Goal: Information Seeking & Learning: Learn about a topic

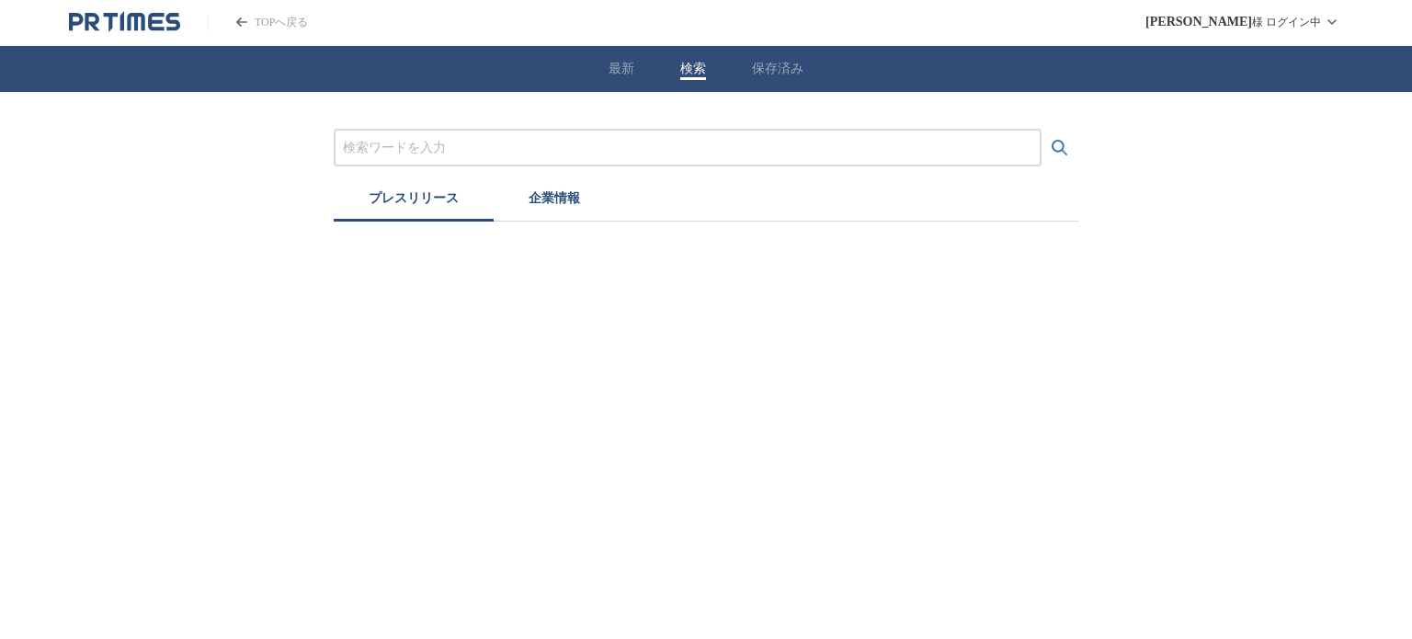
click at [690, 69] on button "検索" at bounding box center [693, 69] width 26 height 17
click at [433, 150] on input "プレスリリースおよび企業を検索する" at bounding box center [687, 148] width 689 height 20
paste input "株式会社by.n"
type input "株式会社by.n"
click at [1041, 130] on button "検索する" at bounding box center [1059, 148] width 37 height 37
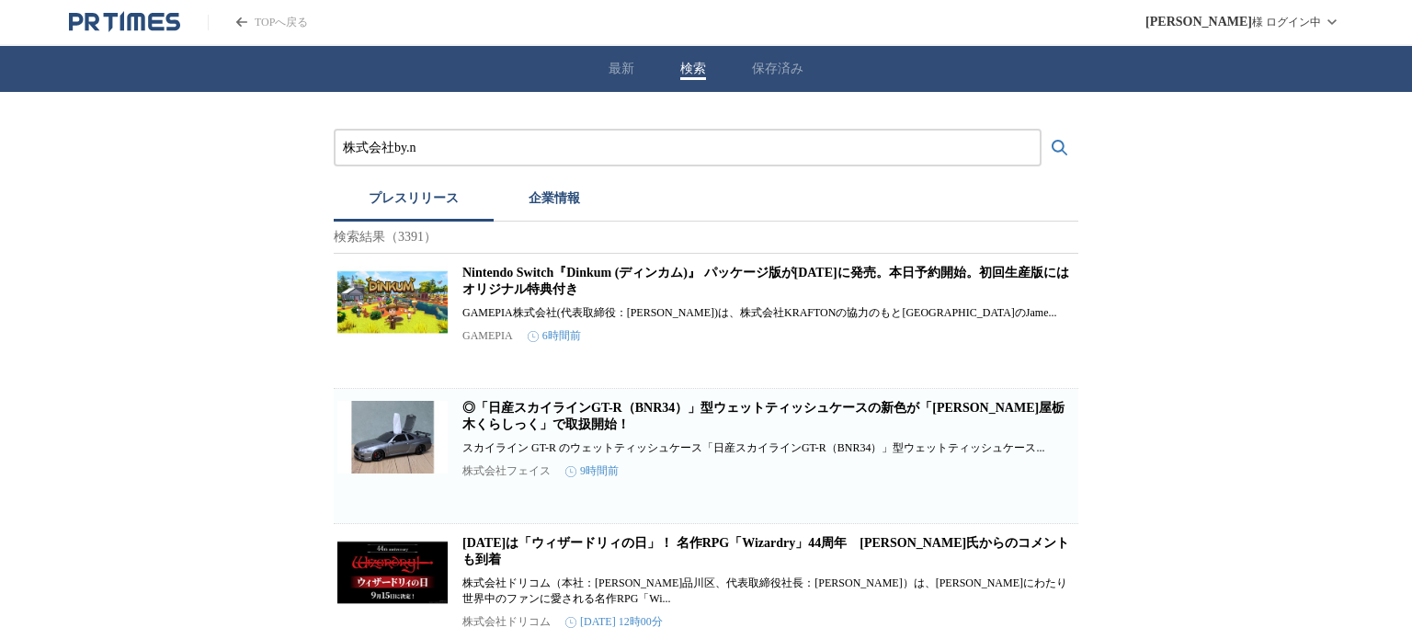
click at [547, 203] on button "企業情報" at bounding box center [554, 201] width 121 height 40
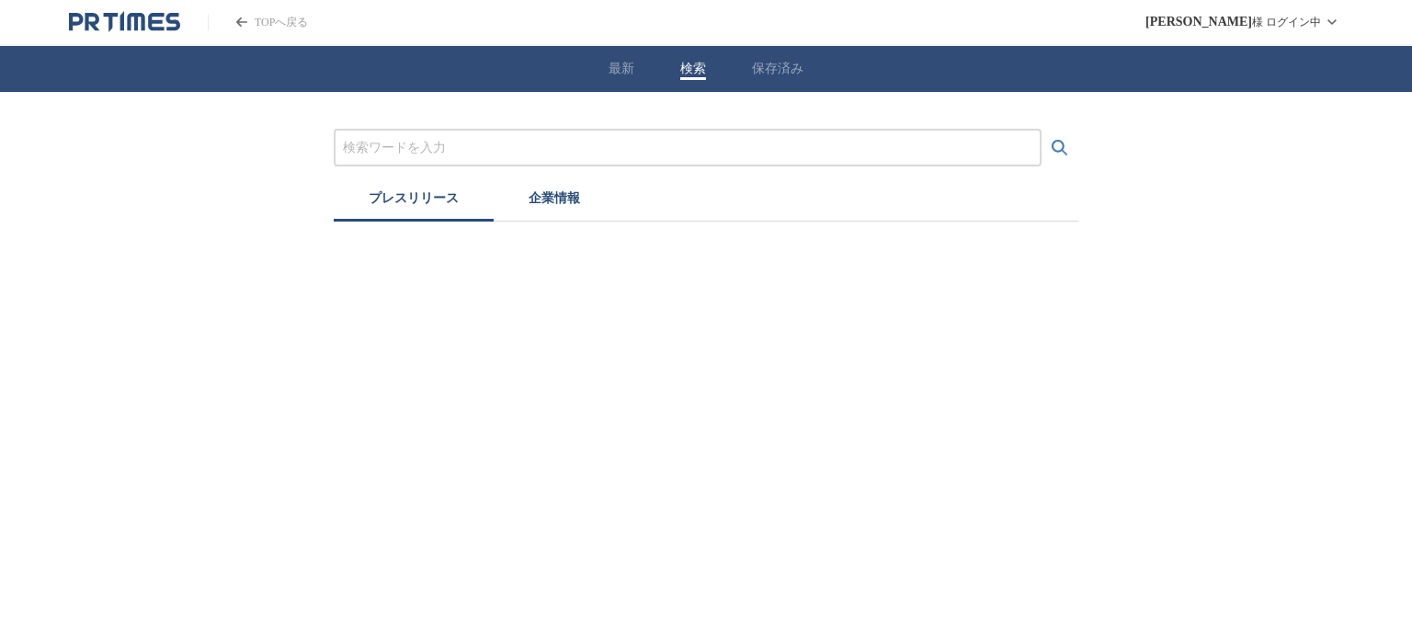
click at [680, 67] on button "検索" at bounding box center [693, 69] width 26 height 17
click at [562, 138] on input "プレスリリースおよび企業を検索する" at bounding box center [687, 148] width 689 height 20
paste input "株式会社Ｐａｂｌｏ"
click at [1041, 130] on button "検索する" at bounding box center [1059, 148] width 37 height 37
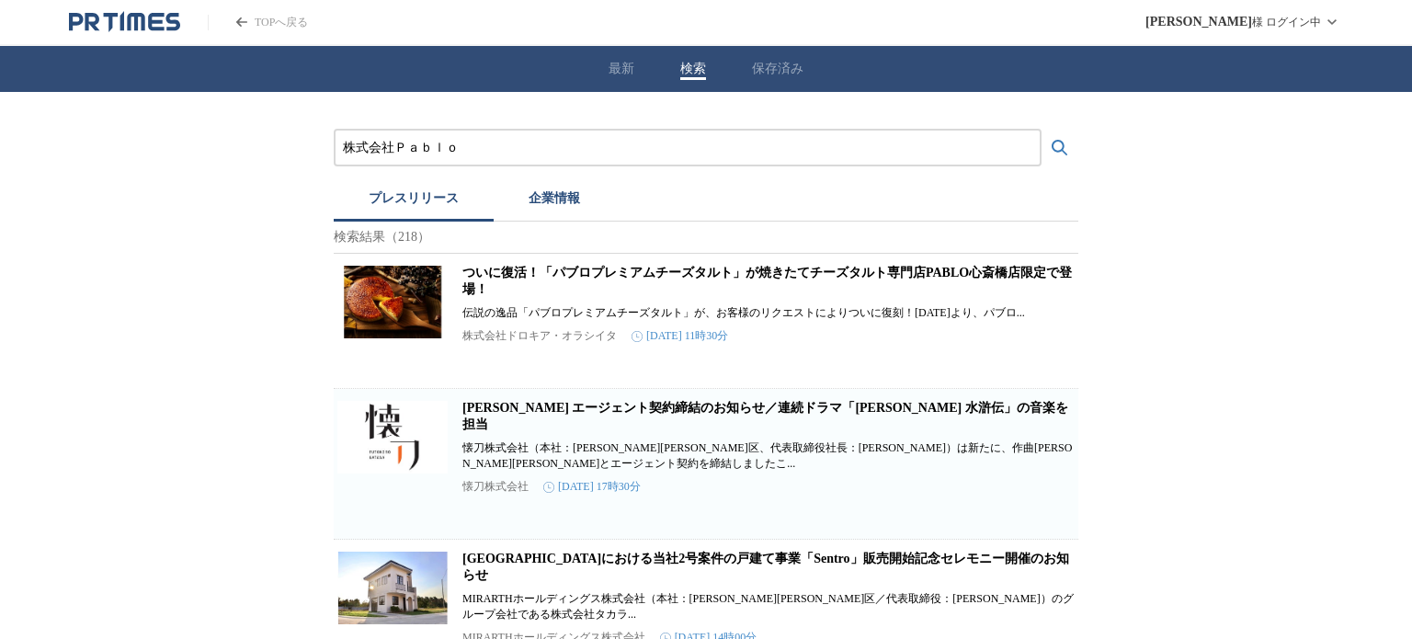
click at [543, 205] on button "企業情報" at bounding box center [554, 201] width 121 height 40
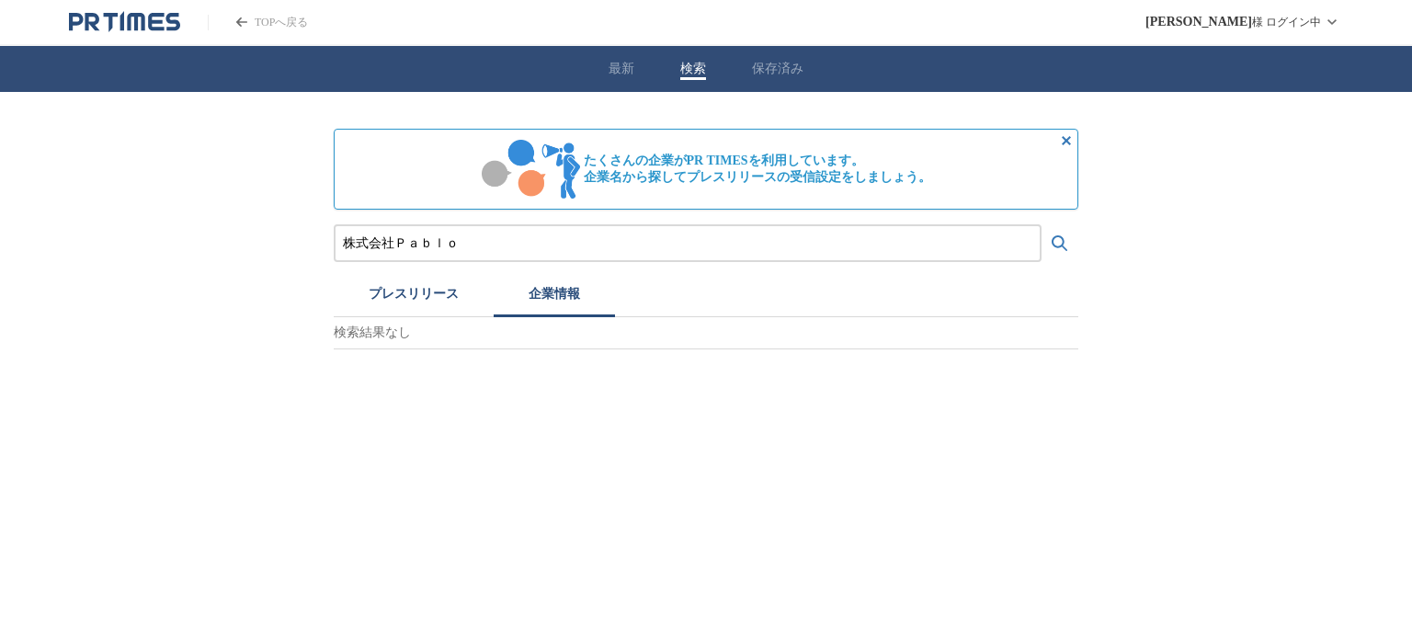
click at [474, 233] on input "株式会社Ｐａｂｌｏ" at bounding box center [687, 243] width 689 height 20
click at [1041, 225] on button "検索する" at bounding box center [1059, 243] width 37 height 37
click at [382, 407] on img at bounding box center [381, 404] width 81 height 81
click at [453, 242] on input "株式会社Pablo" at bounding box center [687, 243] width 689 height 20
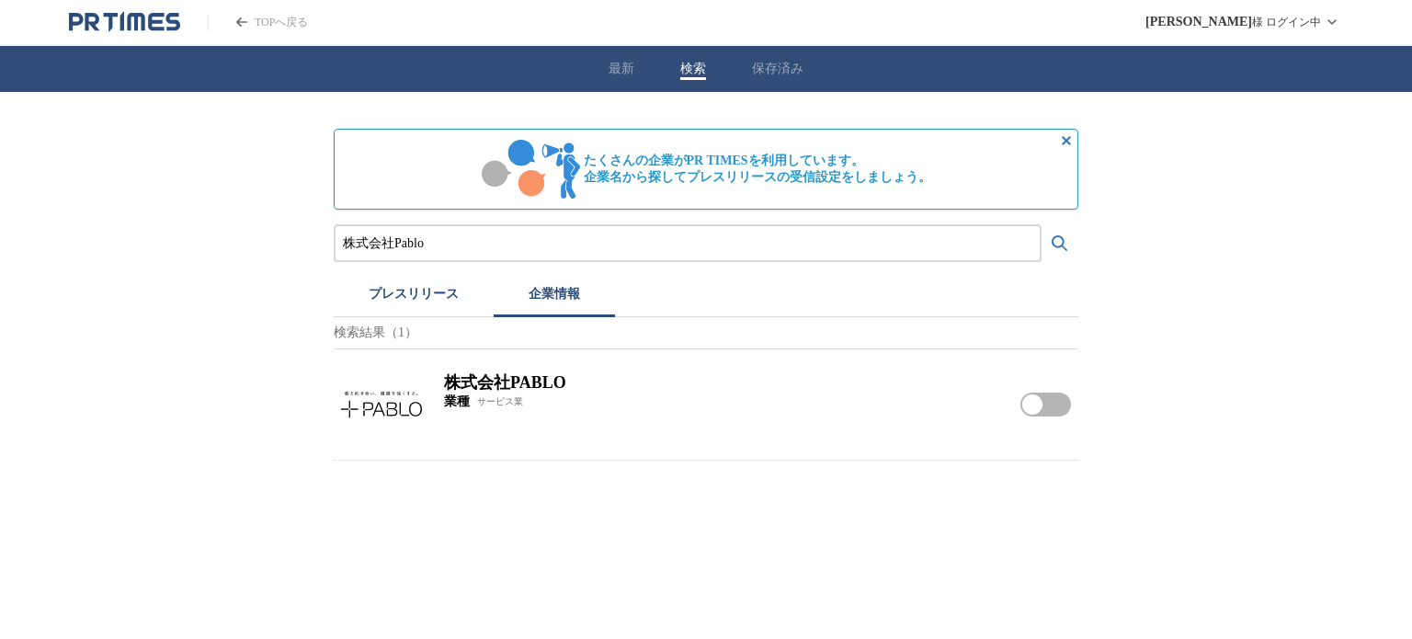
click at [453, 242] on input "株式会社Pablo" at bounding box center [687, 243] width 689 height 20
paste input "本ゼトック株式会社"
click at [1041, 225] on button "検索する" at bounding box center [1059, 243] width 37 height 37
click at [427, 301] on button "プレスリリース" at bounding box center [414, 297] width 160 height 40
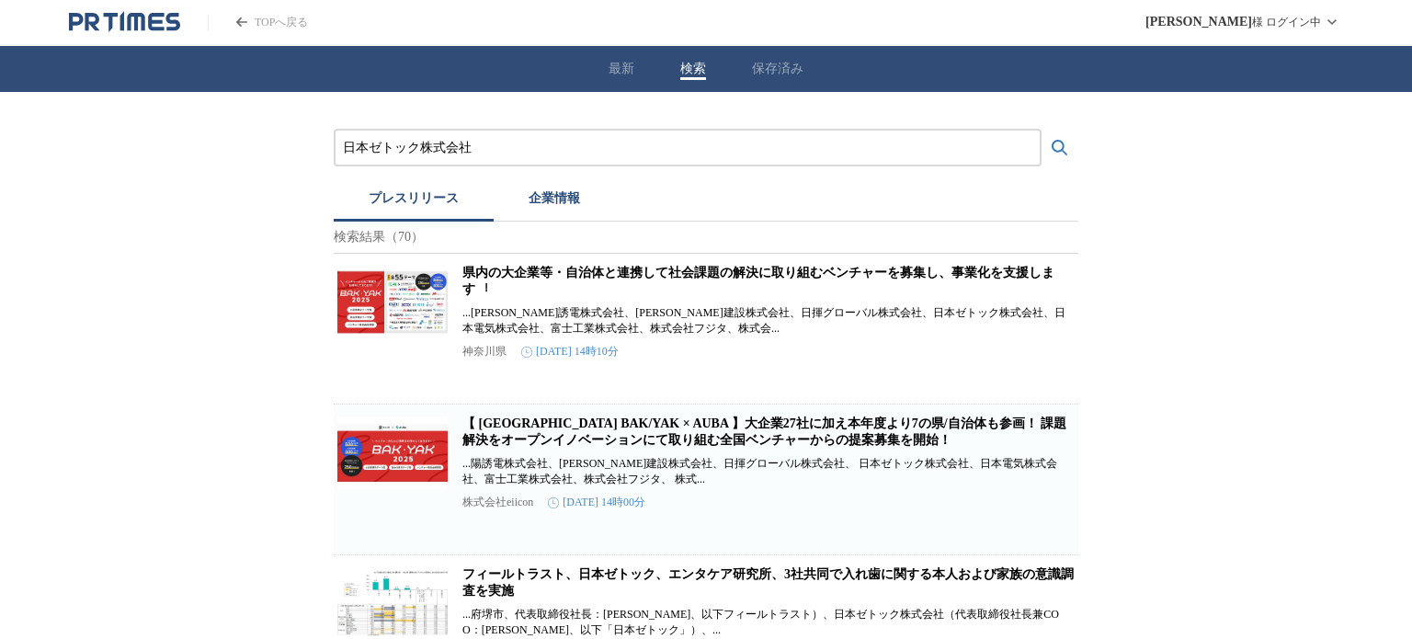
click at [563, 192] on button "企業情報" at bounding box center [554, 201] width 121 height 40
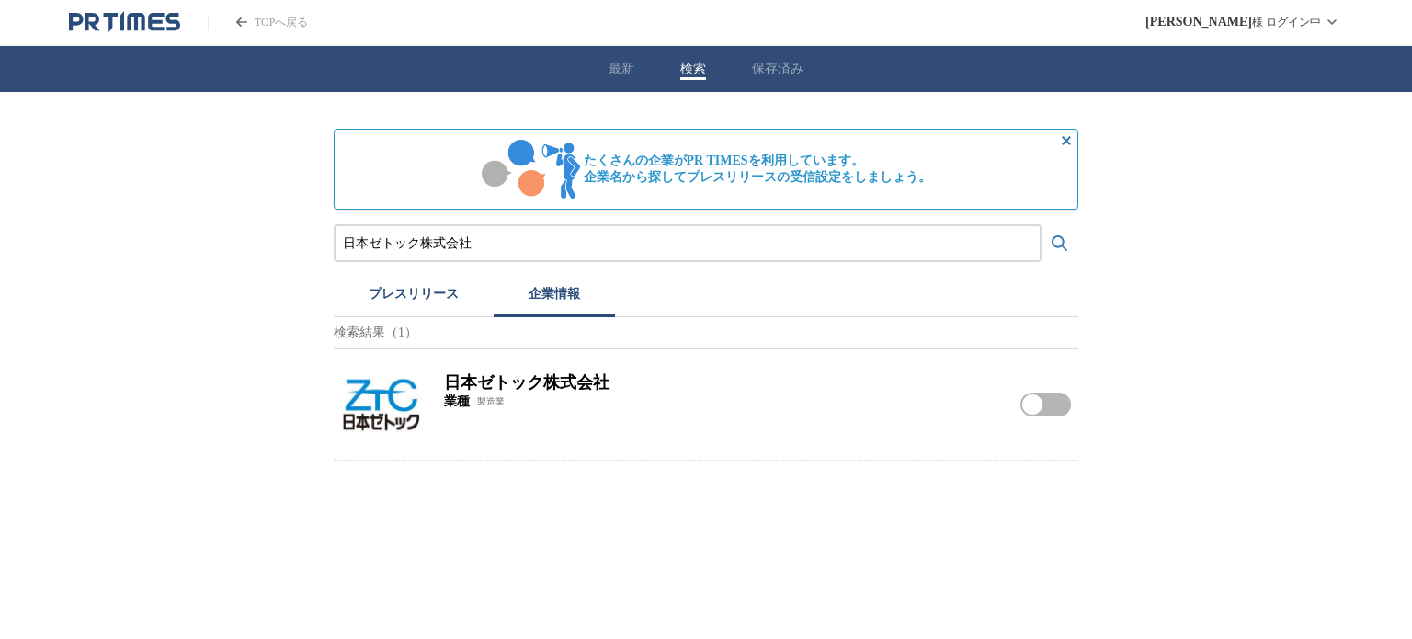
click at [387, 379] on img at bounding box center [381, 404] width 81 height 81
click at [438, 301] on button "プレスリリース" at bounding box center [414, 297] width 160 height 40
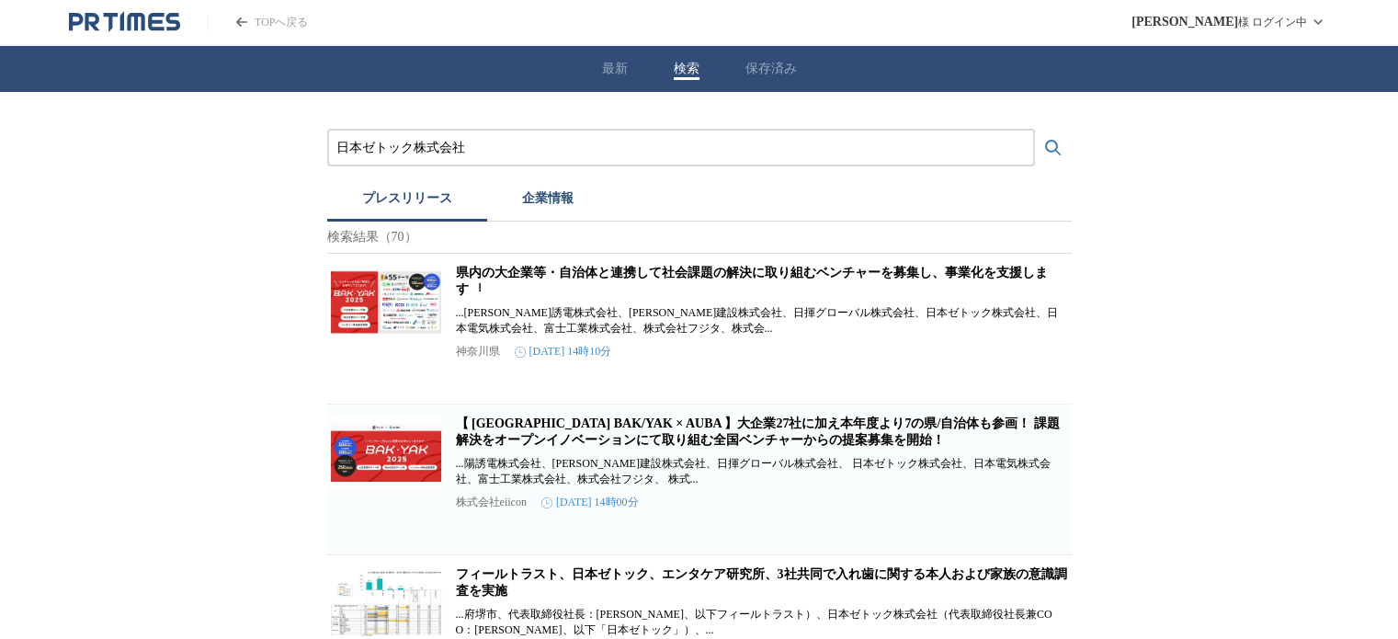
click at [469, 152] on input "日本ゼトック株式会社" at bounding box center [680, 148] width 689 height 20
click at [1035, 130] on button "検索する" at bounding box center [1053, 148] width 37 height 37
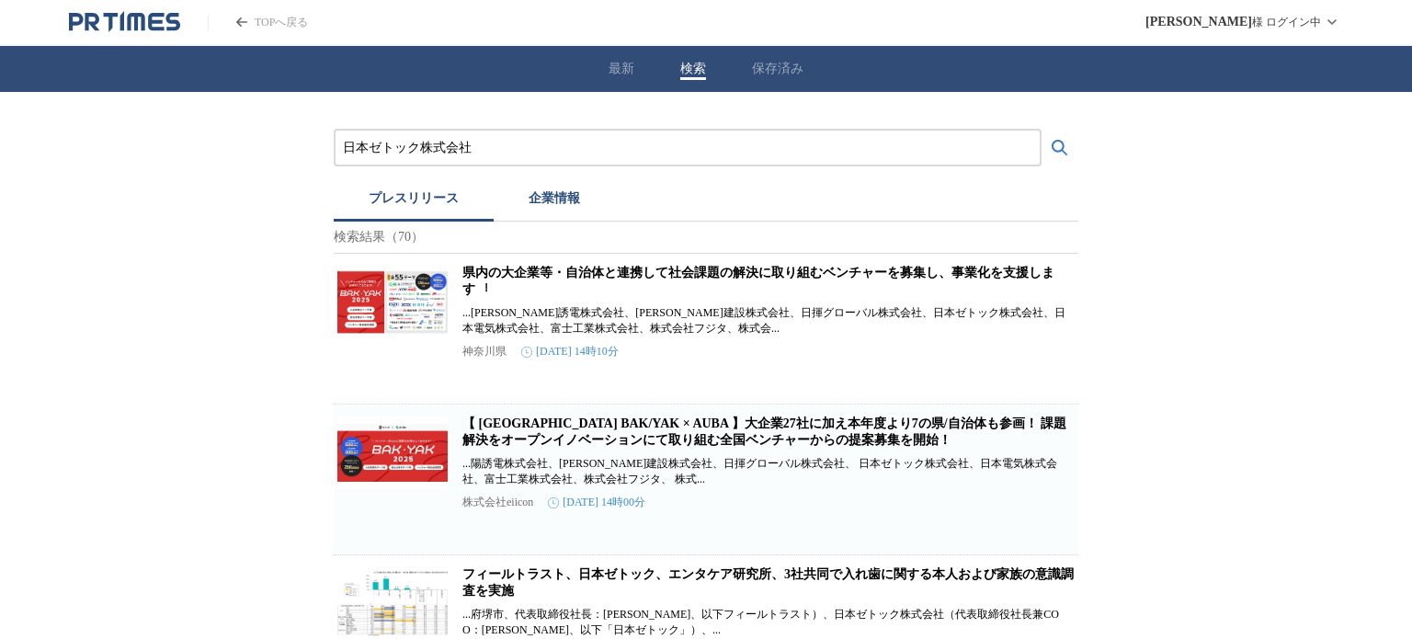
click at [549, 204] on button "企業情報" at bounding box center [554, 201] width 121 height 40
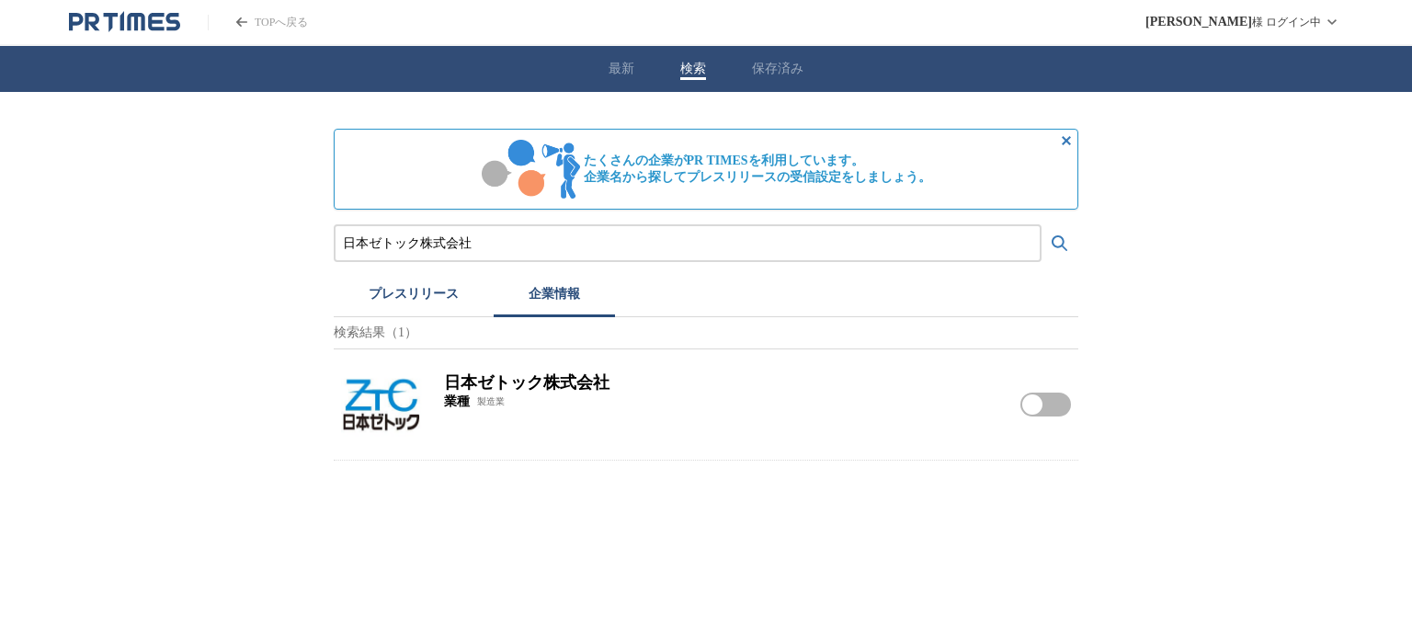
click at [364, 401] on img at bounding box center [381, 404] width 81 height 81
click at [449, 236] on input "日本ゼトック株式会社" at bounding box center [687, 243] width 689 height 20
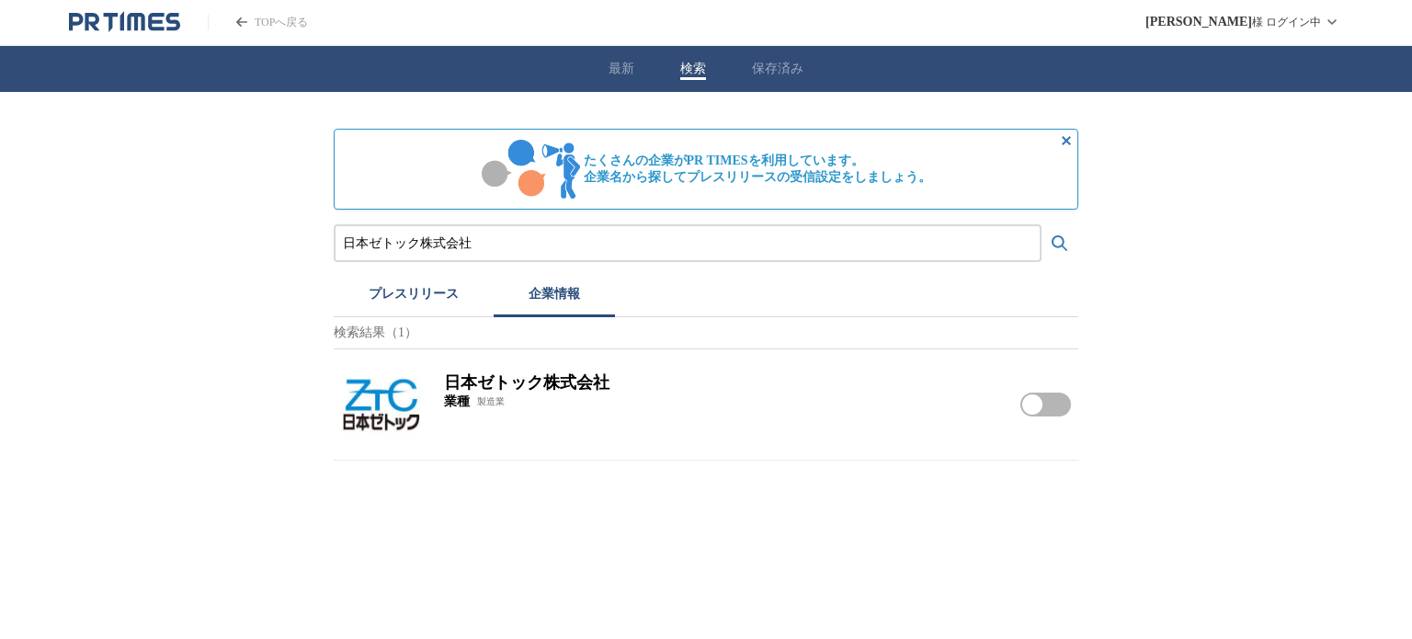
paste input "式会社ビジナル"
click at [1041, 225] on button "検索する" at bounding box center [1059, 243] width 37 height 37
click at [383, 383] on img at bounding box center [381, 404] width 81 height 81
click at [447, 245] on input "株式会社ビジナル" at bounding box center [687, 243] width 689 height 20
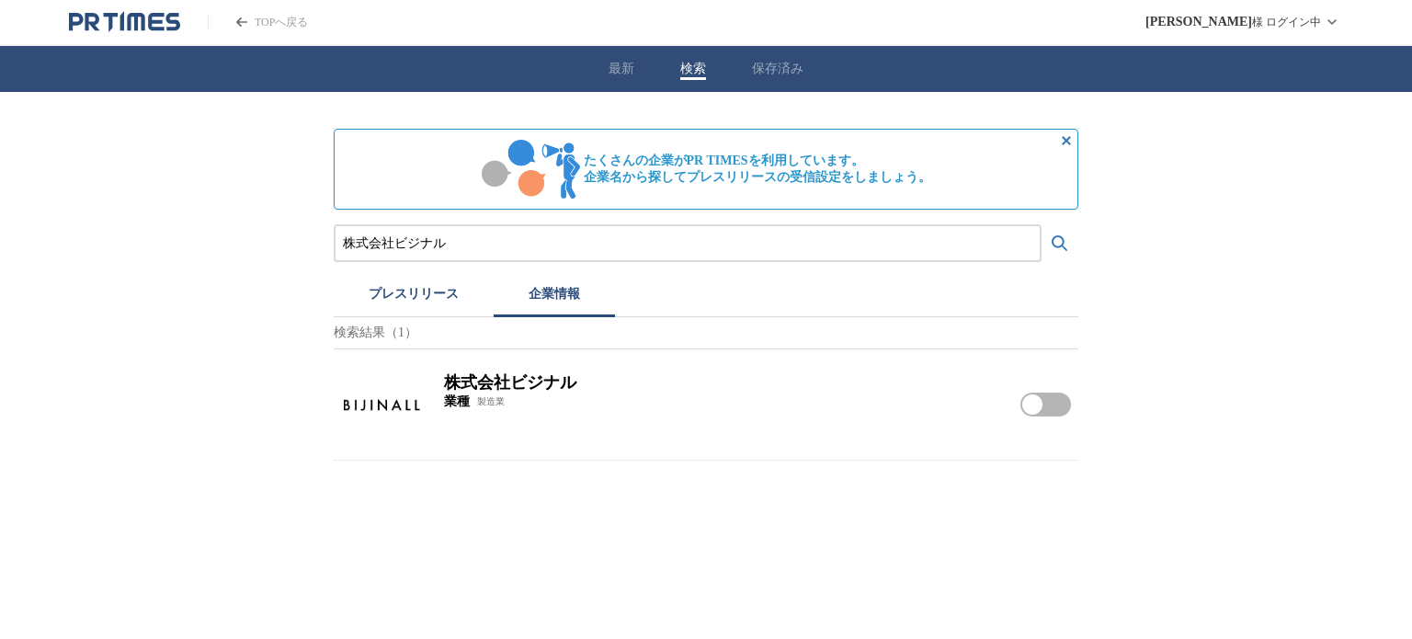
click at [447, 245] on input "株式会社ビジナル" at bounding box center [687, 243] width 689 height 20
paste input "SABONJapan"
click at [1041, 225] on button "検索する" at bounding box center [1059, 243] width 37 height 37
click at [429, 293] on button "プレスリリース" at bounding box center [414, 297] width 160 height 40
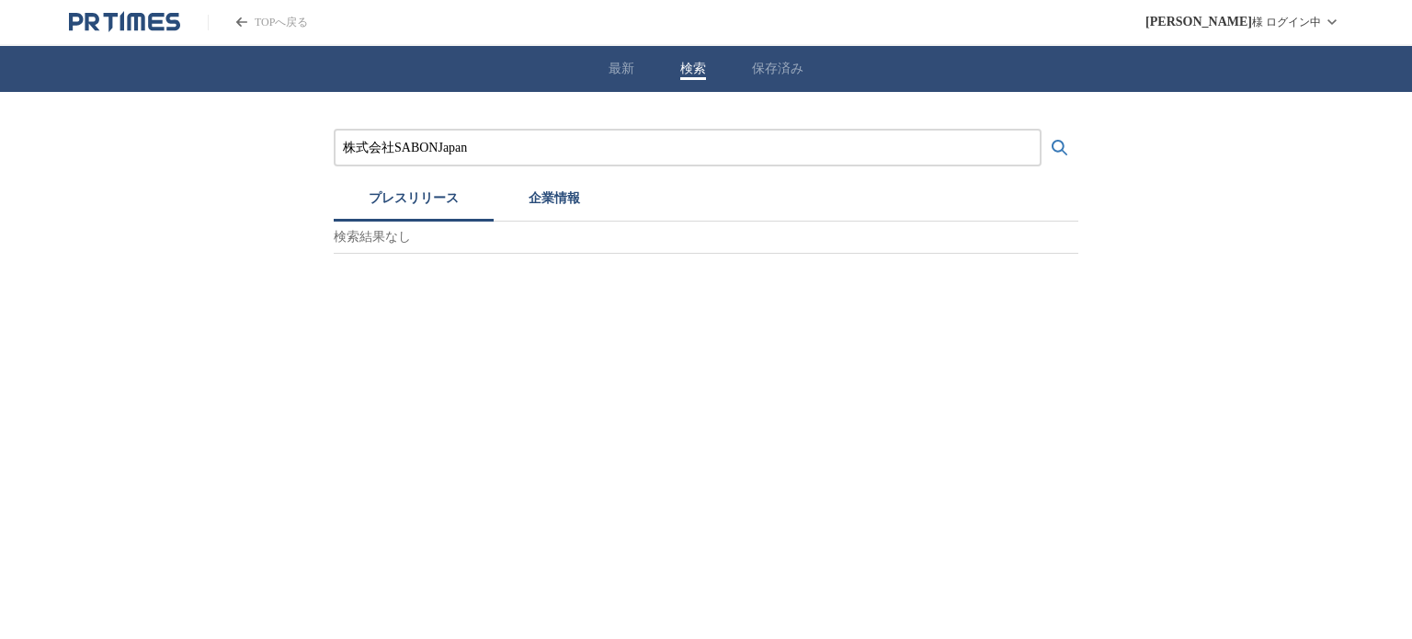
click at [489, 152] on input "株式会社SABONJapan" at bounding box center [687, 148] width 689 height 20
drag, startPoint x: 393, startPoint y: 146, endPoint x: 276, endPoint y: 147, distance: 117.7
click at [276, 147] on div "株式会社SABON プレスリリース 企業情報 検索結果なし" at bounding box center [706, 173] width 1412 height 162
click at [1041, 130] on button "検索する" at bounding box center [1059, 148] width 37 height 37
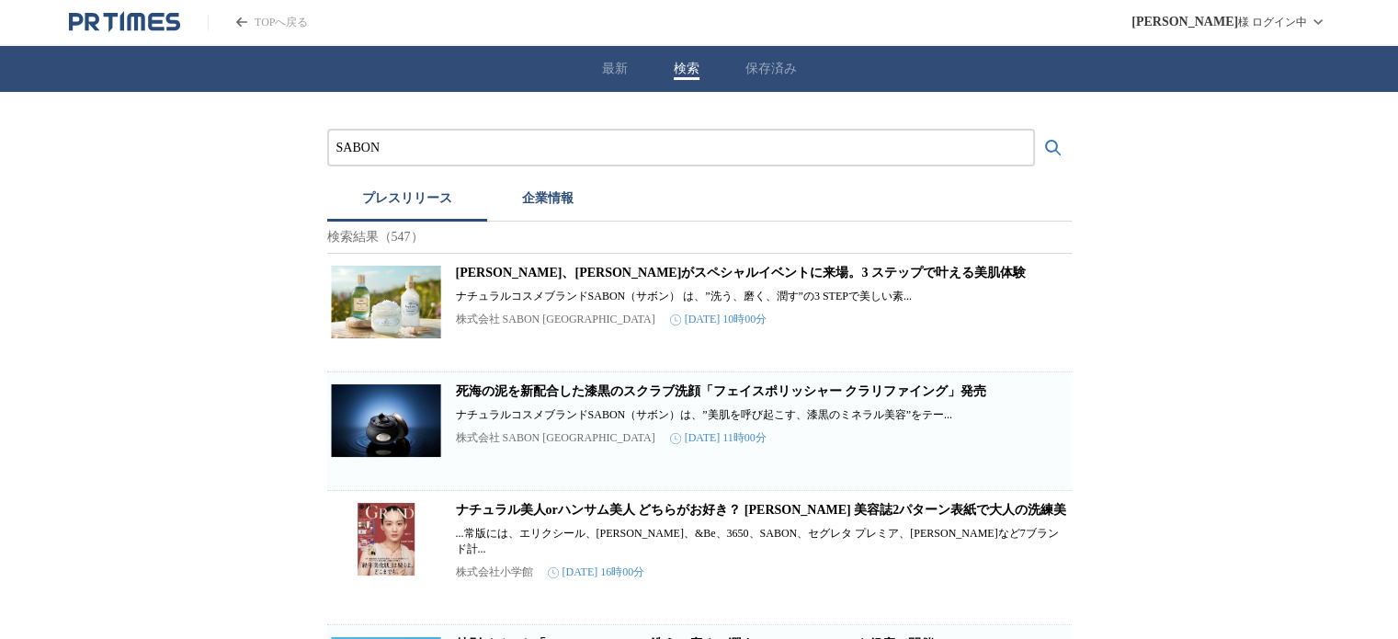
click at [521, 279] on link "トリンドル玲奈さん、貴島明日香さんがスペシャルイベントに来場。3 ステップで叶える美肌体験" at bounding box center [741, 273] width 570 height 14
click at [408, 145] on input "SABON" at bounding box center [680, 148] width 689 height 20
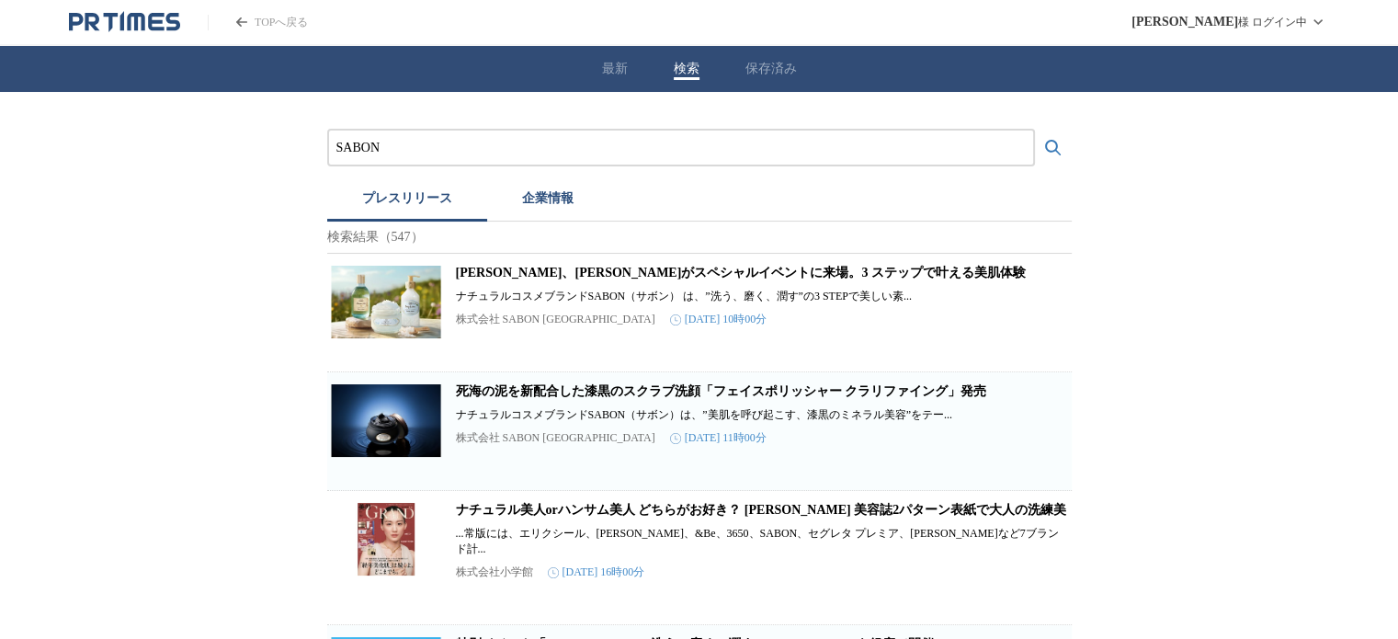
paste input "太陽油脂株式会社"
click at [1035, 130] on button "検索する" at bounding box center [1053, 148] width 37 height 37
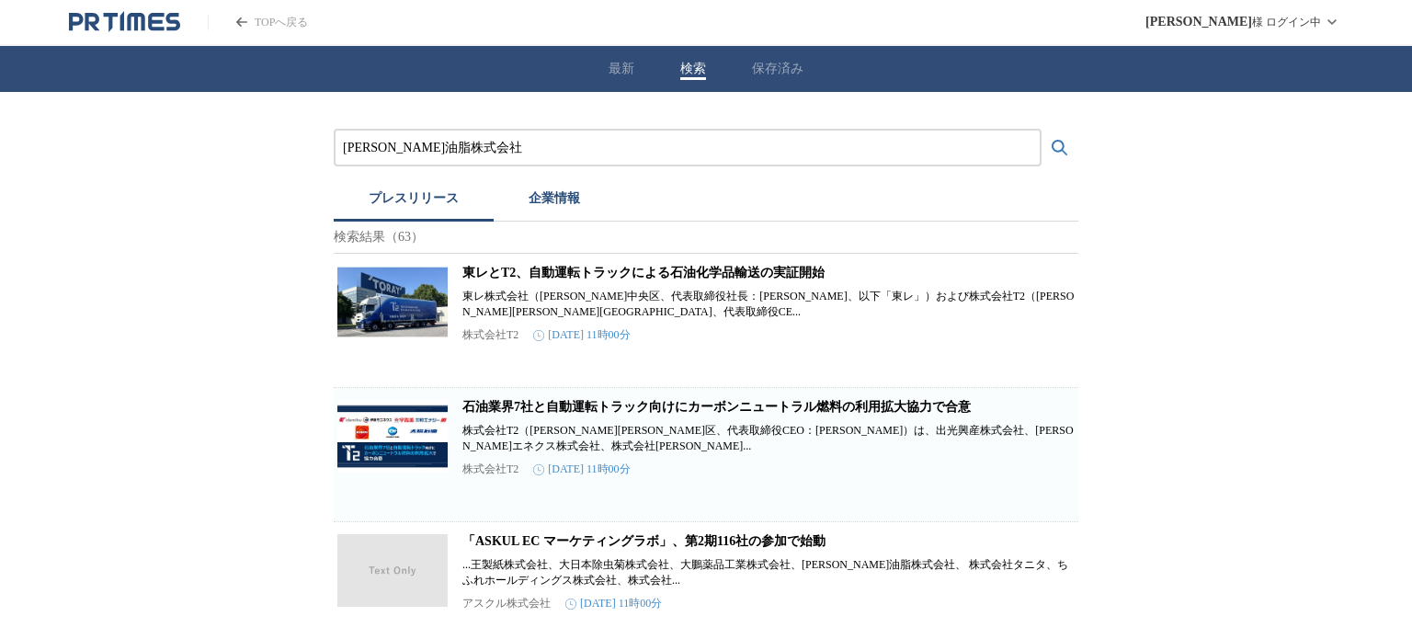
click at [542, 202] on button "企業情報" at bounding box center [554, 201] width 121 height 40
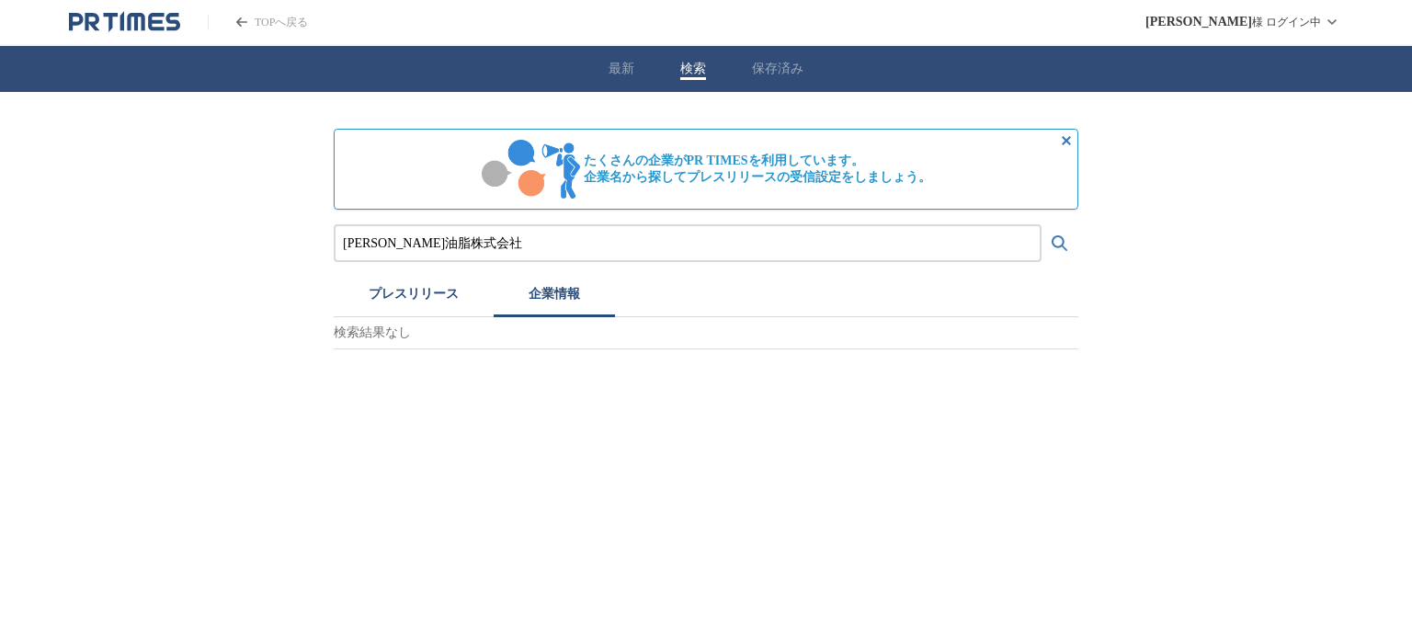
click at [429, 244] on input "太陽油脂株式会社" at bounding box center [687, 243] width 689 height 20
paste input "LIFELONG"
click at [1041, 225] on button "検索する" at bounding box center [1059, 243] width 37 height 37
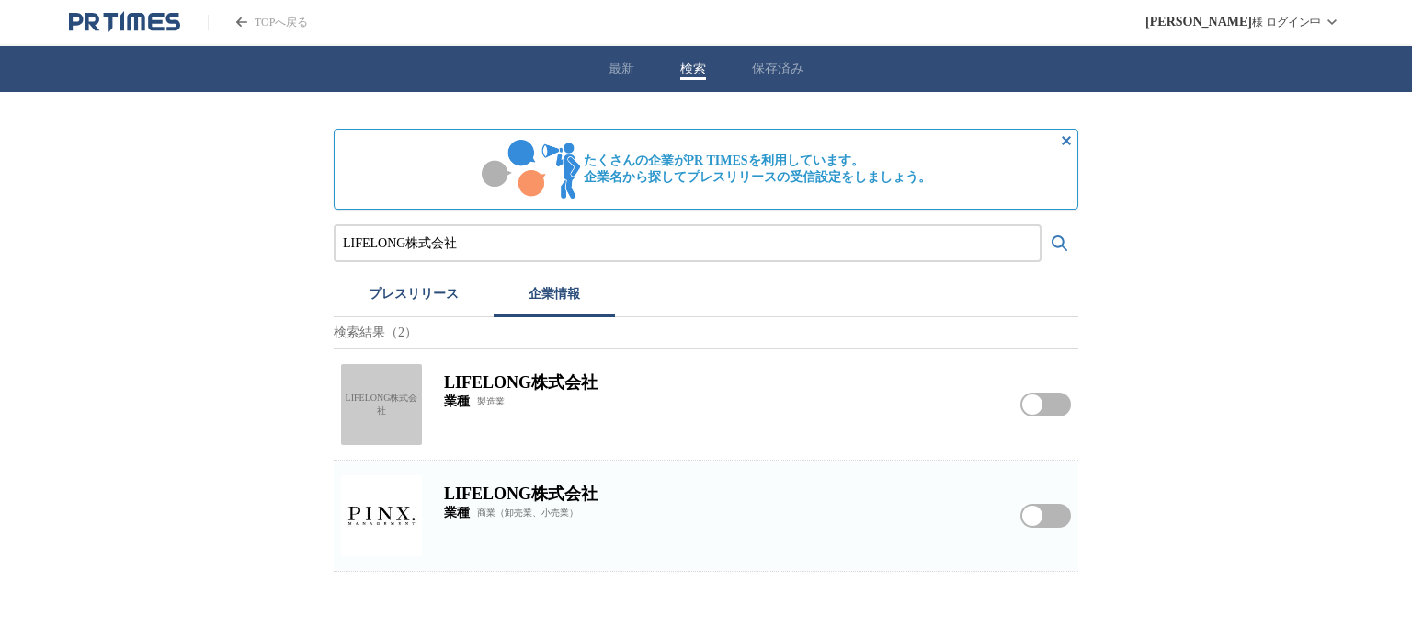
click at [422, 293] on button "プレスリリース" at bounding box center [414, 297] width 160 height 40
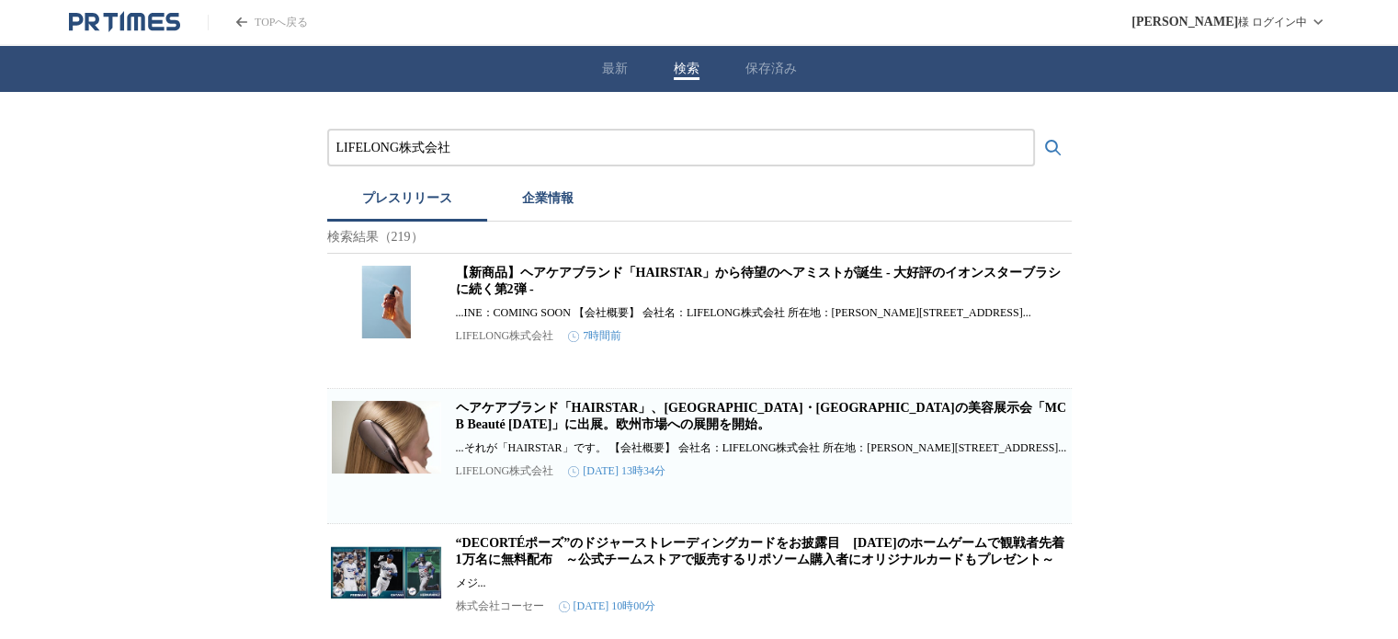
click at [515, 275] on link "【新商品】ヘアケアブランド「HAIRSTAR」から待望のヘアミストが誕生 - 大好評のイオンスターブラシに続く第2弾 -" at bounding box center [759, 281] width 606 height 30
click at [525, 147] on input "LIFELONG株式会社" at bounding box center [680, 148] width 689 height 20
paste input "株式会社クナイプジャパン"
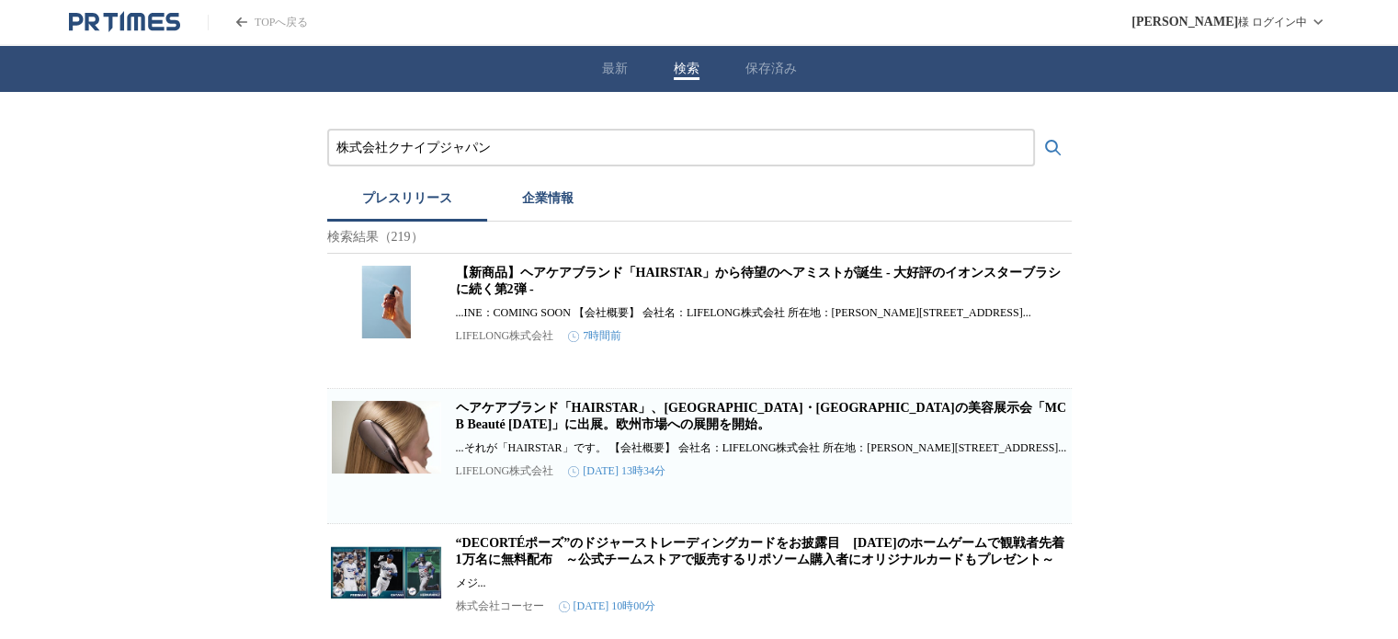
click at [1035, 130] on button "検索する" at bounding box center [1053, 148] width 37 height 37
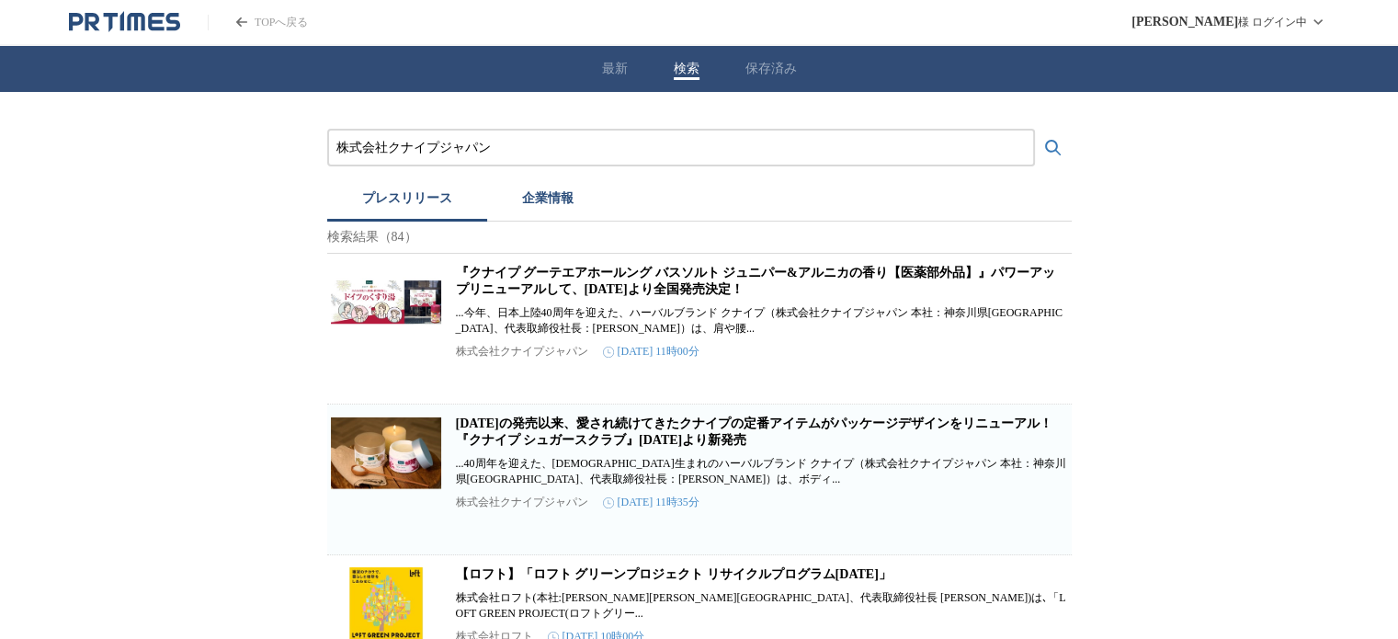
click at [518, 267] on article "『クナイプ グーテエアホールング バスソルト ジュニパー&アルニカの香り【医薬部外品】』パワーアップリニューアルして、9月16日(火)より全国発売決定！ ..…" at bounding box center [699, 329] width 745 height 150
click at [509, 296] on link "『クナイプ グーテエアホールング バスソルト ジュニパー&アルニカの香り【医薬部外品】』パワーアップリニューアルして、9月16日(火)より全国発売決定！" at bounding box center [755, 281] width 599 height 30
drag, startPoint x: 382, startPoint y: 129, endPoint x: 391, endPoint y: 168, distance: 40.4
click at [390, 150] on input "株式会社クナイプジャパン" at bounding box center [680, 148] width 689 height 20
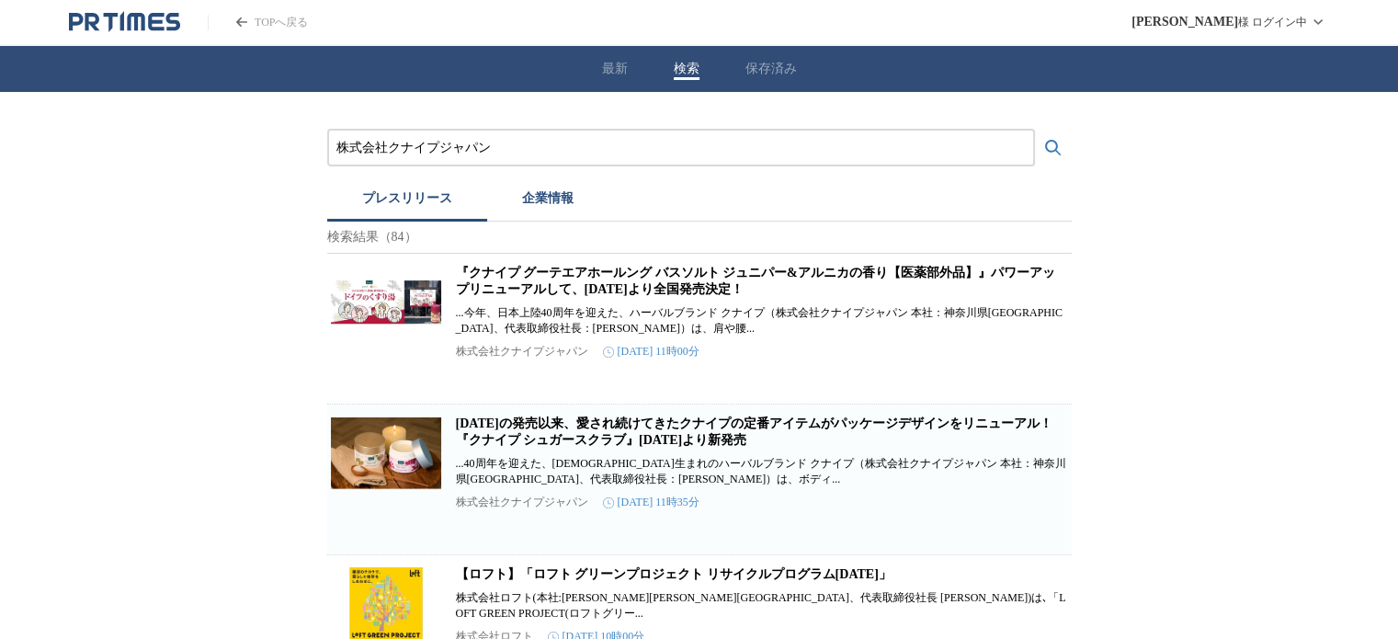
click at [390, 150] on input "株式会社クナイプジャパン" at bounding box center [680, 148] width 689 height 20
paste input "エーザイ株式会社"
click at [1035, 130] on button "検索する" at bounding box center [1053, 148] width 37 height 37
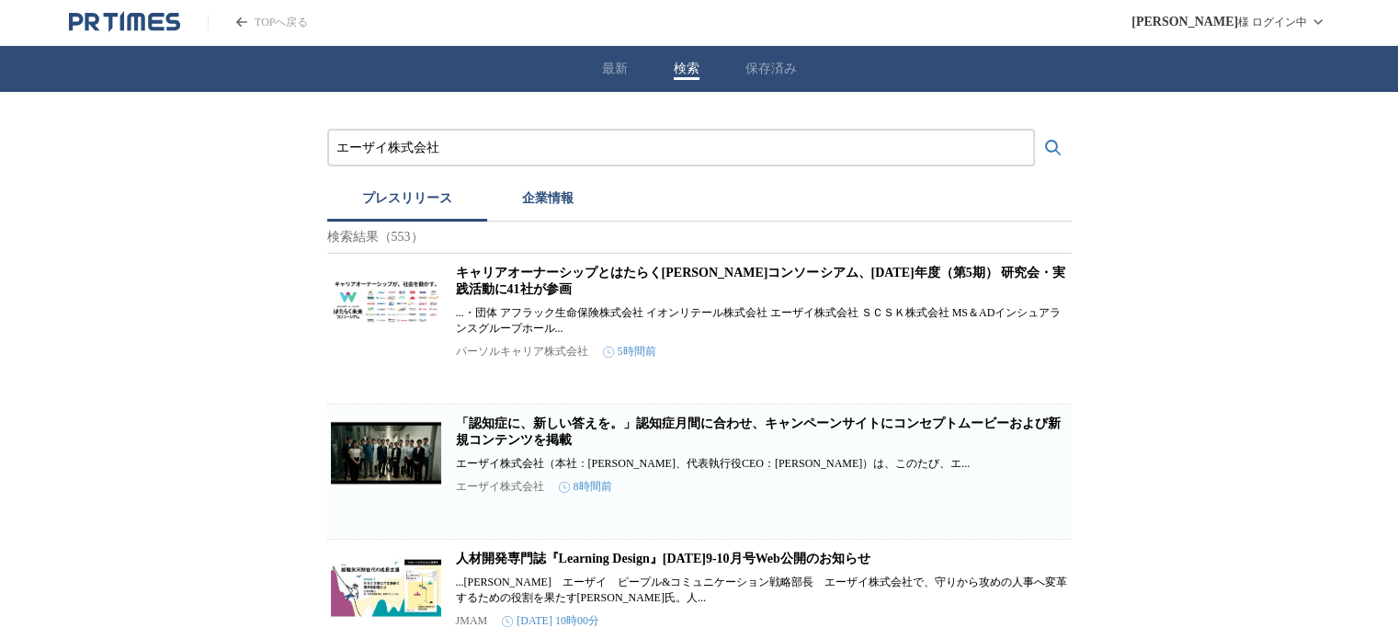
click at [522, 447] on link "「認知症に、新しい答えを。」認知症月間に合わせ、キャンペーンサイトにコンセプトムービーおよび新規コンテンツを掲載" at bounding box center [758, 431] width 605 height 30
click at [518, 147] on input "エーザイ株式会社" at bounding box center [680, 148] width 689 height 20
click at [1035, 130] on button "検索する" at bounding box center [1053, 148] width 37 height 37
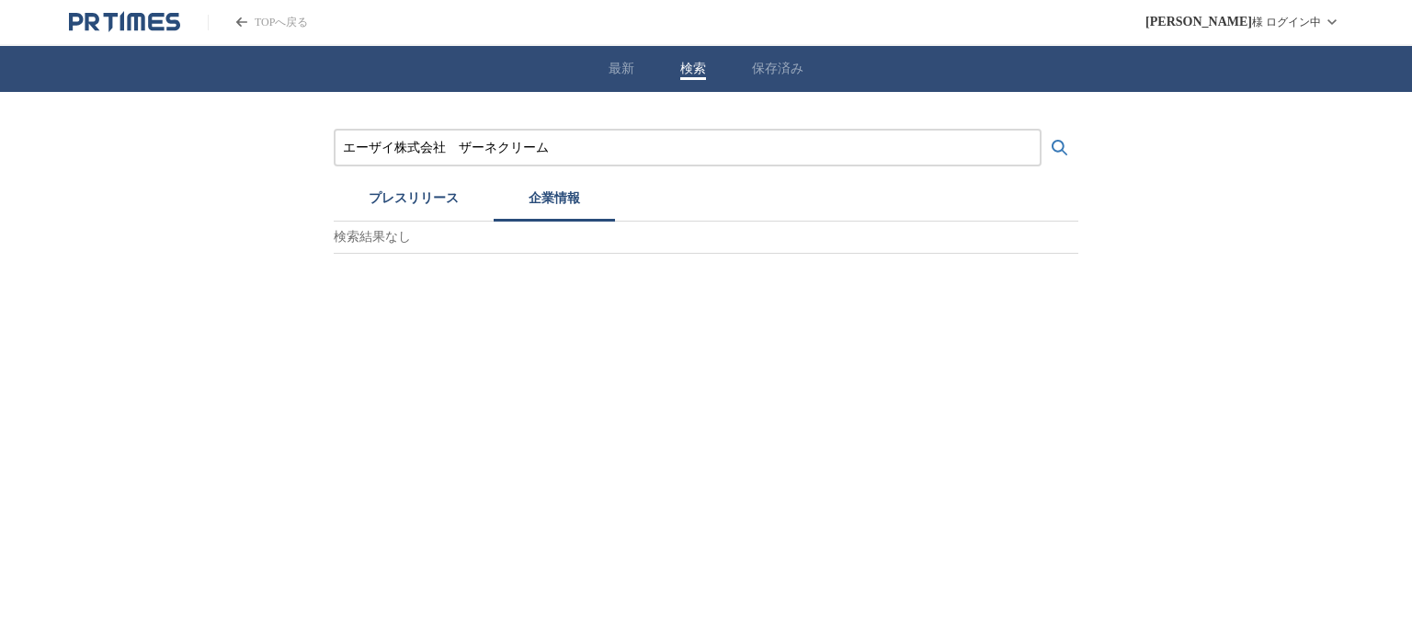
click at [529, 185] on button "企業情報" at bounding box center [554, 201] width 121 height 40
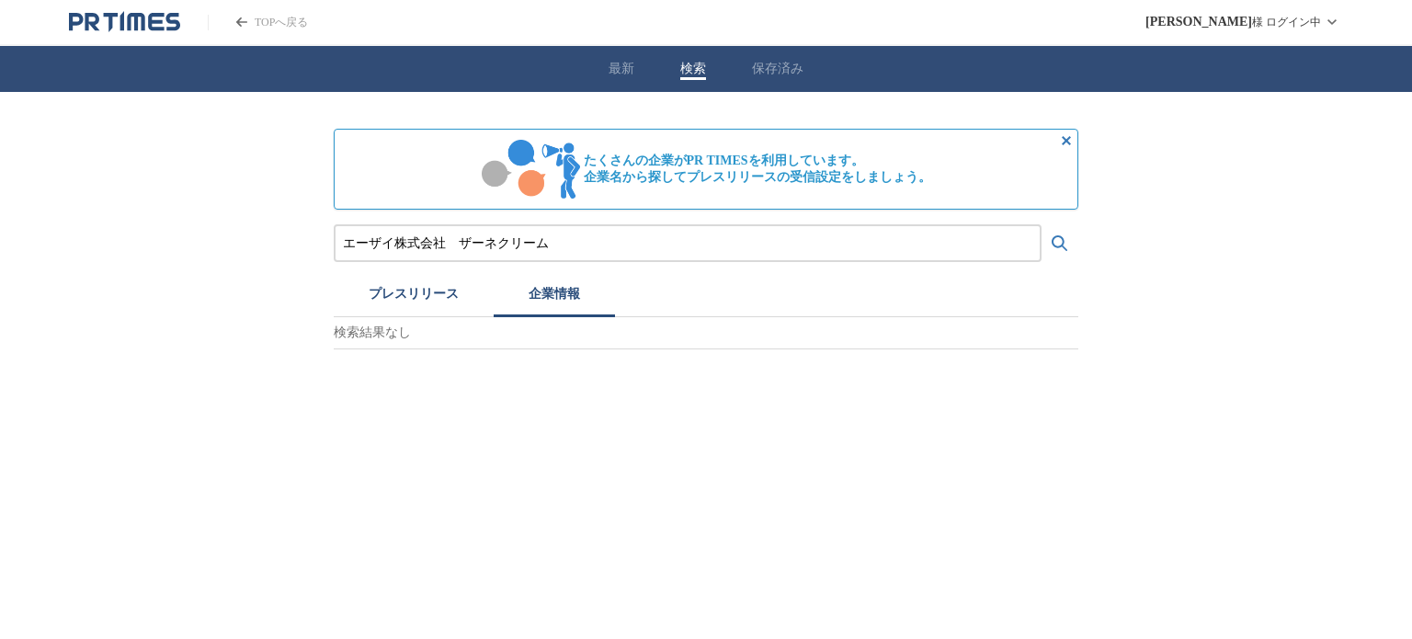
click at [390, 295] on button "プレスリリース" at bounding box center [414, 297] width 160 height 40
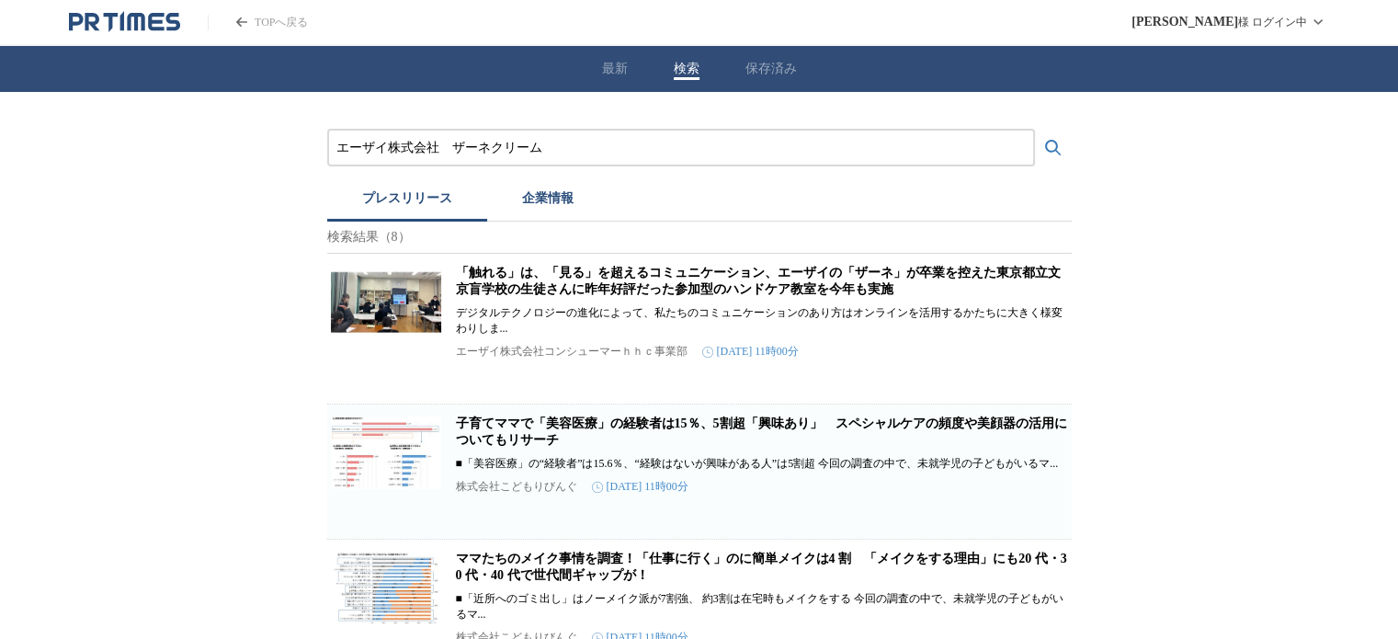
click at [471, 151] on input "エーザイ株式会社　ザーネクリーム" at bounding box center [680, 148] width 689 height 20
paste input "株式会社ピエールファーブルジャポン"
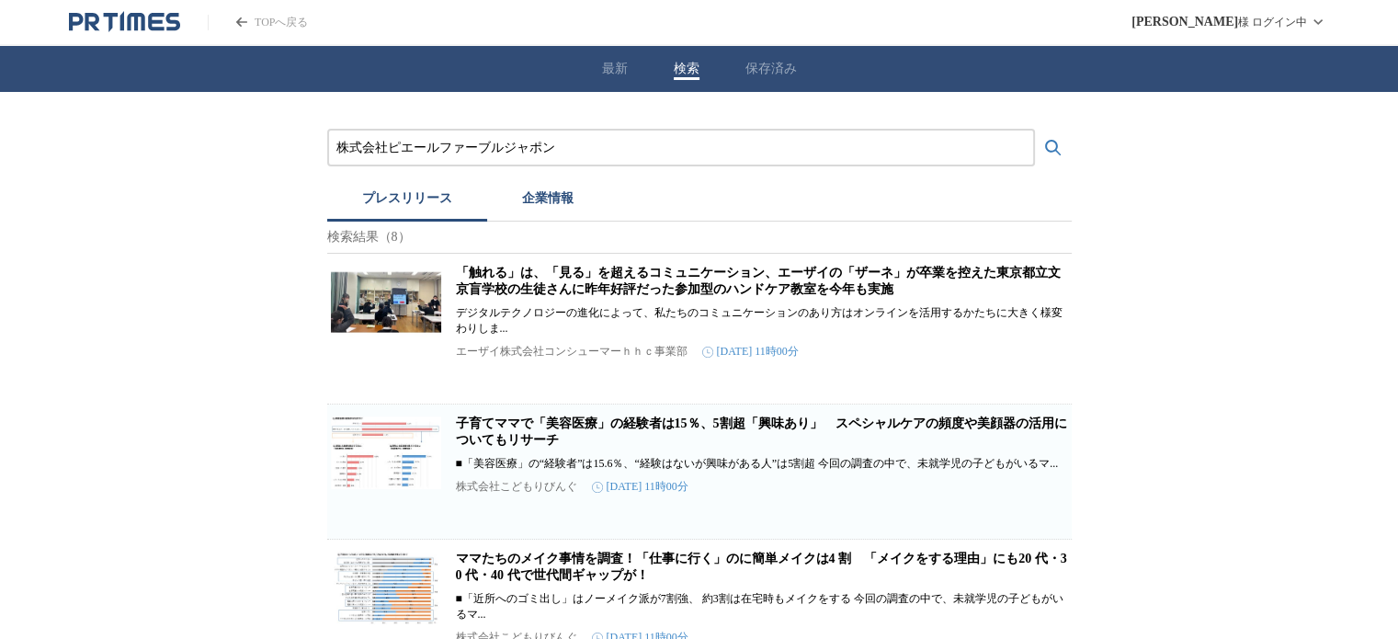
click at [1035, 130] on button "検索する" at bounding box center [1053, 148] width 37 height 37
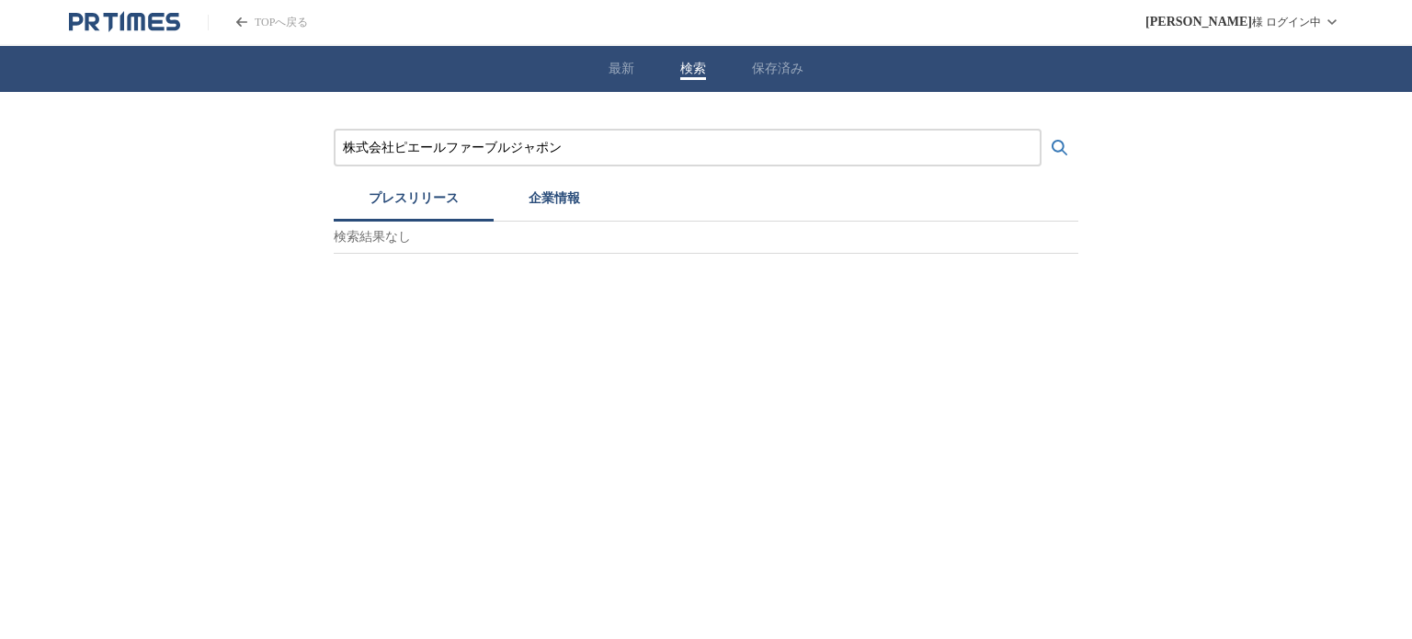
drag, startPoint x: 393, startPoint y: 146, endPoint x: 314, endPoint y: 146, distance: 79.1
click at [314, 146] on div "株式会社ピエールファーブルジャポン プレスリリース 企業情報 検索結果なし" at bounding box center [706, 173] width 1412 height 162
click at [566, 201] on button "企業情報" at bounding box center [554, 201] width 121 height 40
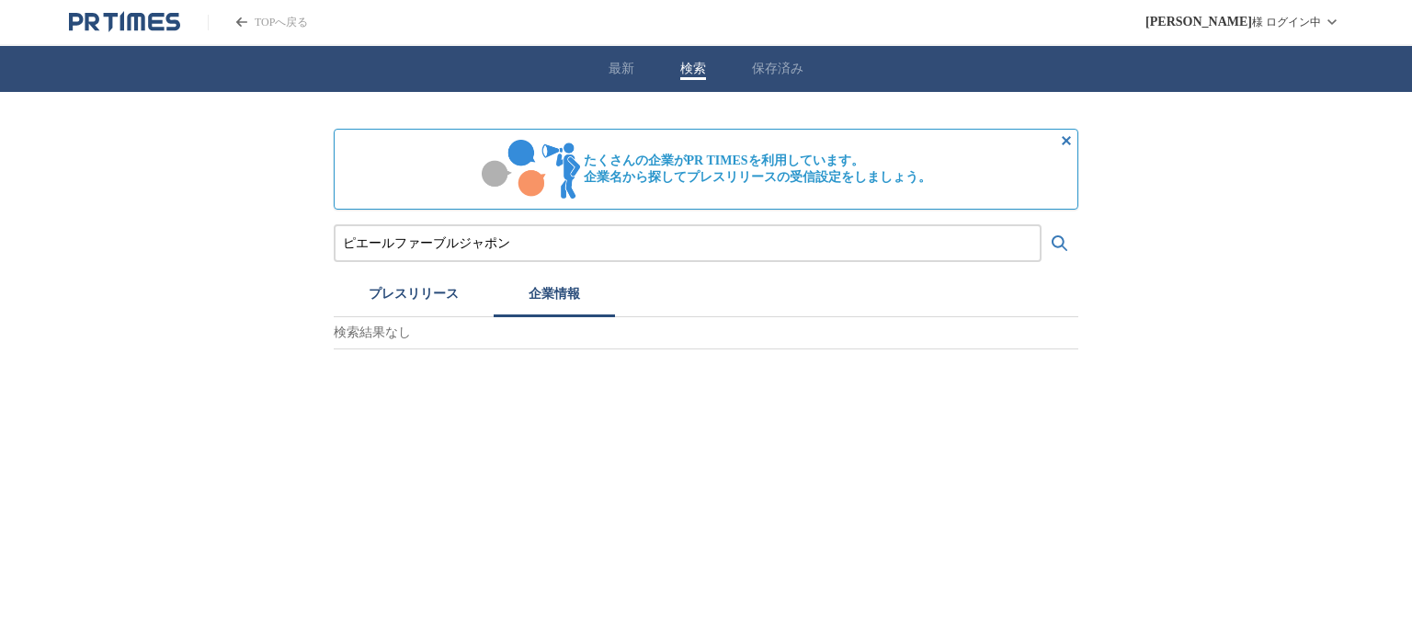
click at [416, 244] on input "ピエールファーブルジャポン" at bounding box center [687, 243] width 689 height 20
paste input "andand株式会社"
click at [1041, 225] on button "検索する" at bounding box center [1059, 243] width 37 height 37
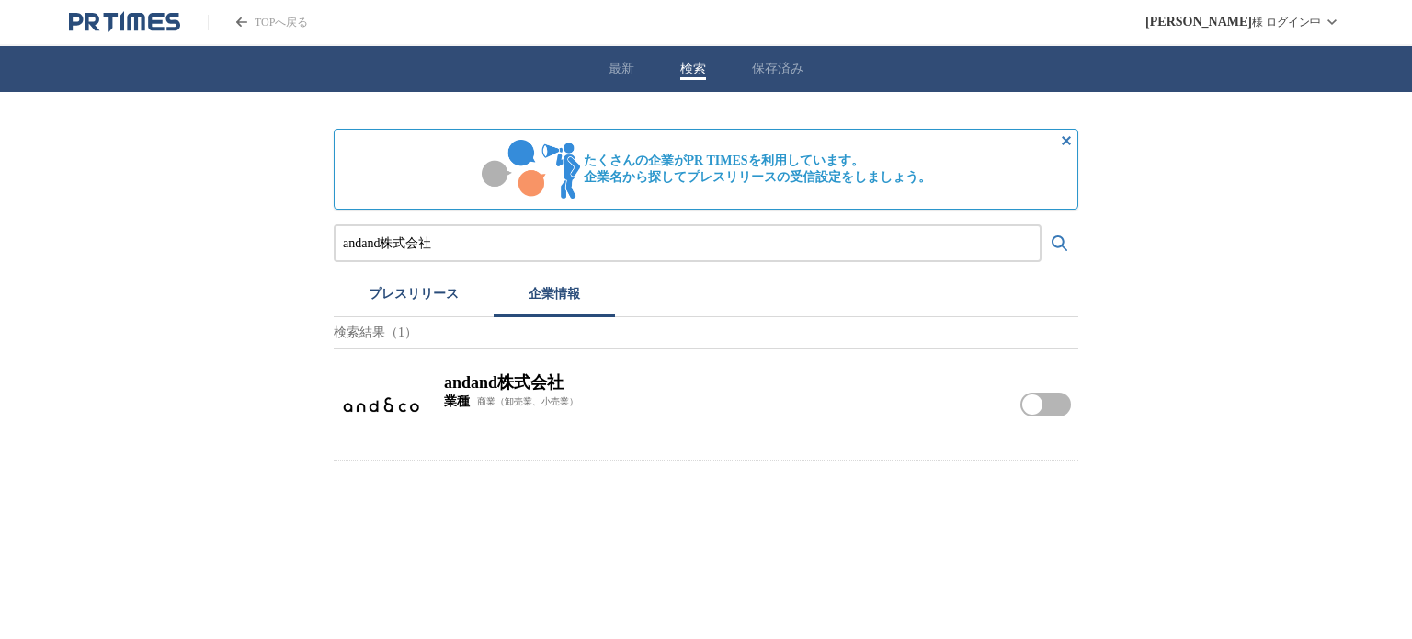
click at [427, 297] on button "プレスリリース" at bounding box center [414, 297] width 160 height 40
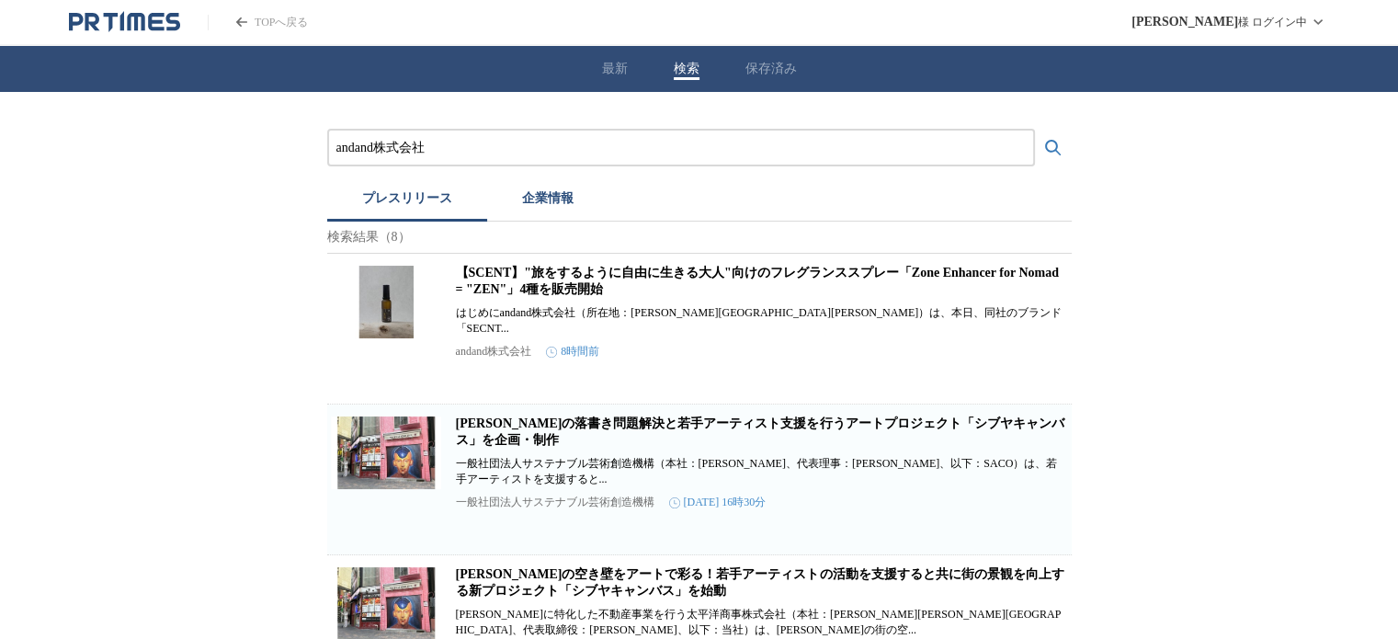
click at [507, 292] on link "【SCENT】"旅をするように自由に生きる大人"向けのフレグランススプレー「Zone Enhancer for Nomad = "ZEN"」4種を販売開始" at bounding box center [757, 281] width 603 height 30
click at [411, 138] on input "andand株式会社" at bounding box center [680, 148] width 689 height 20
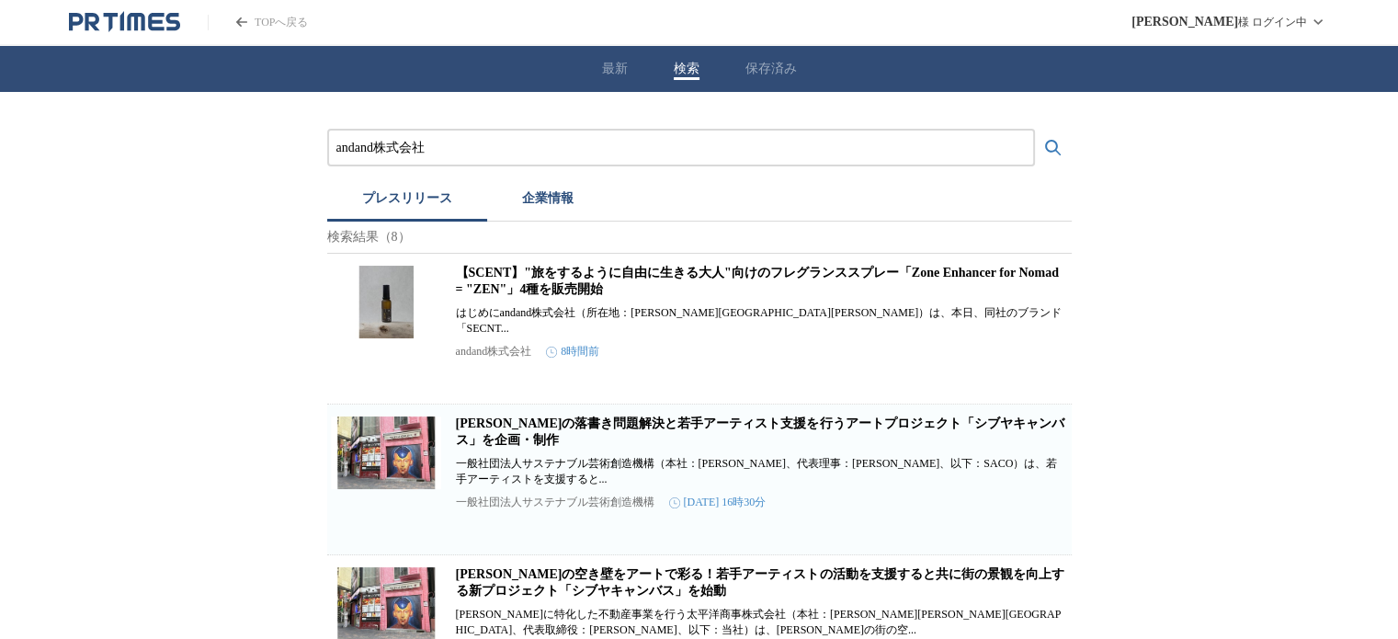
paste input "XATION CO.,LTD."
click at [1035, 130] on button "検索する" at bounding box center [1053, 148] width 37 height 37
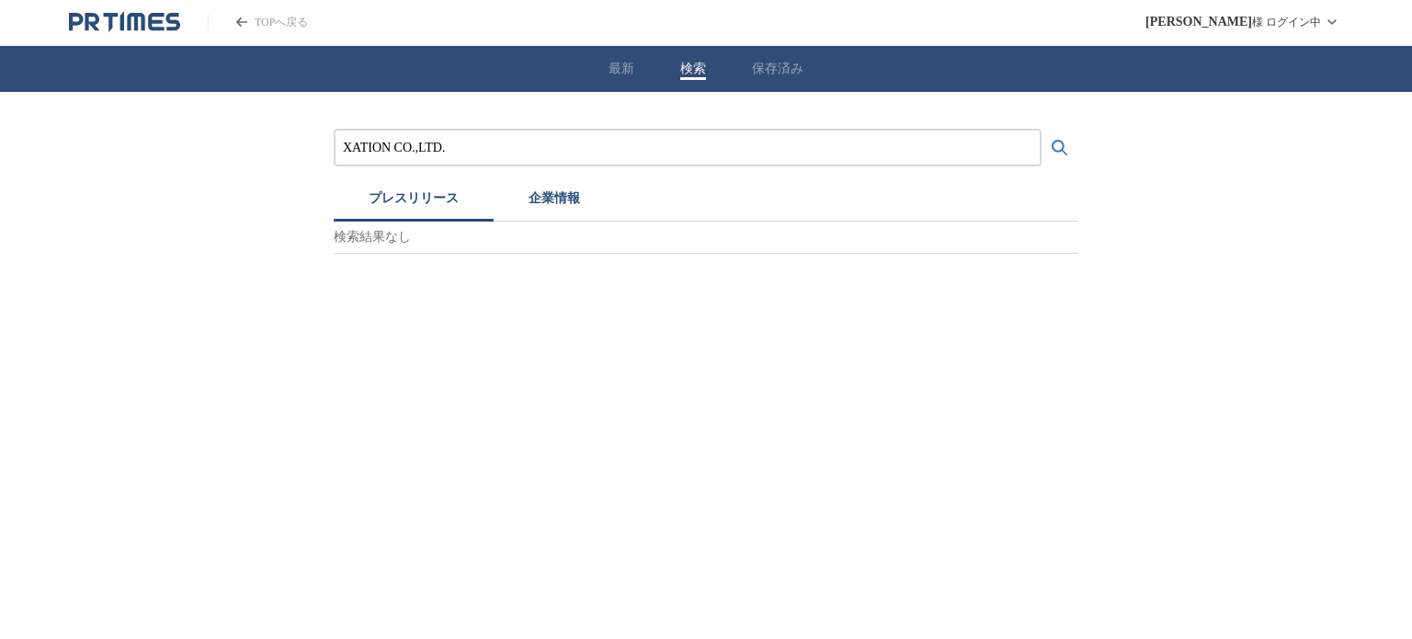
click at [525, 204] on button "企業情報" at bounding box center [554, 201] width 121 height 40
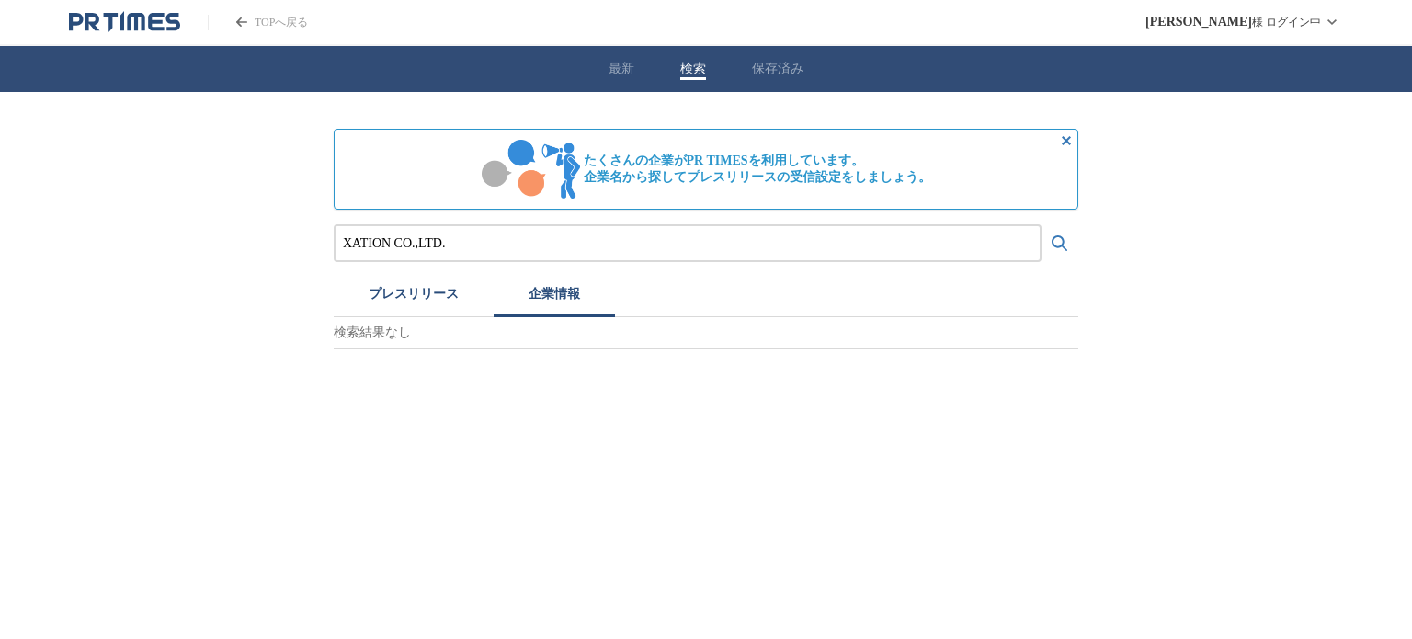
click at [484, 243] on input "XATION CO.,LTD." at bounding box center [687, 243] width 689 height 20
paste input "川辺株式会社"
click at [1041, 225] on button "検索する" at bounding box center [1059, 243] width 37 height 37
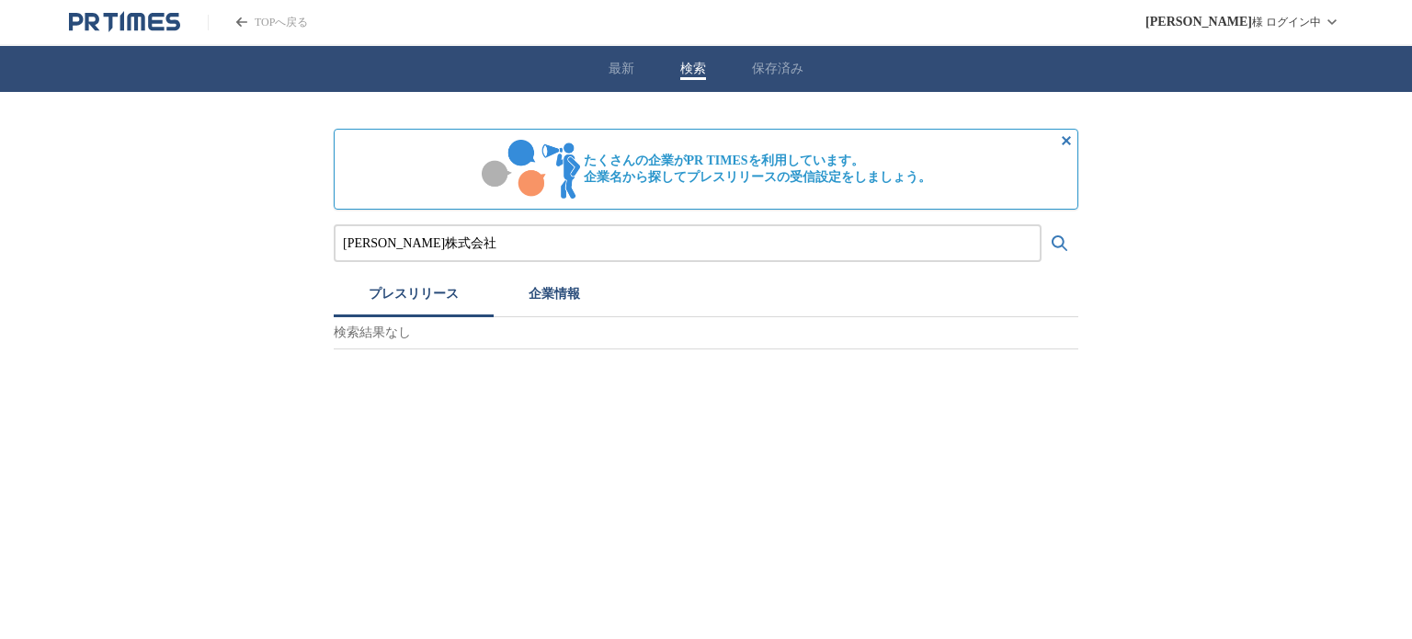
click at [400, 288] on button "プレスリリース" at bounding box center [414, 297] width 160 height 40
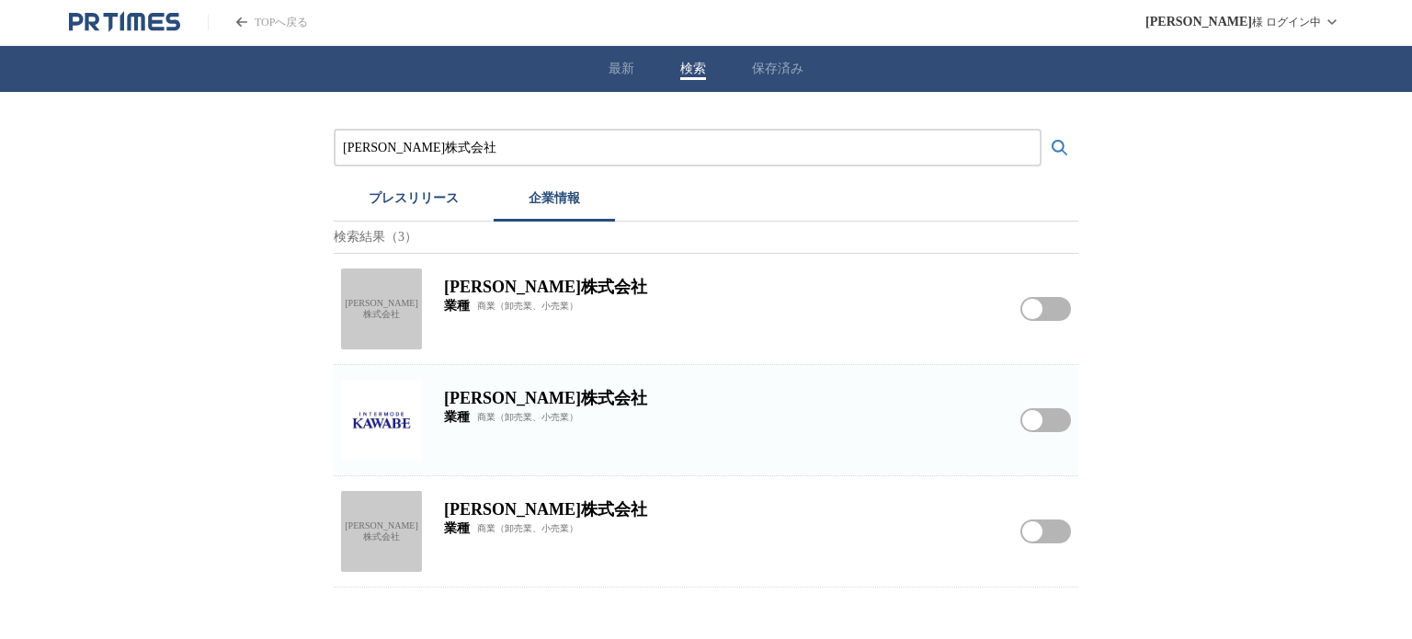
click at [523, 211] on button "企業情報" at bounding box center [554, 201] width 121 height 40
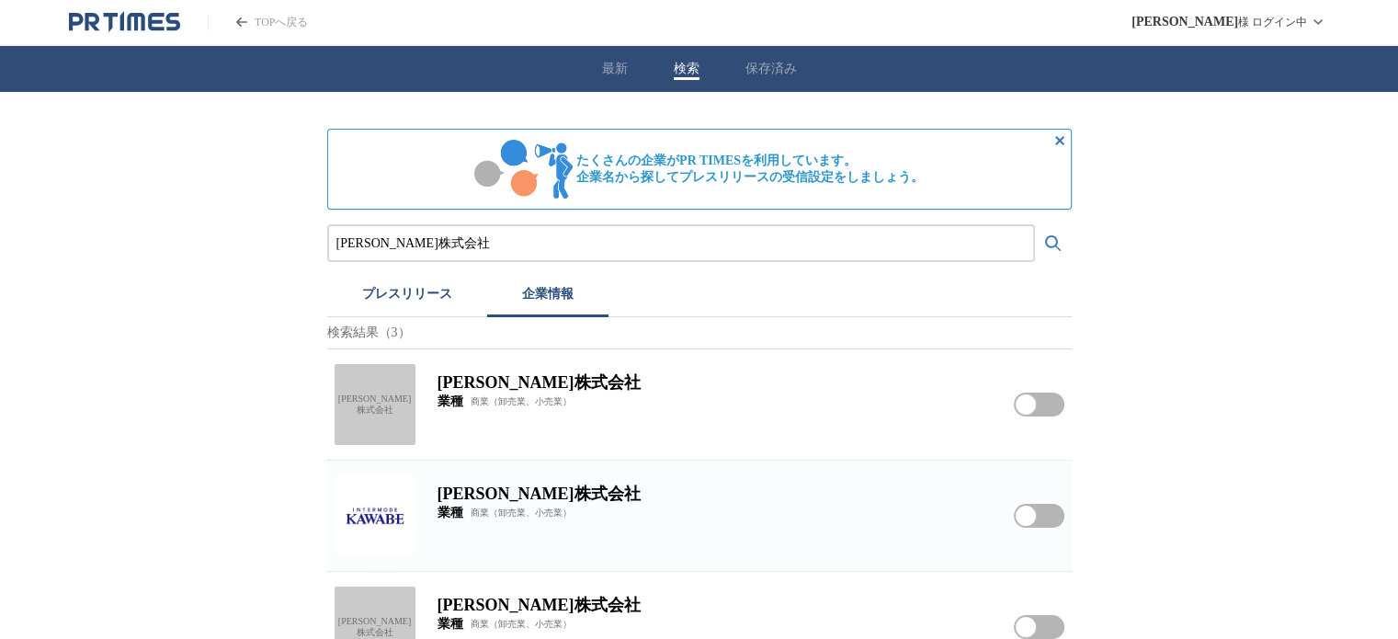
click at [376, 377] on div "川辺株式会社" at bounding box center [375, 404] width 81 height 81
click at [382, 504] on img at bounding box center [375, 515] width 81 height 81
click at [441, 244] on input "川辺株式会社" at bounding box center [680, 243] width 689 height 20
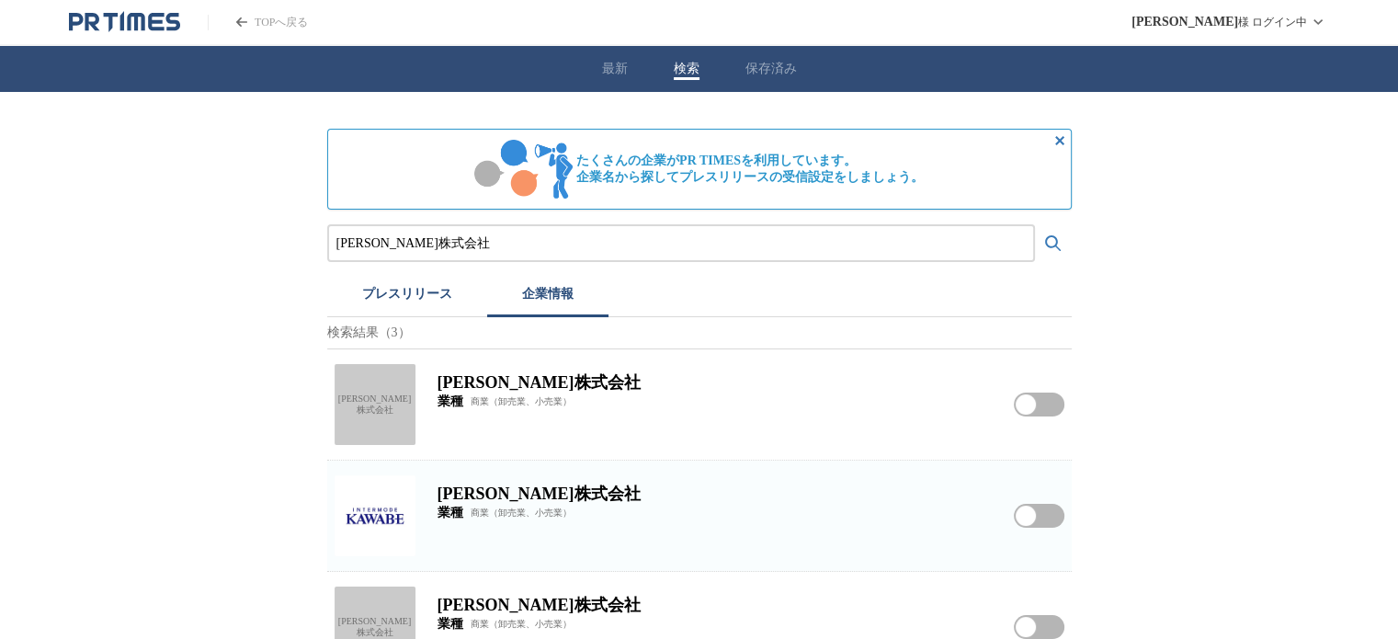
paste input "ANTIPODES"
type input "ANTIPODES"
click at [413, 290] on button "プレスリリース" at bounding box center [407, 297] width 160 height 40
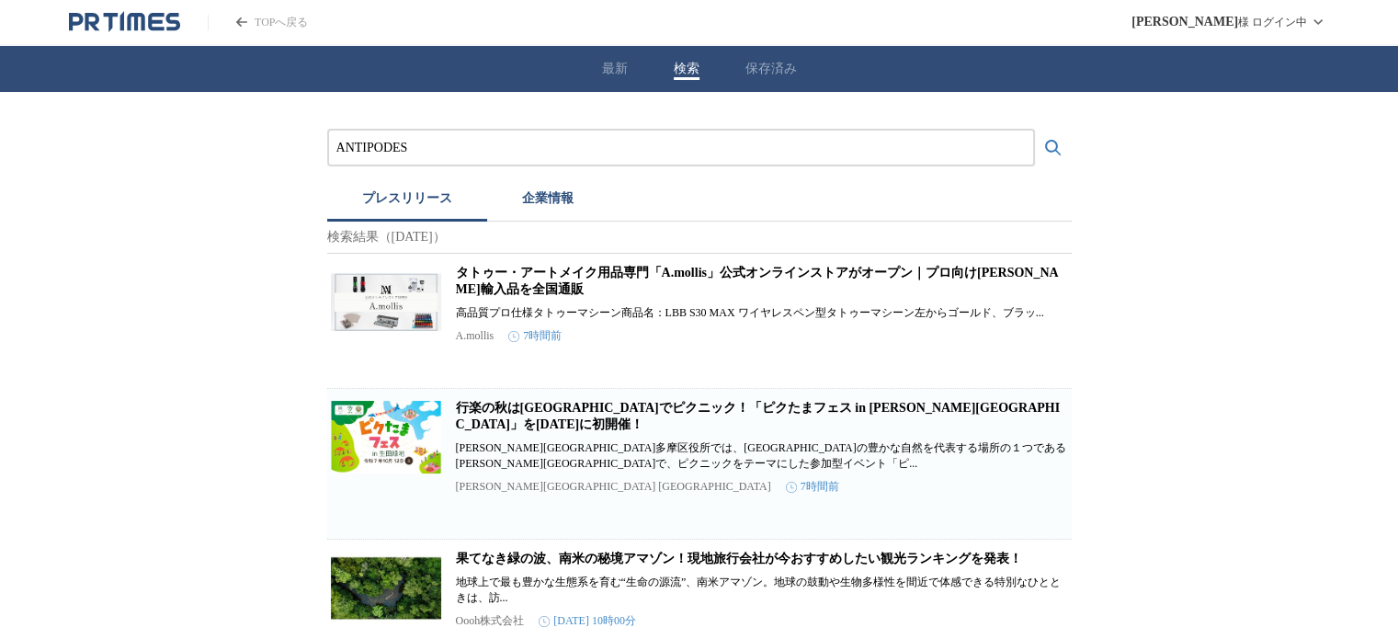
click at [438, 149] on input "ANTIPODES" at bounding box center [680, 148] width 689 height 20
click at [1035, 130] on button "検索する" at bounding box center [1053, 148] width 37 height 37
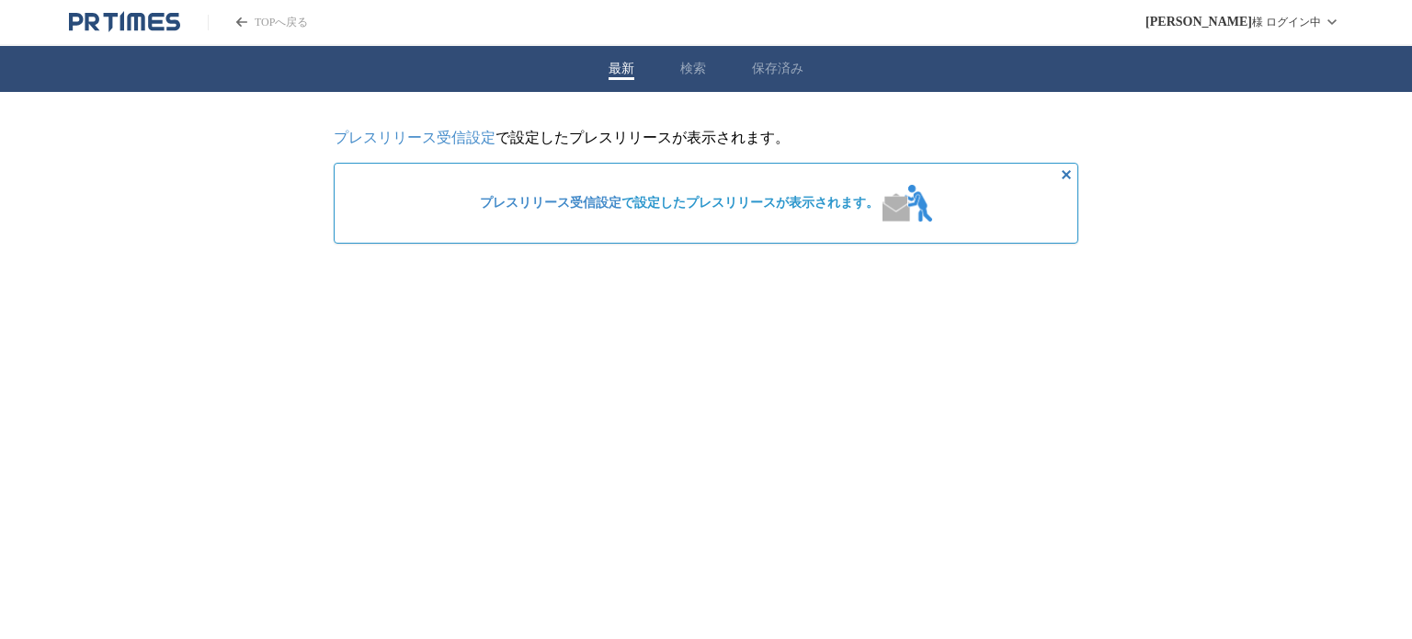
click at [679, 70] on div "最新 検索 保存済み" at bounding box center [706, 69] width 1412 height 46
click at [698, 65] on button "検索" at bounding box center [693, 69] width 26 height 17
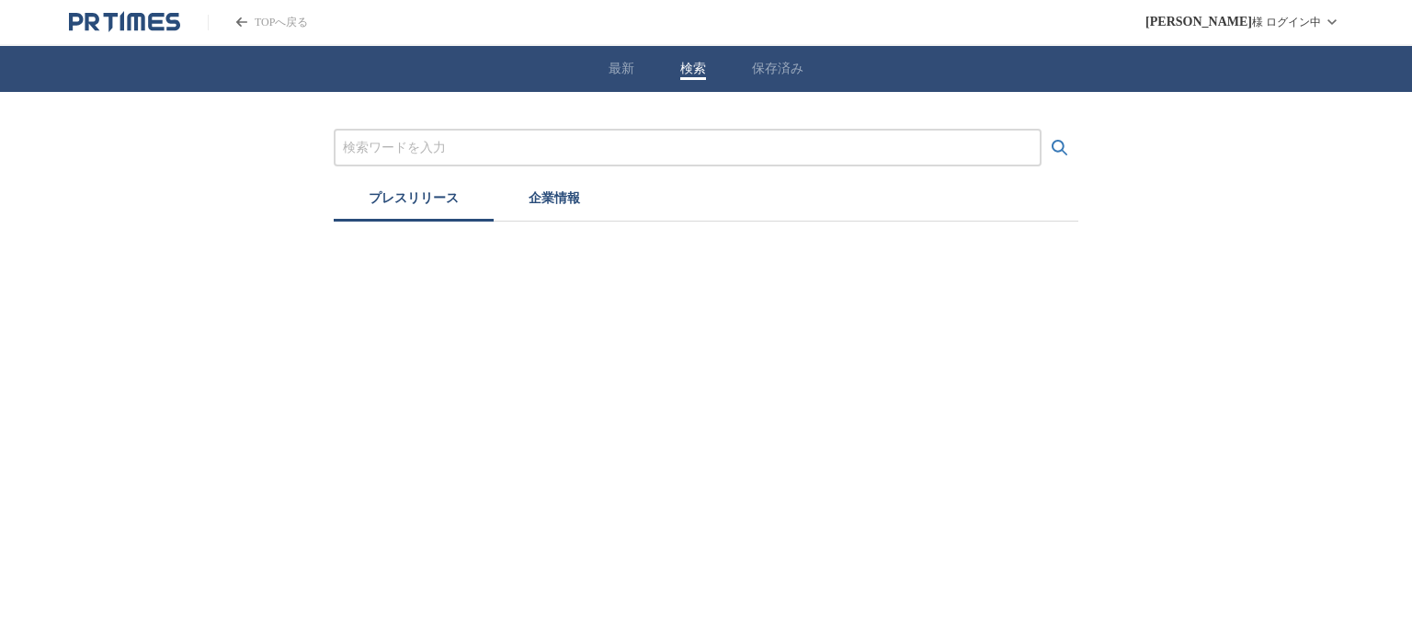
click at [489, 144] on input "プレスリリースおよび企業を検索する" at bounding box center [687, 148] width 689 height 20
paste input "ANTIPODES"
click at [1041, 130] on button "検索する" at bounding box center [1059, 148] width 37 height 37
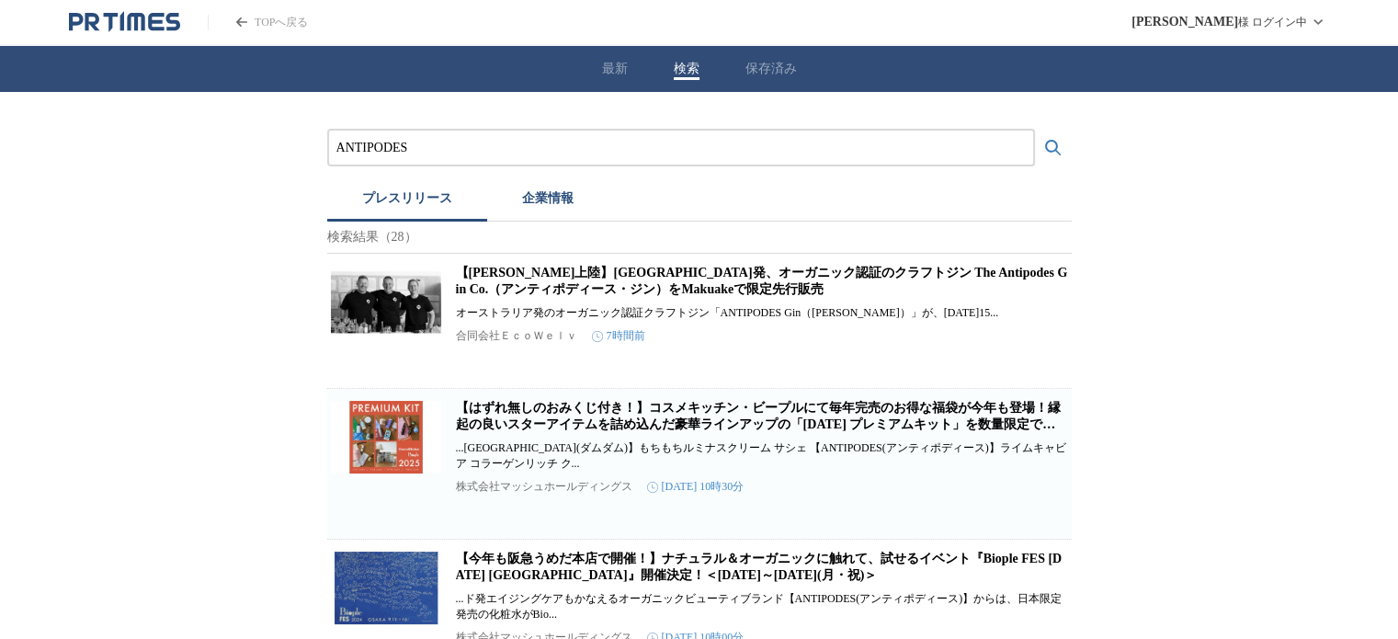
click at [431, 145] on input "ANTIPODES" at bounding box center [680, 148] width 689 height 20
click at [1035, 130] on button "検索する" at bounding box center [1053, 148] width 37 height 37
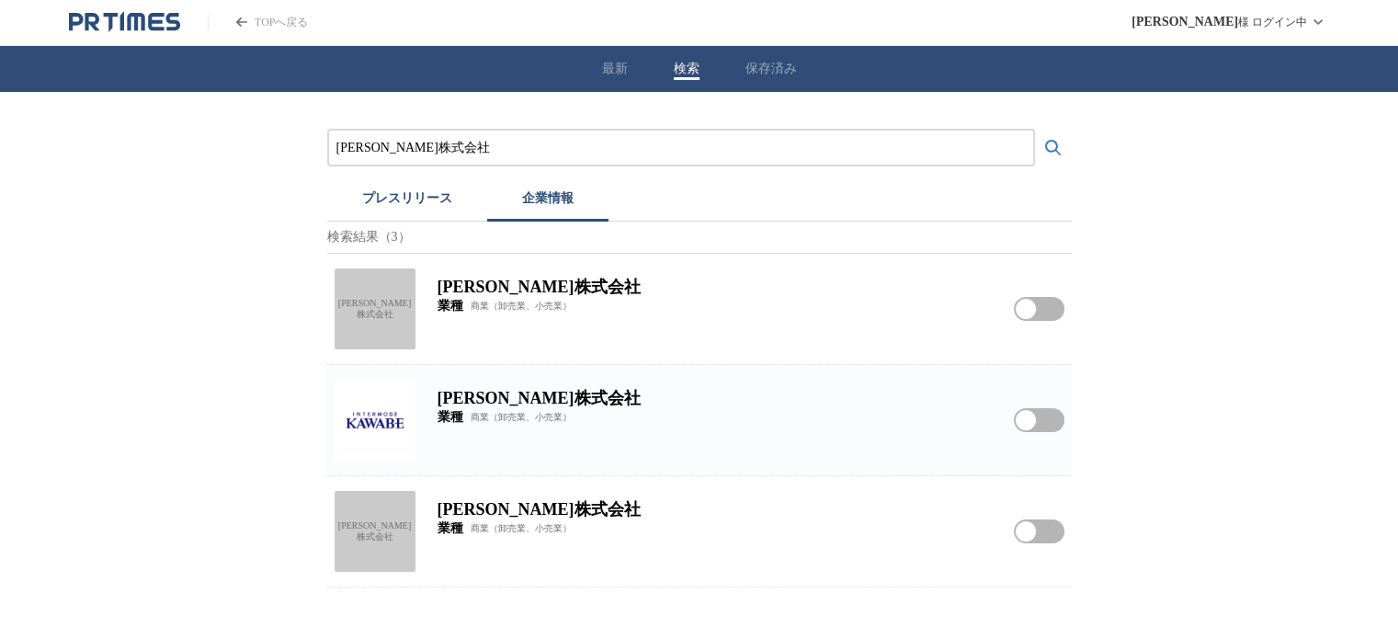
click at [555, 194] on button "企業情報" at bounding box center [547, 201] width 121 height 40
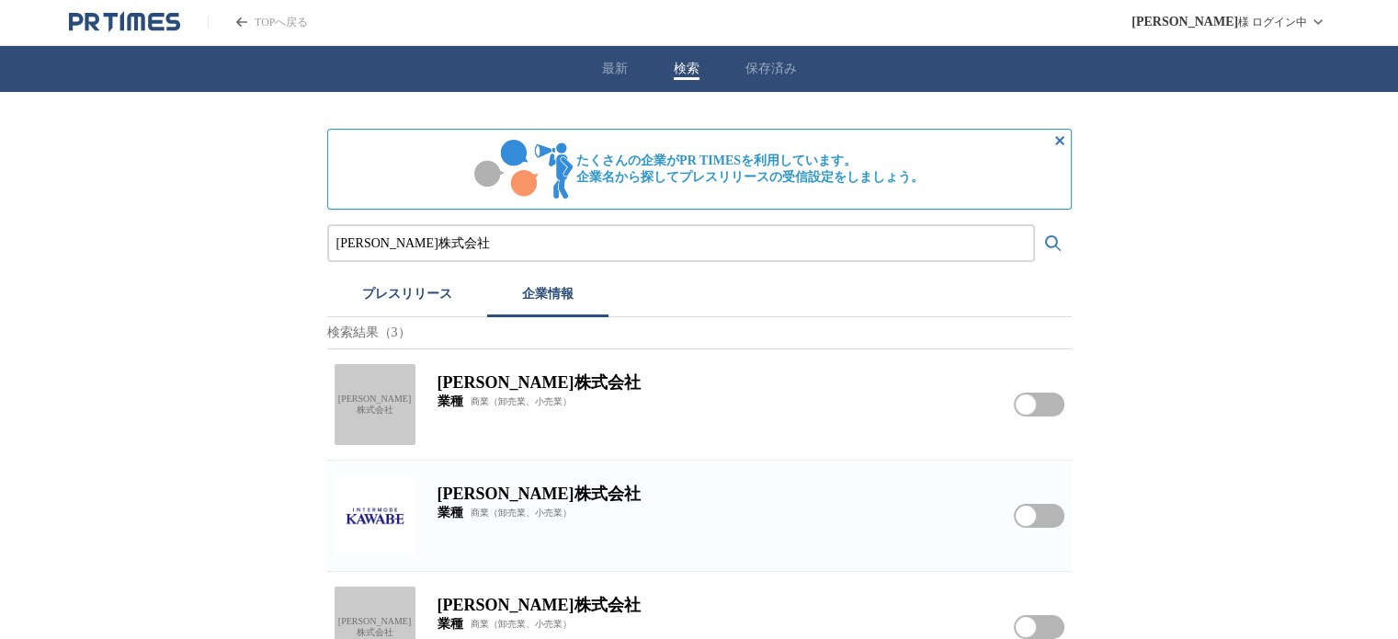
scroll to position [49, 0]
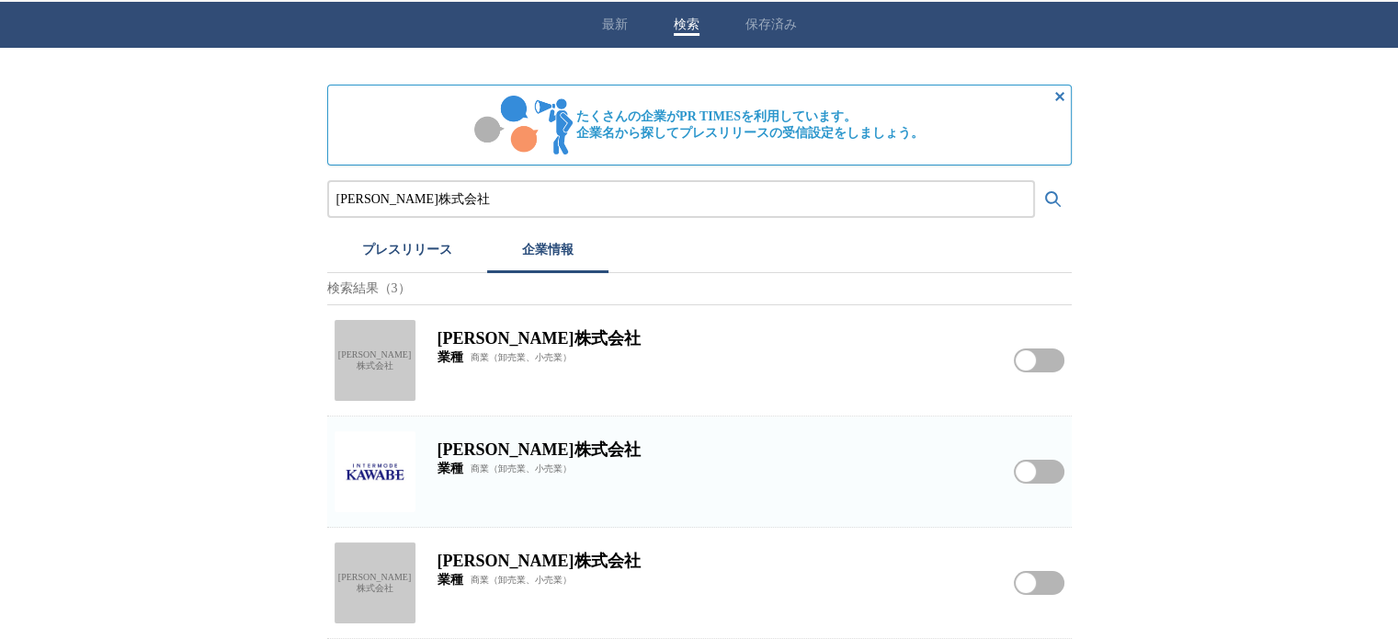
click at [357, 587] on div "川辺株式会社" at bounding box center [375, 582] width 81 height 81
click at [368, 477] on img at bounding box center [375, 471] width 81 height 81
click at [469, 189] on input "川辺株式会社" at bounding box center [680, 199] width 689 height 20
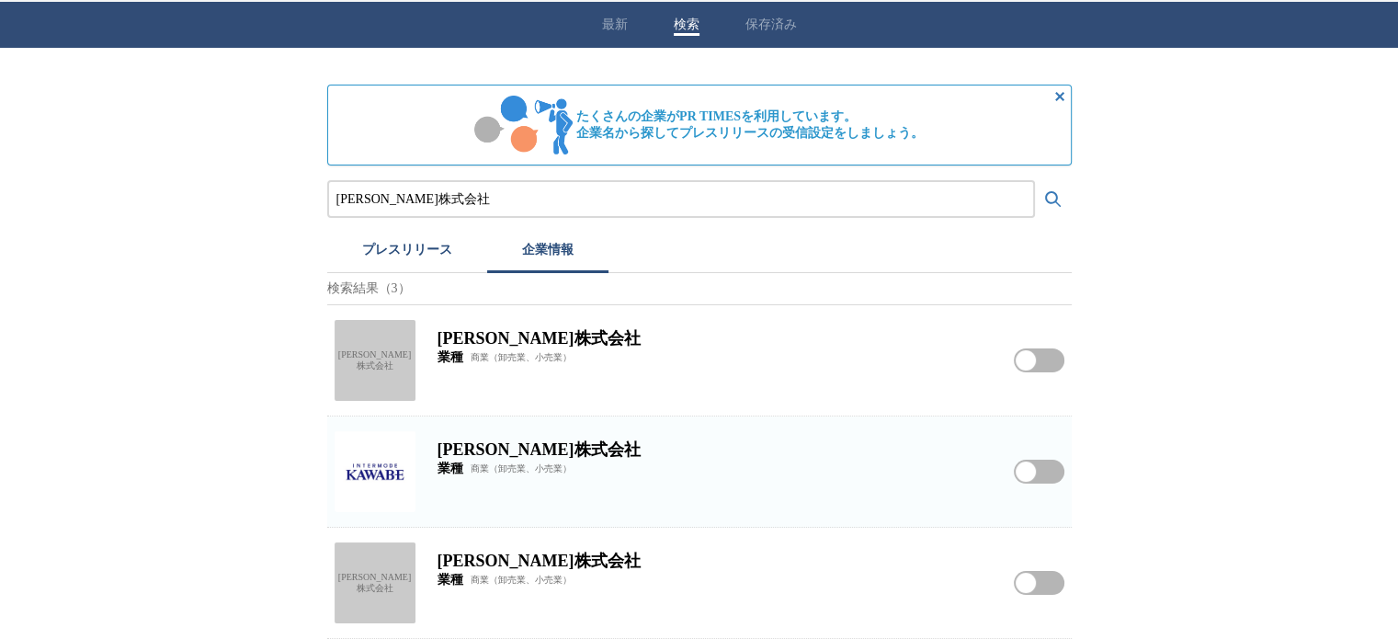
click at [469, 189] on input "川辺株式会社" at bounding box center [680, 199] width 689 height 20
paste input "株式会社ビタブリッドジャパン"
type input "株式会社ビタブリッドジャパン"
click at [1035, 181] on button "検索する" at bounding box center [1053, 199] width 37 height 37
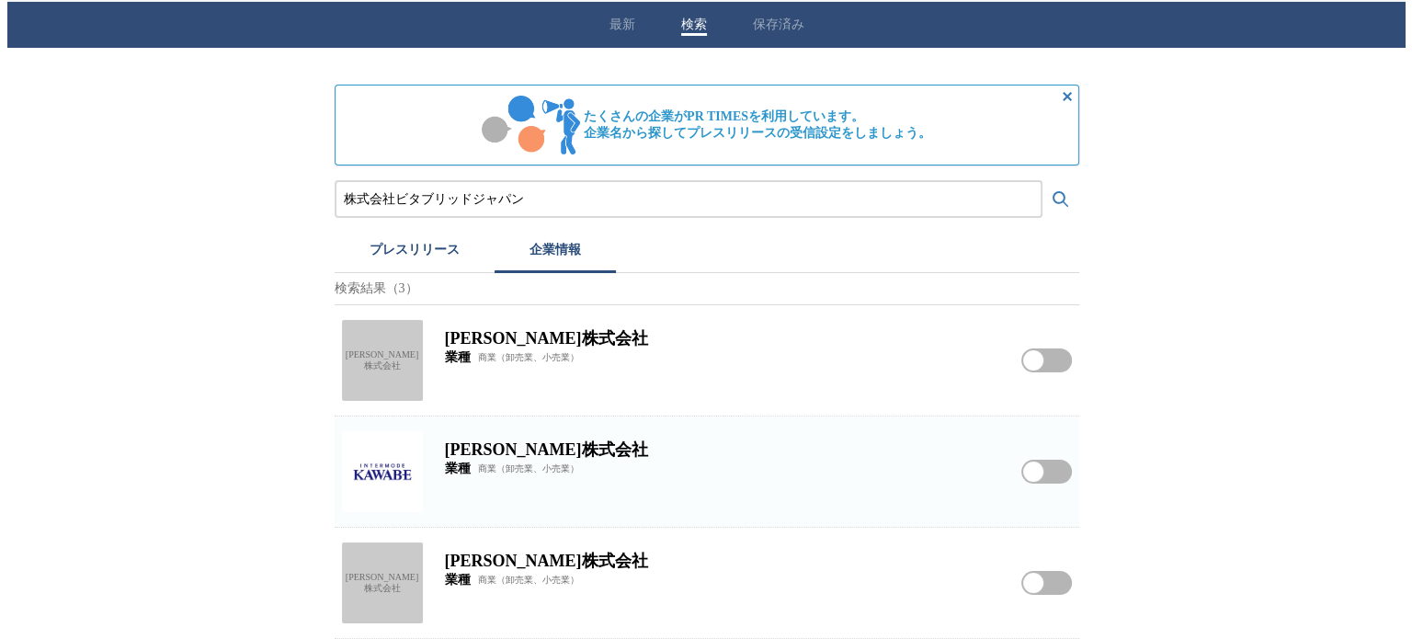
scroll to position [0, 0]
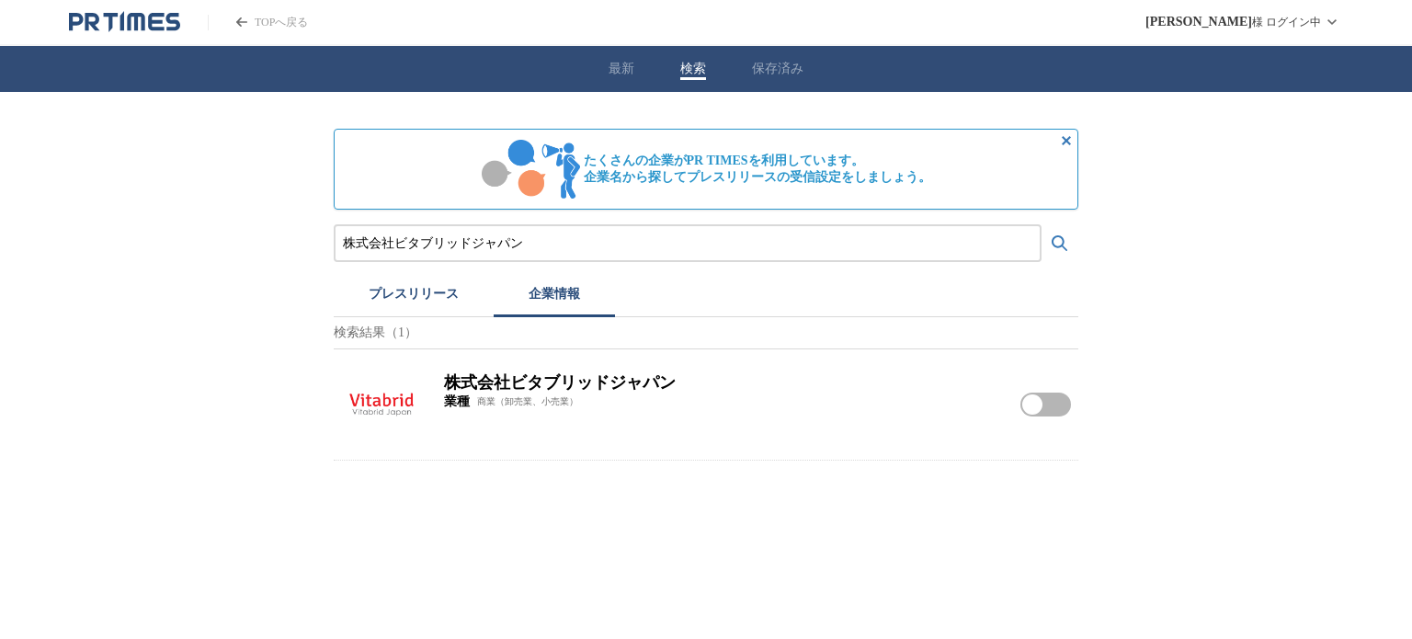
click at [398, 407] on img at bounding box center [381, 404] width 81 height 81
click at [399, 395] on img at bounding box center [381, 404] width 81 height 81
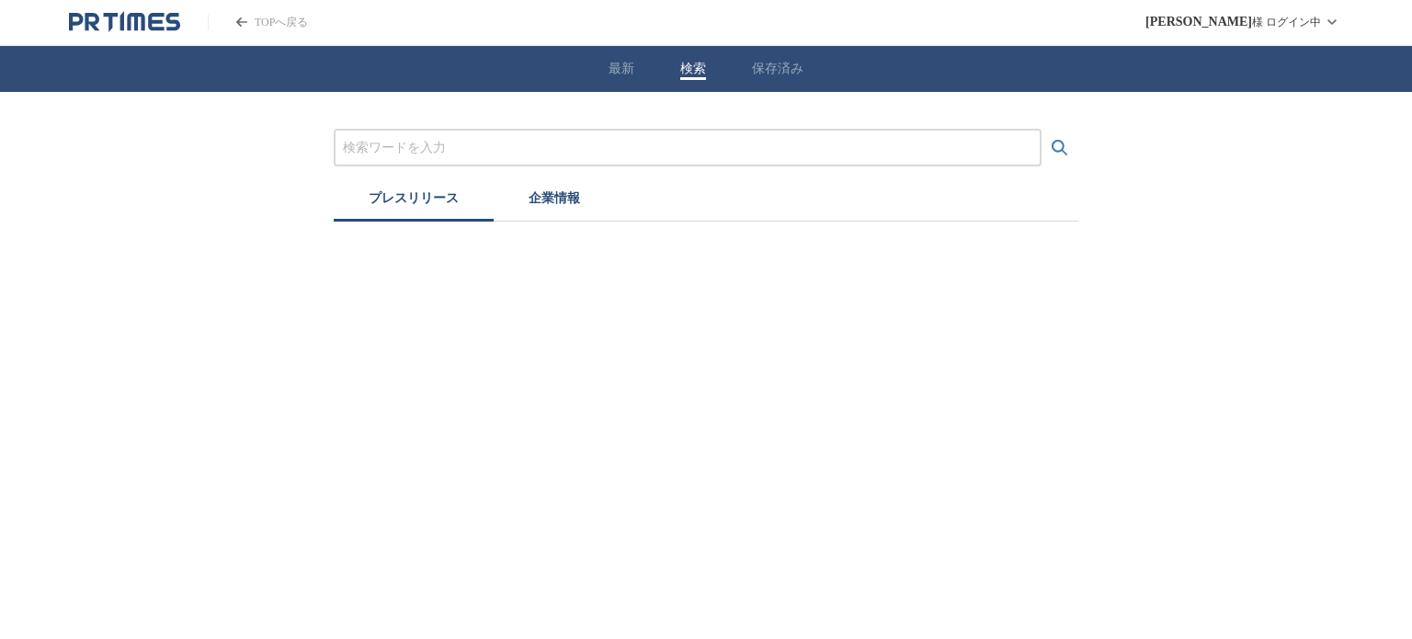
click at [698, 73] on button "検索" at bounding box center [693, 69] width 26 height 17
click at [522, 154] on input "プレスリリースおよび企業を検索する" at bounding box center [687, 148] width 689 height 20
paste input "PharmaResearch Co., Ltd."
click at [1041, 130] on button "検索する" at bounding box center [1059, 148] width 37 height 37
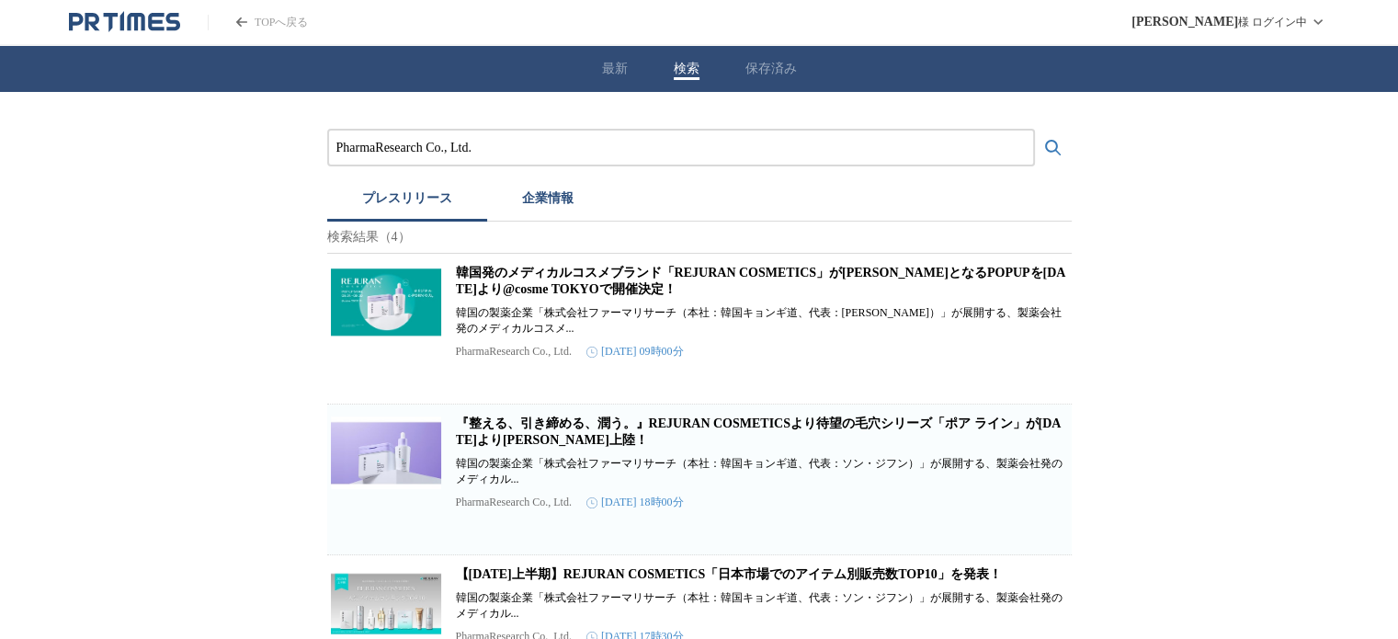
click at [534, 284] on link "韓国発のメディカルコスメブランド「REJURAN COSMETICS」が日本初となるPOPUPを2025年9月24日(水)より@cosme TOKYOで開催決…" at bounding box center [761, 281] width 610 height 30
click at [404, 145] on input "PharmaResearch Co., Ltd." at bounding box center [680, 148] width 689 height 20
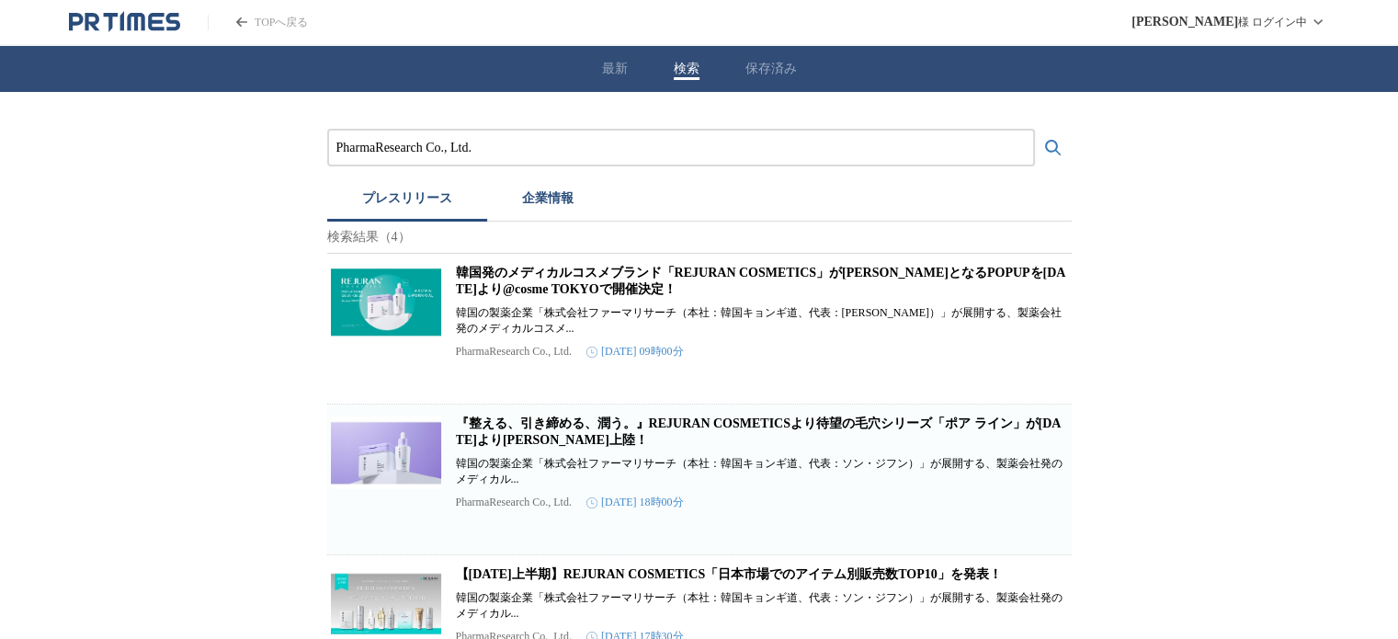
paste input "FRAGRANCY Inc"
type input "FRAGRANCY Inc."
click at [1035, 130] on button "検索する" at bounding box center [1053, 148] width 37 height 37
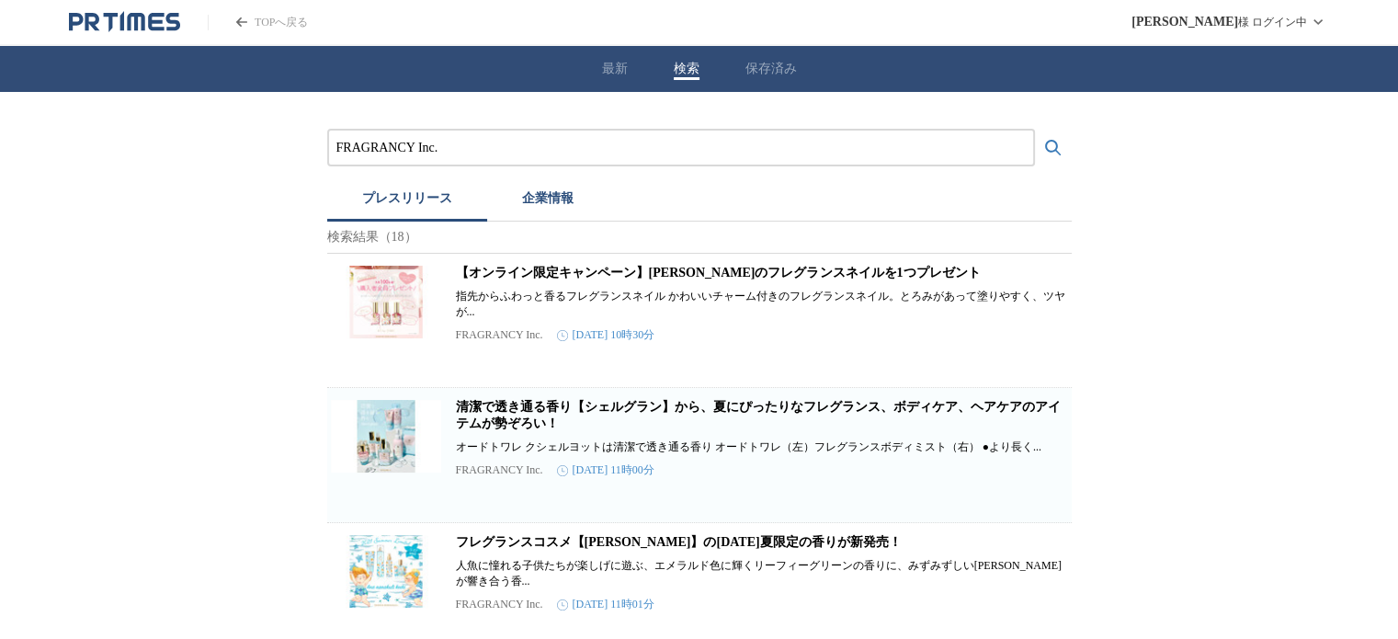
click at [514, 279] on link "【オンライン限定キャンペーン】オハナ・マハロのフレグランスネイルを1つプレゼント" at bounding box center [718, 273] width 525 height 14
click at [543, 279] on link "【オンライン限定キャンペーン】オハナ・マハロのフレグランスネイルを1つプレゼント" at bounding box center [718, 273] width 525 height 14
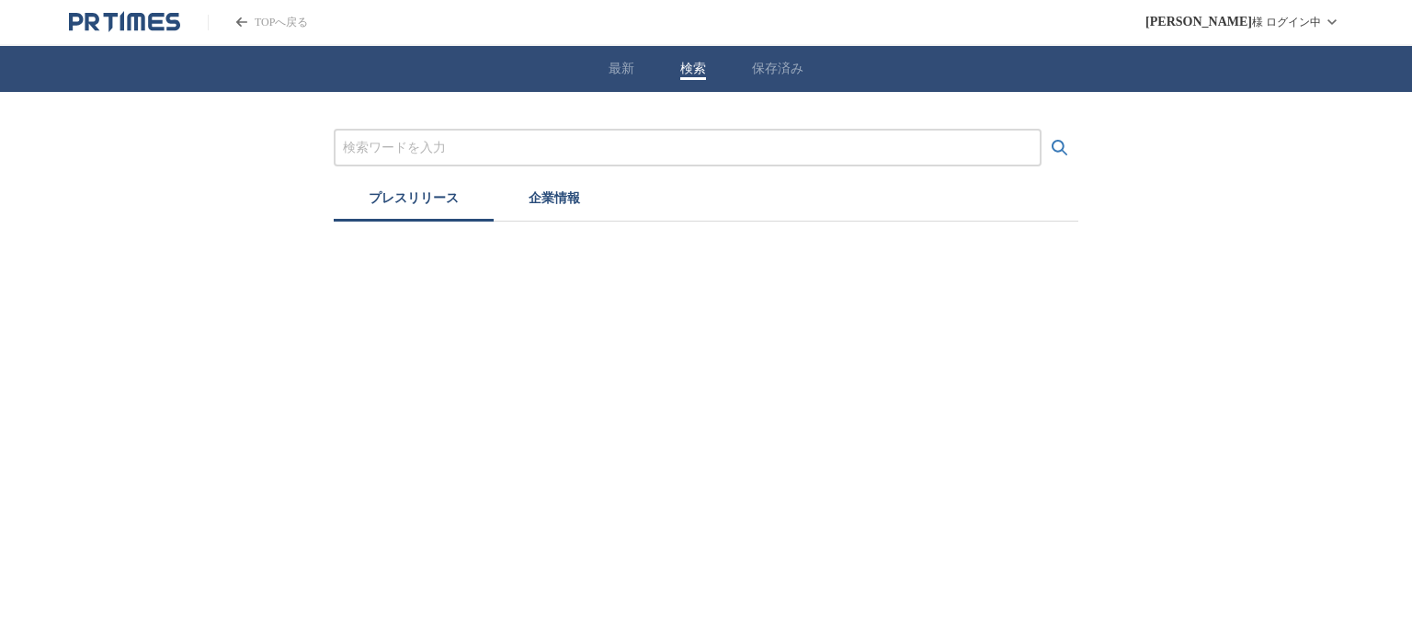
click at [688, 64] on button "検索" at bounding box center [693, 69] width 26 height 17
click at [526, 149] on input "プレスリリースおよび企業を検索する" at bounding box center [687, 148] width 689 height 20
paste input "TTU株式会社"
click at [1041, 130] on button "検索する" at bounding box center [1059, 148] width 37 height 37
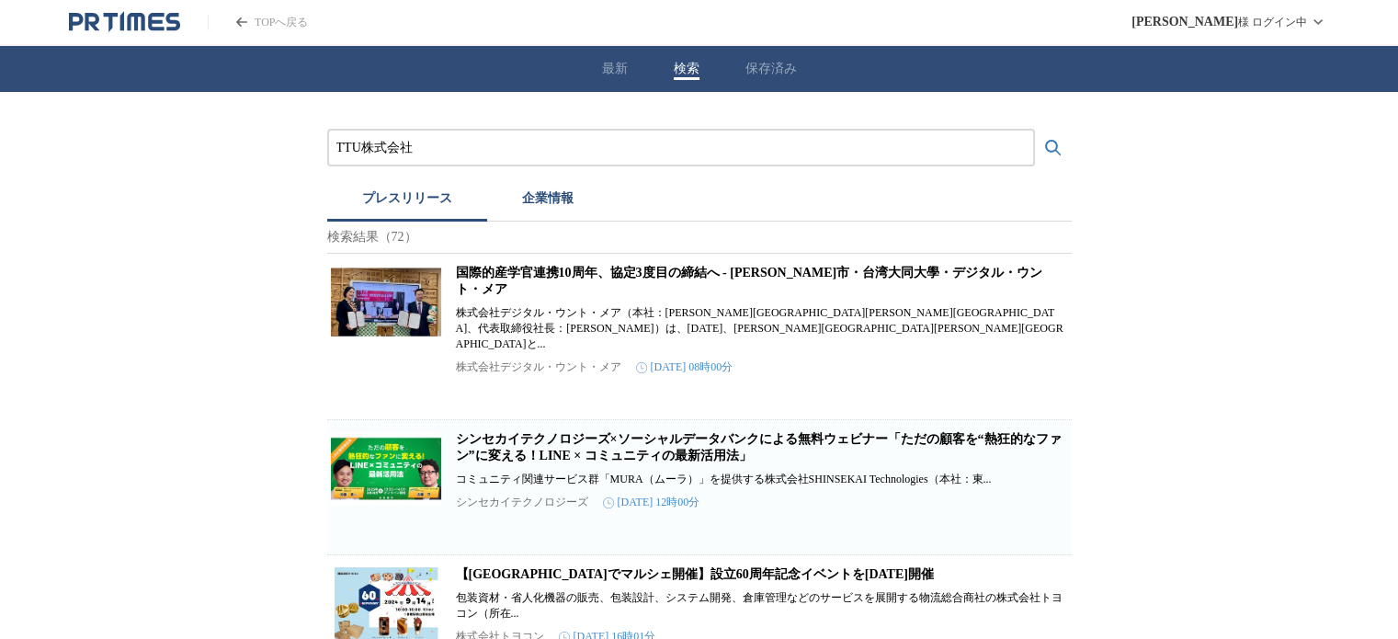
click at [534, 206] on button "企業情報" at bounding box center [547, 201] width 121 height 40
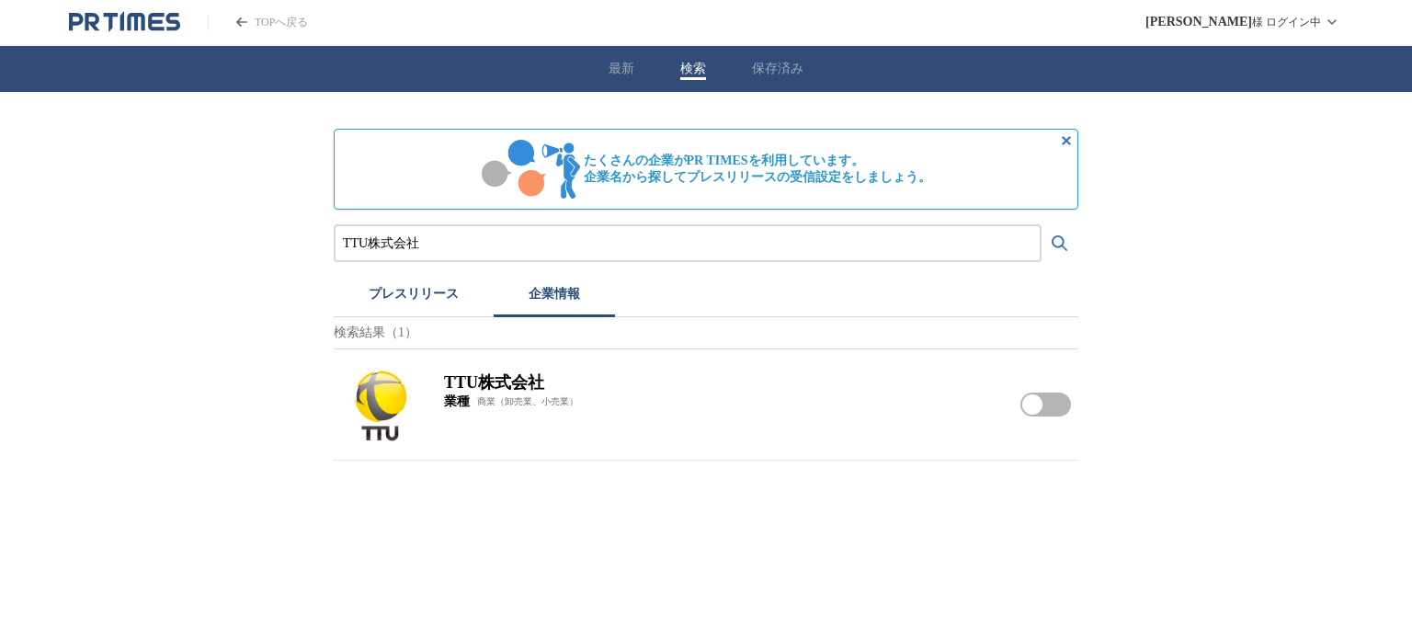
click at [385, 412] on img at bounding box center [381, 404] width 81 height 81
click at [444, 234] on input "TTU株式会社" at bounding box center [687, 243] width 689 height 20
paste input "株式会社創通メディカル"
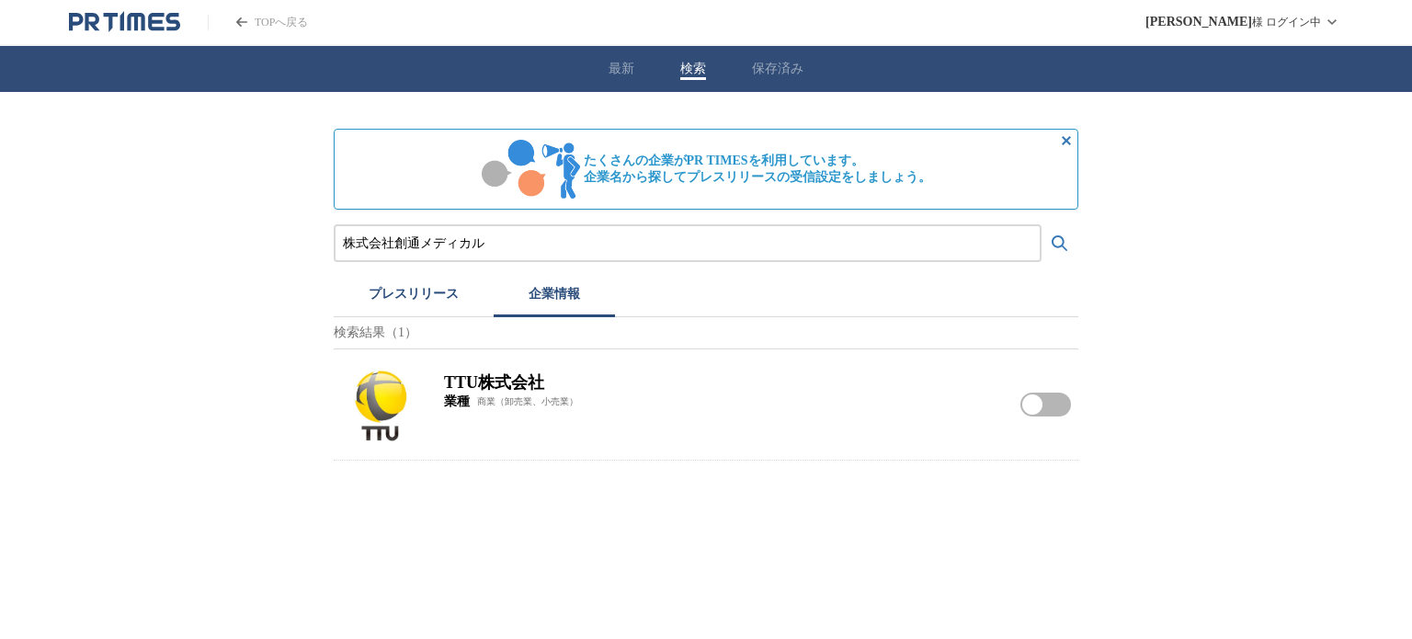
type input "株式会社創通メディカル"
click at [1041, 225] on button "検索する" at bounding box center [1059, 243] width 37 height 37
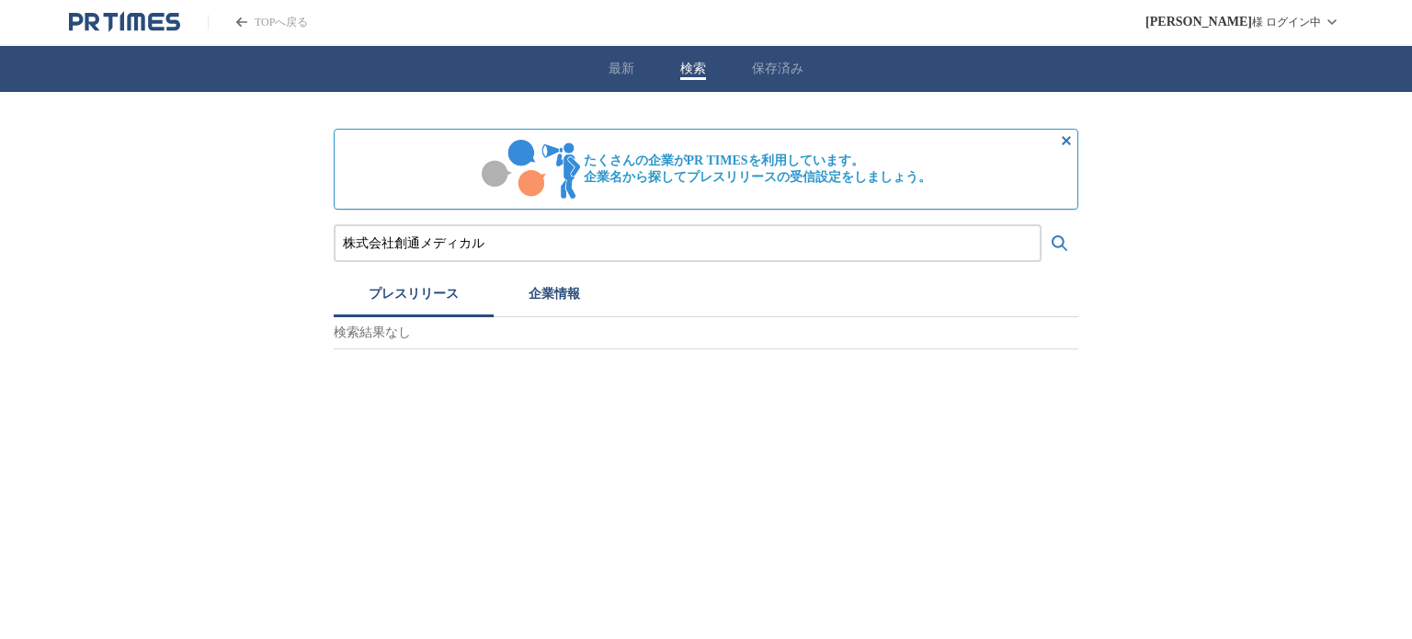
click at [415, 301] on button "プレスリリース" at bounding box center [414, 297] width 160 height 40
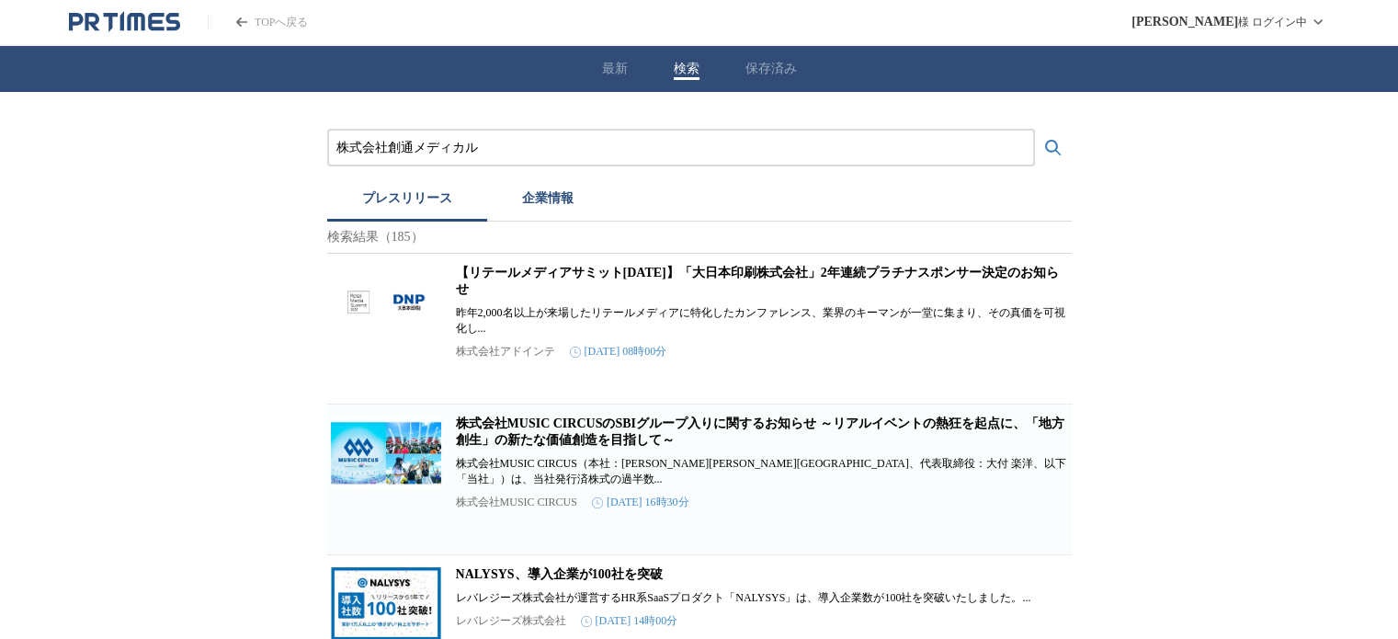
click at [449, 143] on input "株式会社創通メディカル" at bounding box center [680, 148] width 689 height 20
drag, startPoint x: 449, startPoint y: 143, endPoint x: 379, endPoint y: 358, distance: 225.3
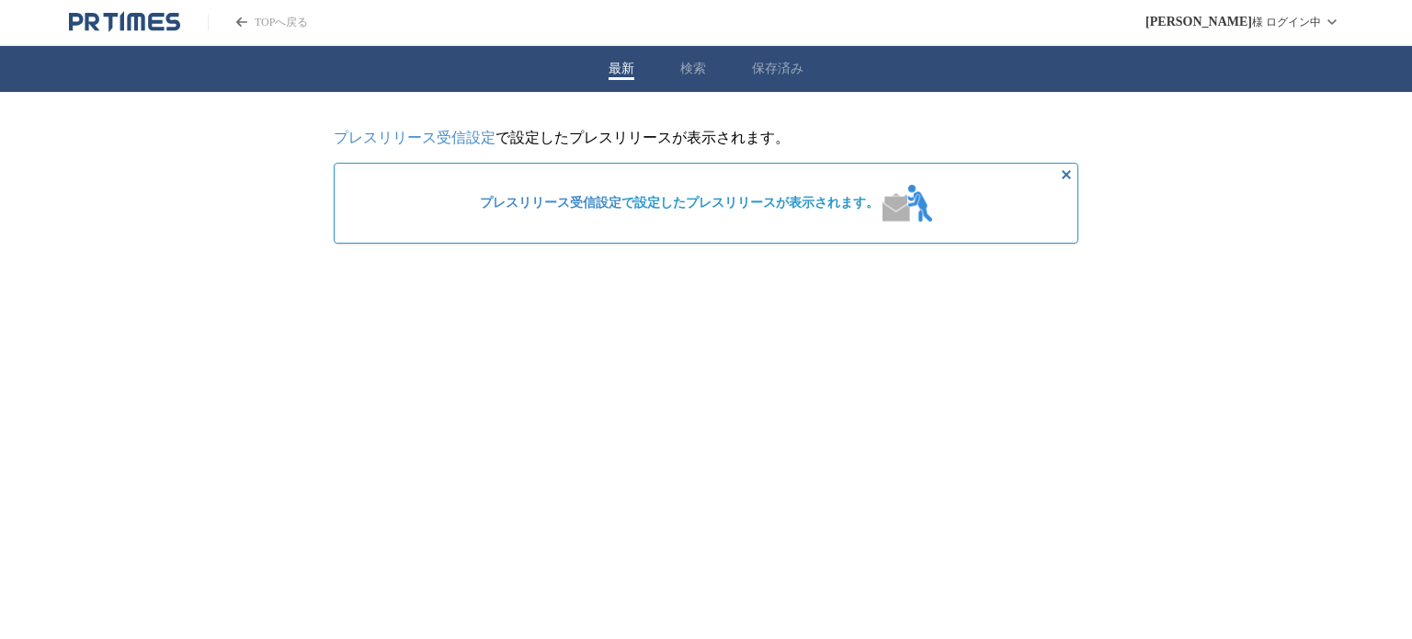
click at [673, 62] on div "最新 検索 保存済み" at bounding box center [706, 69] width 1412 height 46
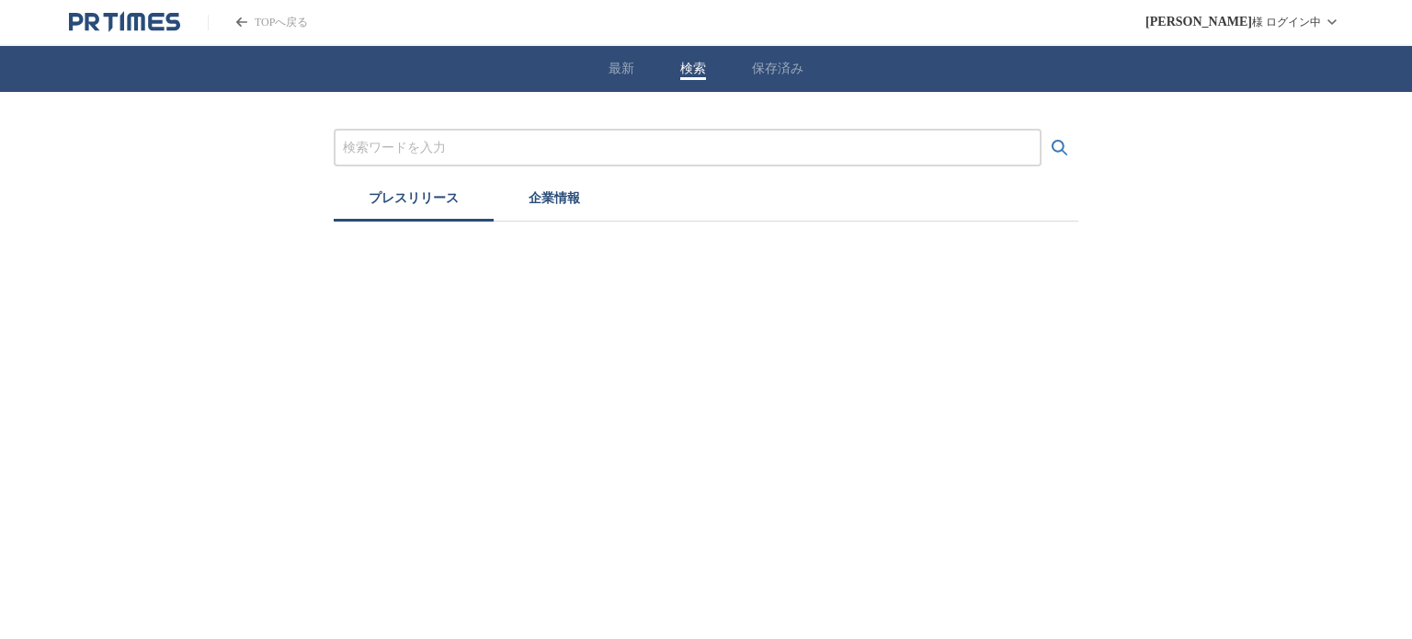
click at [701, 63] on button "検索" at bounding box center [693, 69] width 26 height 17
click at [515, 142] on input "プレスリリースおよび企業を検索する" at bounding box center [687, 148] width 689 height 20
paste input "株式会社 HIMAWARI"
type input "株式会社 HIMAWARI"
click at [1041, 130] on button "検索する" at bounding box center [1059, 148] width 37 height 37
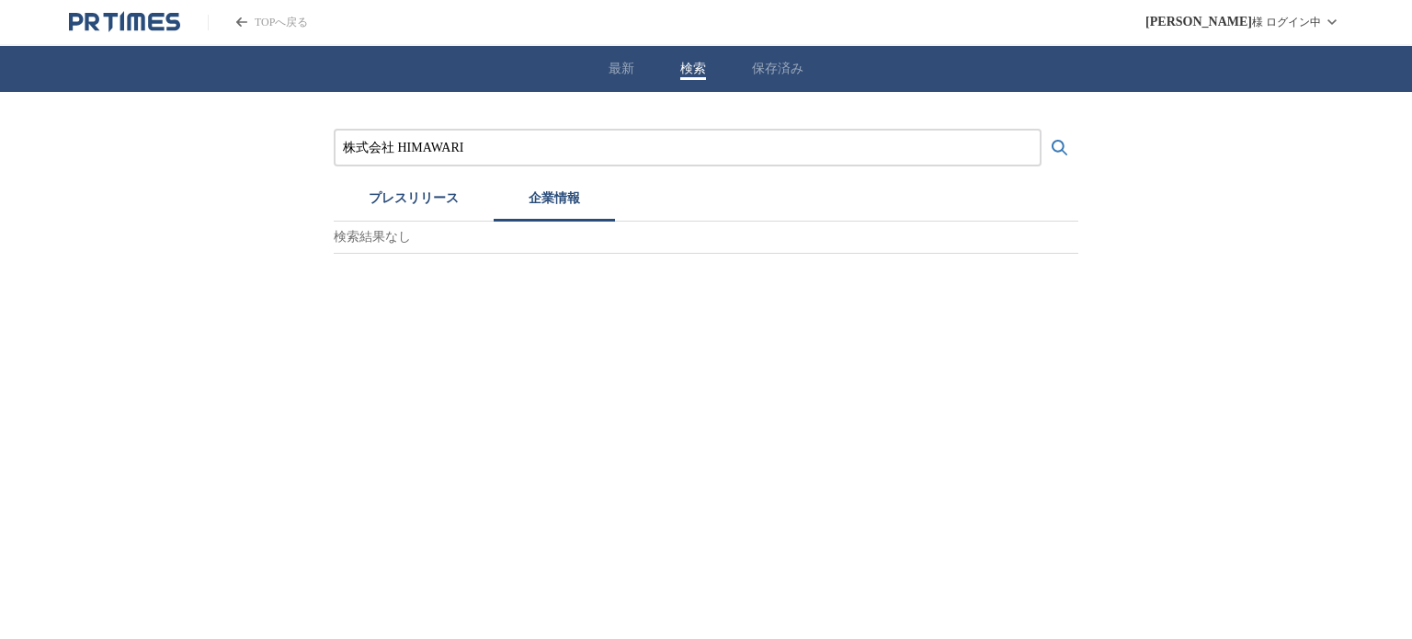
click at [559, 198] on button "企業情報" at bounding box center [554, 201] width 121 height 40
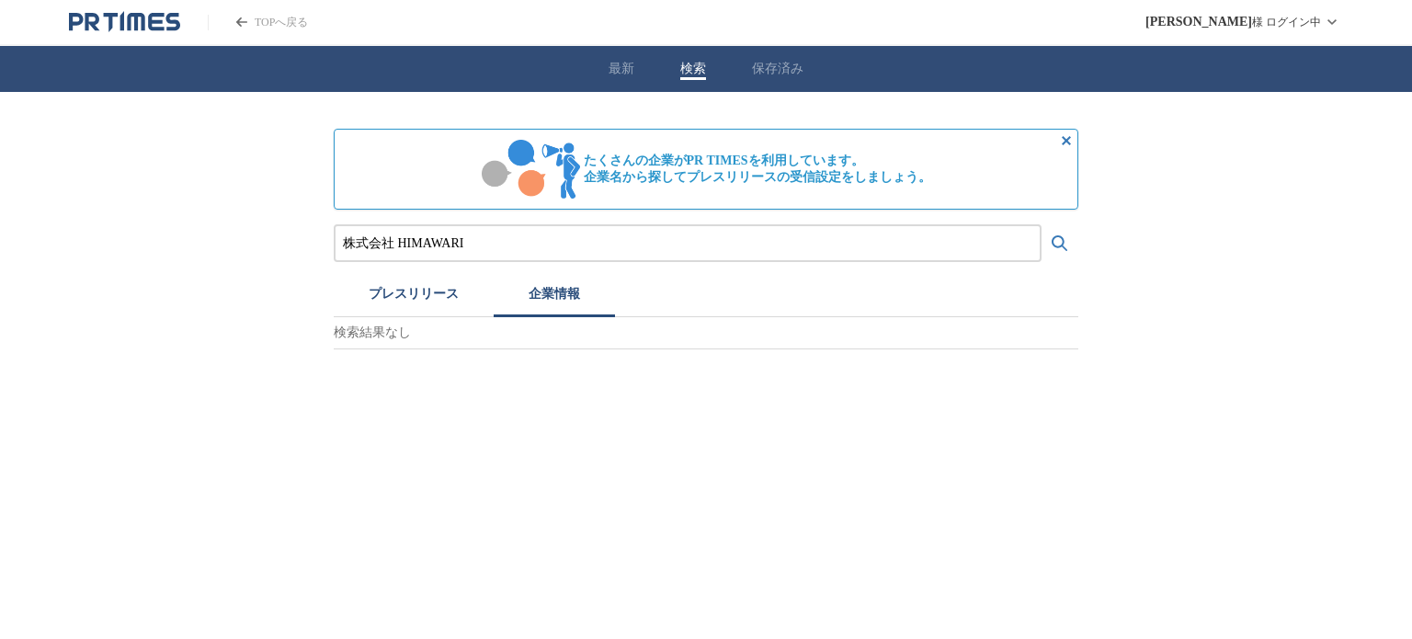
click at [233, 28] on link "TOPへ戻る" at bounding box center [258, 23] width 100 height 16
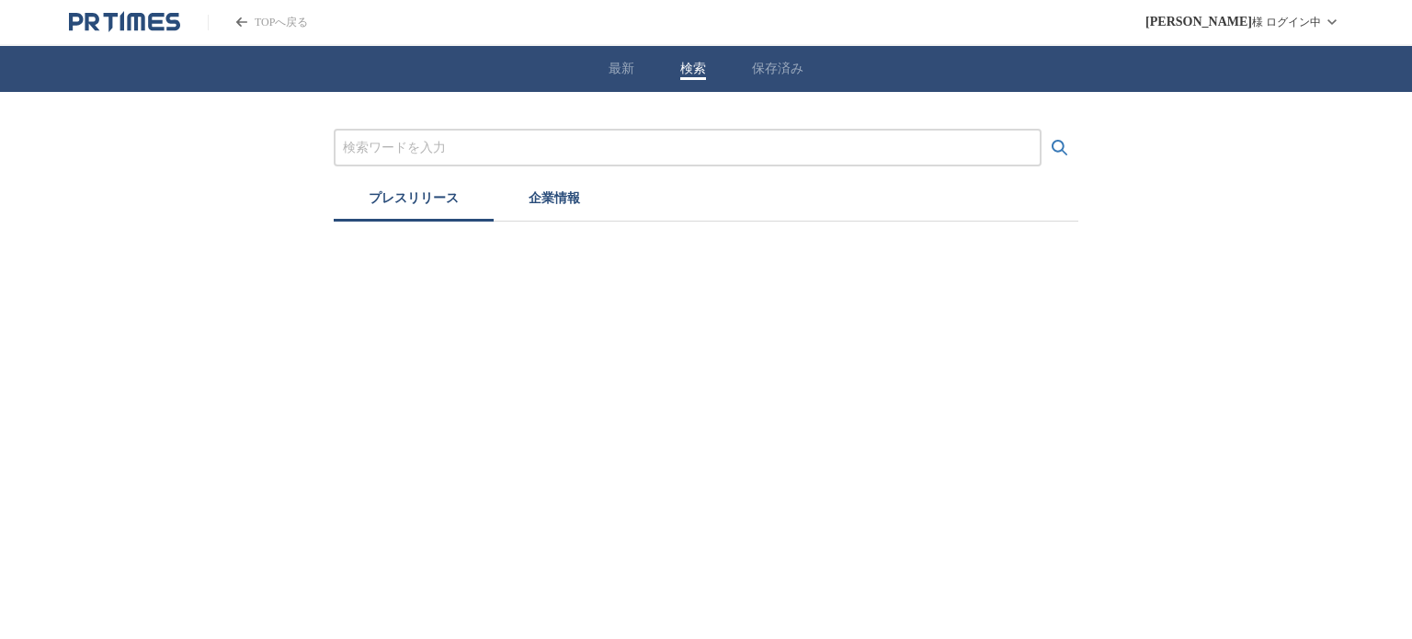
click at [682, 67] on button "検索" at bounding box center [693, 69] width 26 height 17
click at [530, 143] on input "プレスリリースおよび企業を検索する" at bounding box center [687, 148] width 689 height 20
paste input "レジーナクリニック"
type input "レジーナクリニック"
click at [1041, 130] on button "検索する" at bounding box center [1059, 148] width 37 height 37
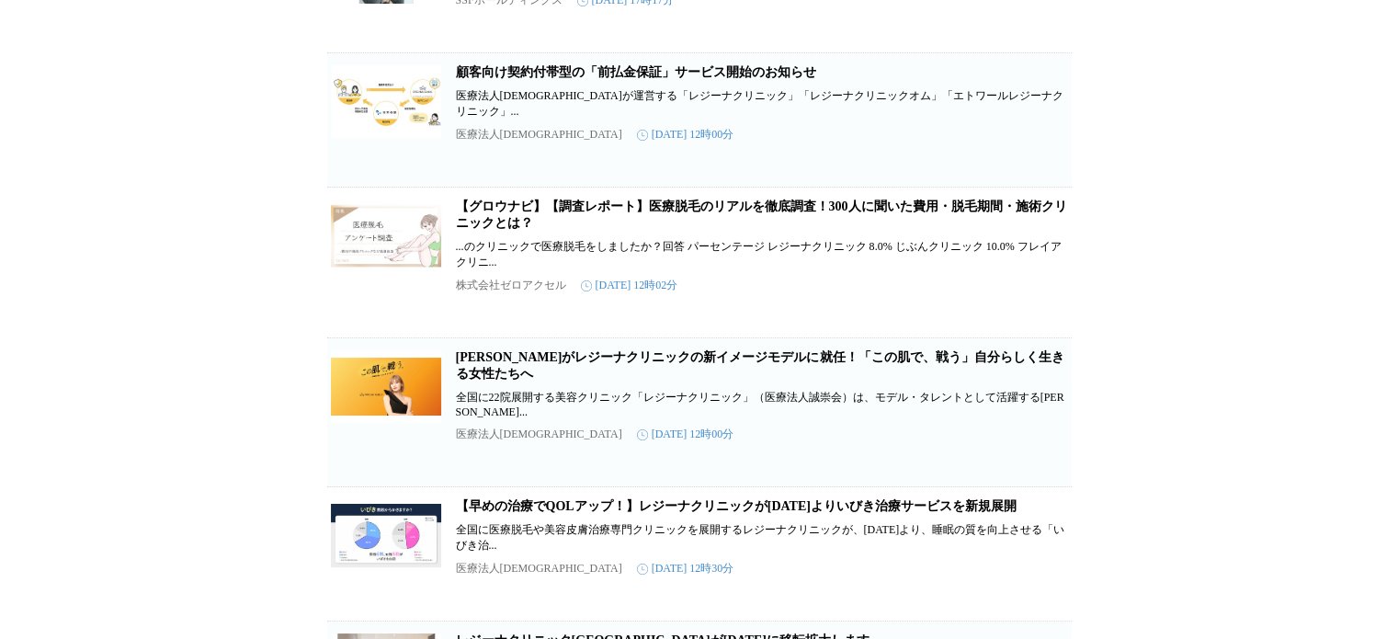
scroll to position [337, 0]
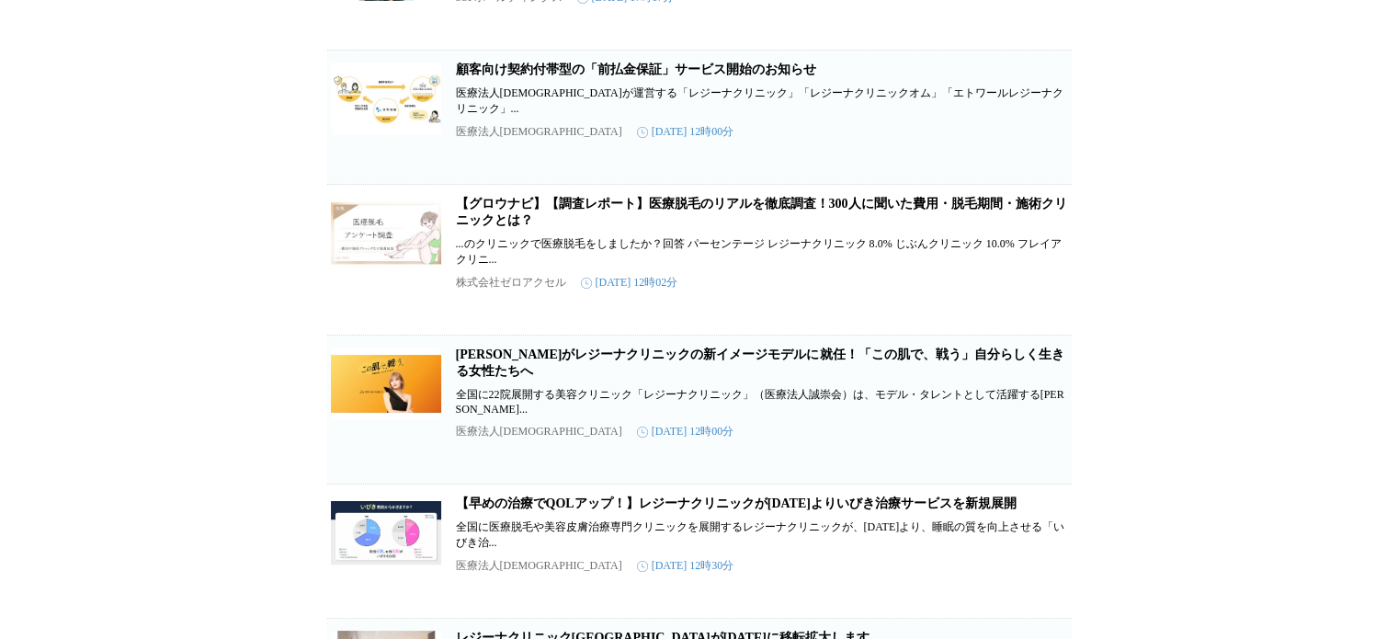
click at [493, 367] on link "[PERSON_NAME]がレジーナクリニックの新イメージモデルに就任！「この肌で、戦う」自分らしく生きる女性たちへ" at bounding box center [760, 362] width 609 height 30
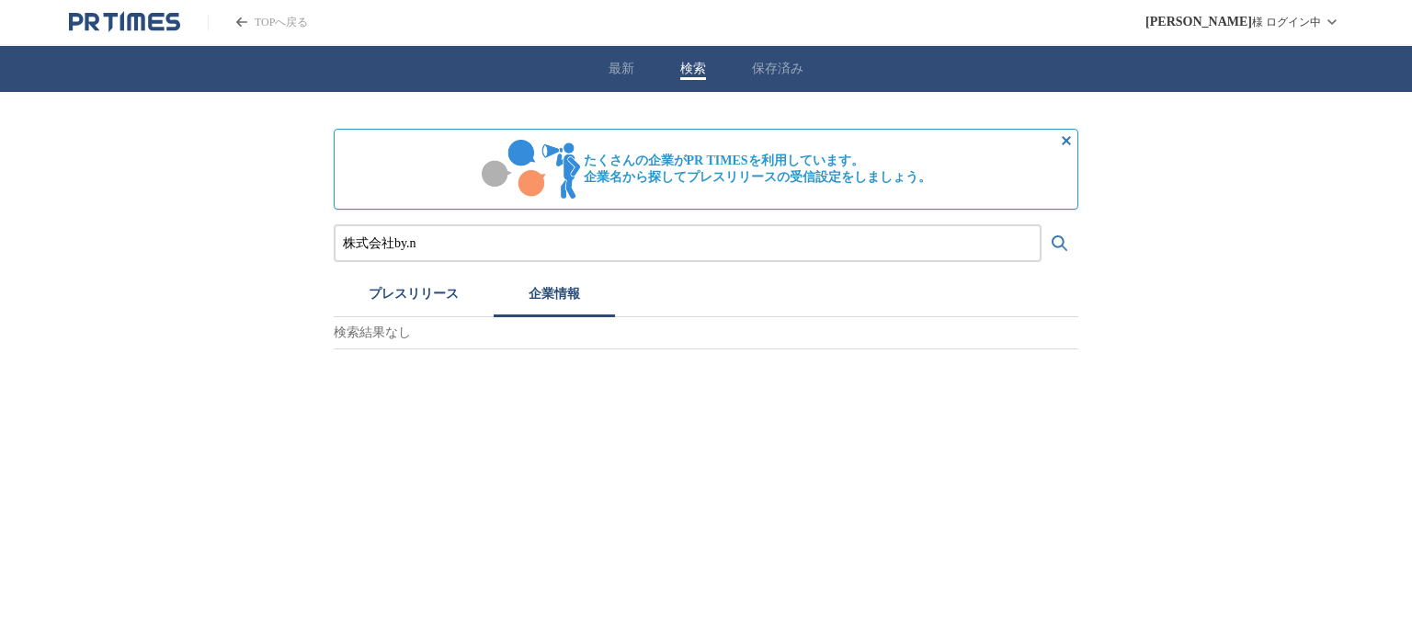
click at [561, 244] on input "株式会社by.n" at bounding box center [687, 243] width 689 height 20
paste input "TAクリニック"
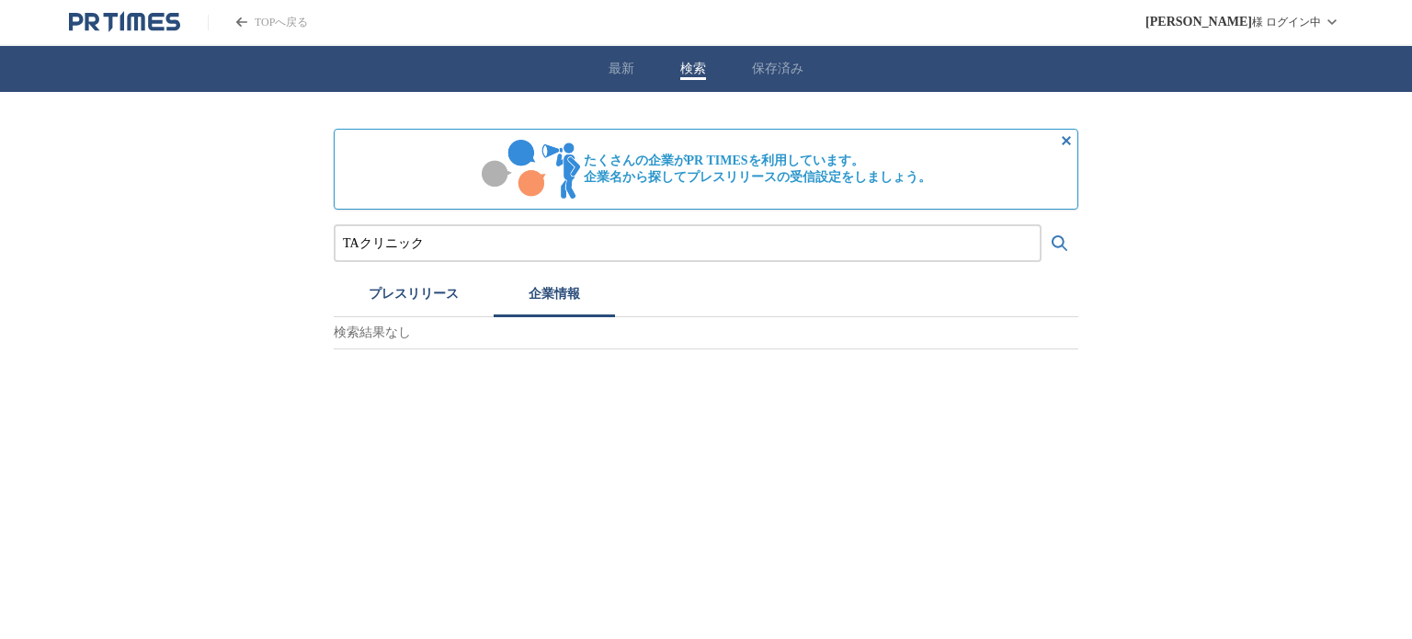
click at [1041, 225] on button "検索する" at bounding box center [1059, 243] width 37 height 37
click at [411, 301] on button "プレスリリース" at bounding box center [414, 297] width 160 height 40
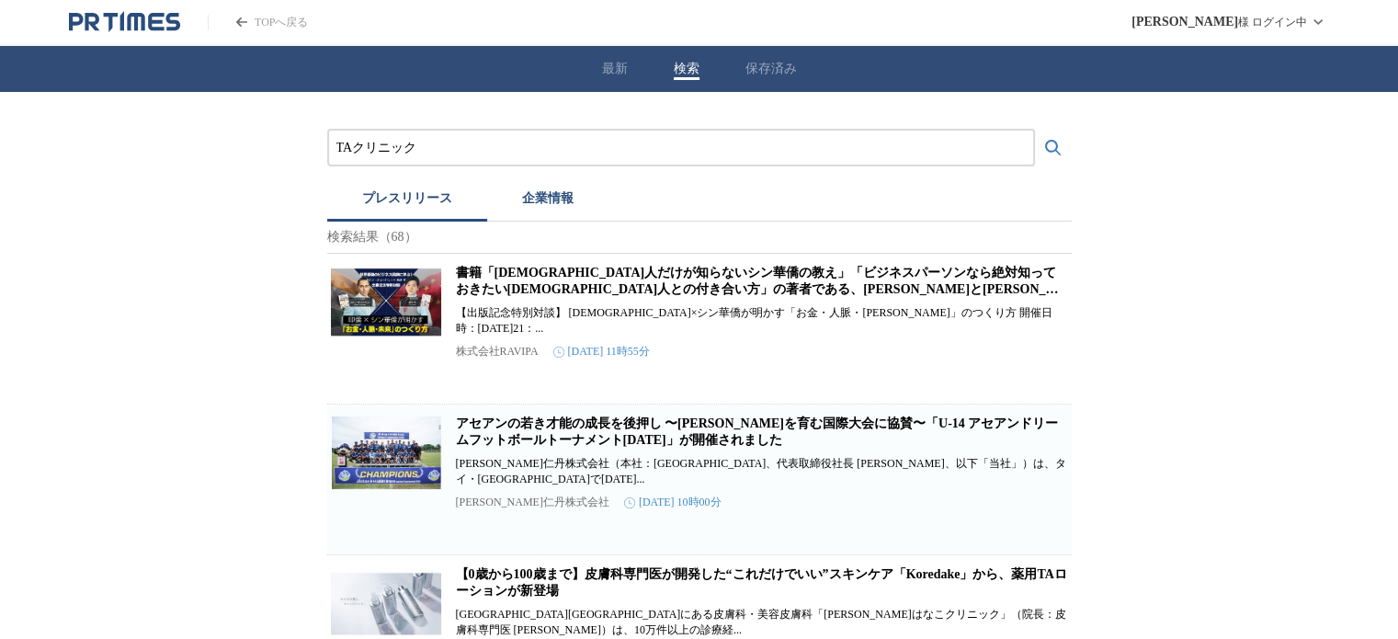
click at [449, 157] on input "TAクリニック" at bounding box center [680, 148] width 689 height 20
click at [1035, 130] on button "検索する" at bounding box center [1053, 148] width 37 height 37
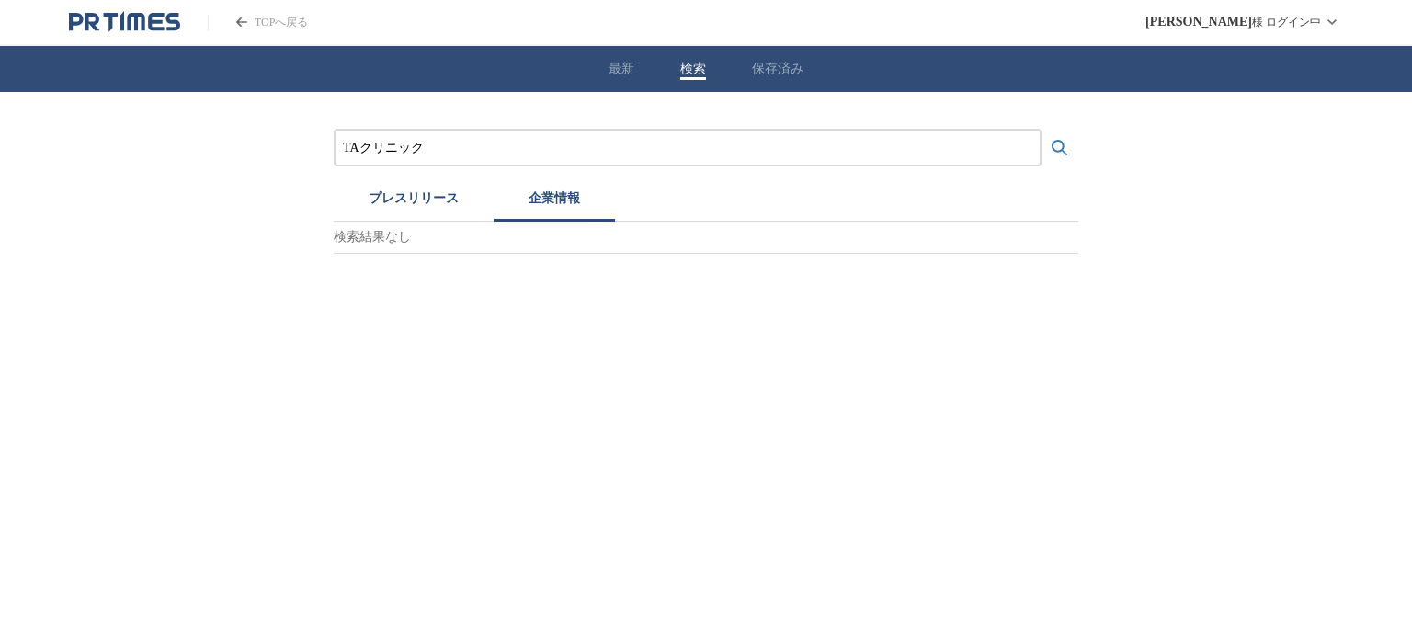
click at [537, 202] on button "企業情報" at bounding box center [554, 201] width 121 height 40
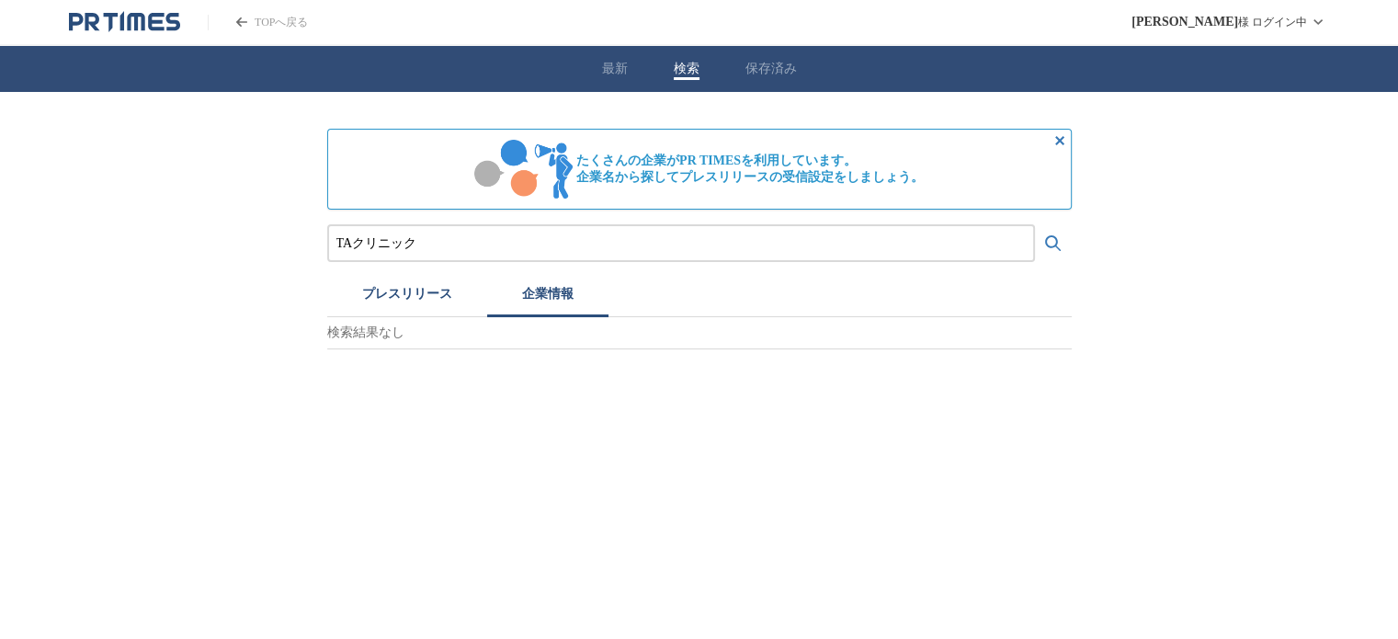
click at [409, 277] on button "プレスリリース" at bounding box center [407, 297] width 160 height 40
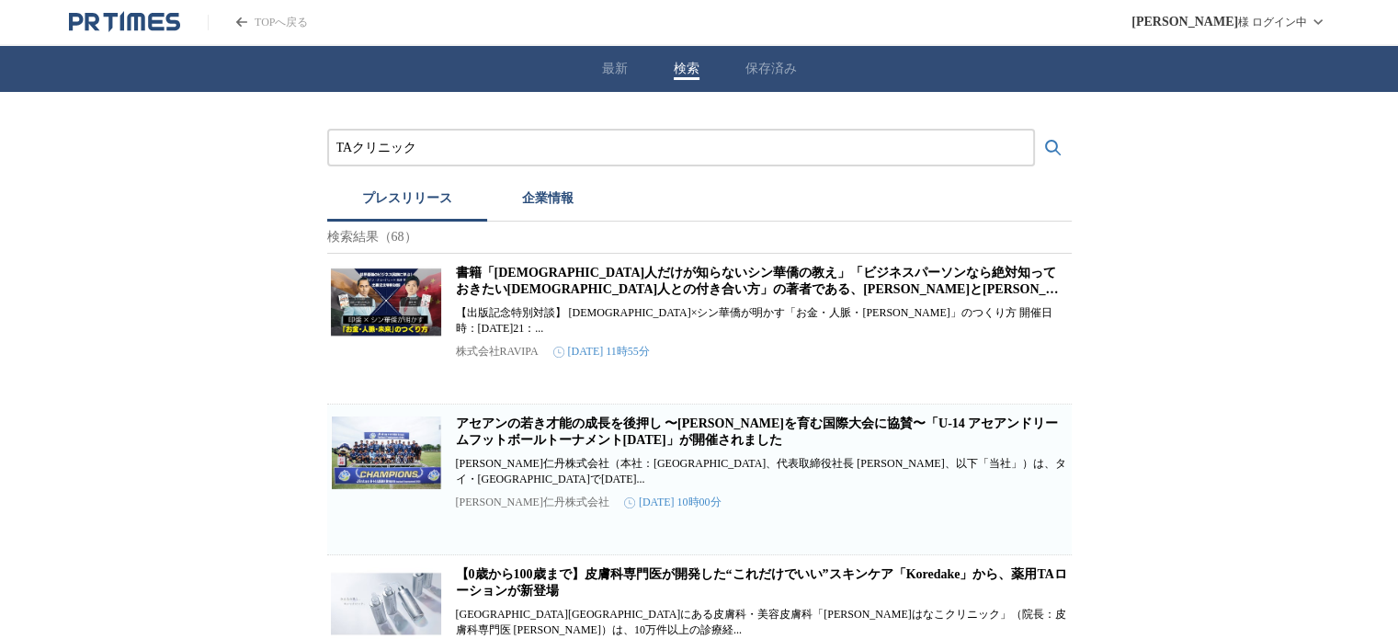
click at [489, 147] on input "TAクリニック" at bounding box center [680, 148] width 689 height 20
paste input "聖心美容"
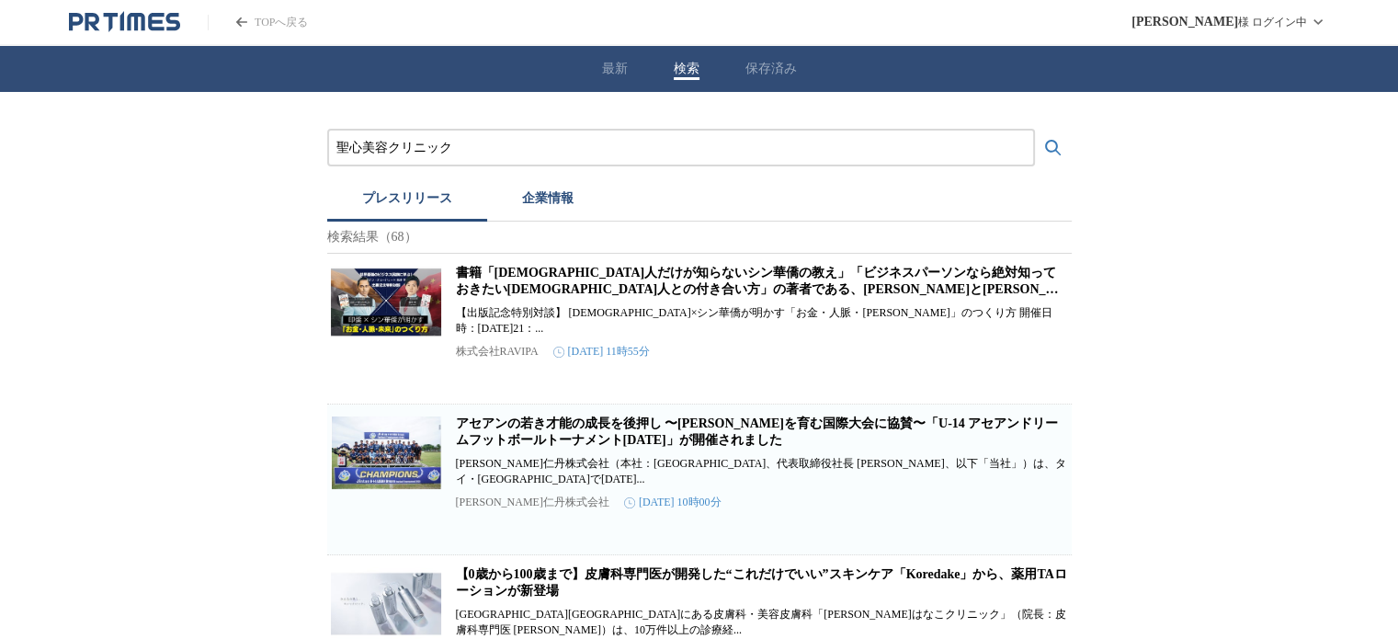
type input "聖心美容クリニック"
click at [1035, 130] on button "検索する" at bounding box center [1053, 148] width 37 height 37
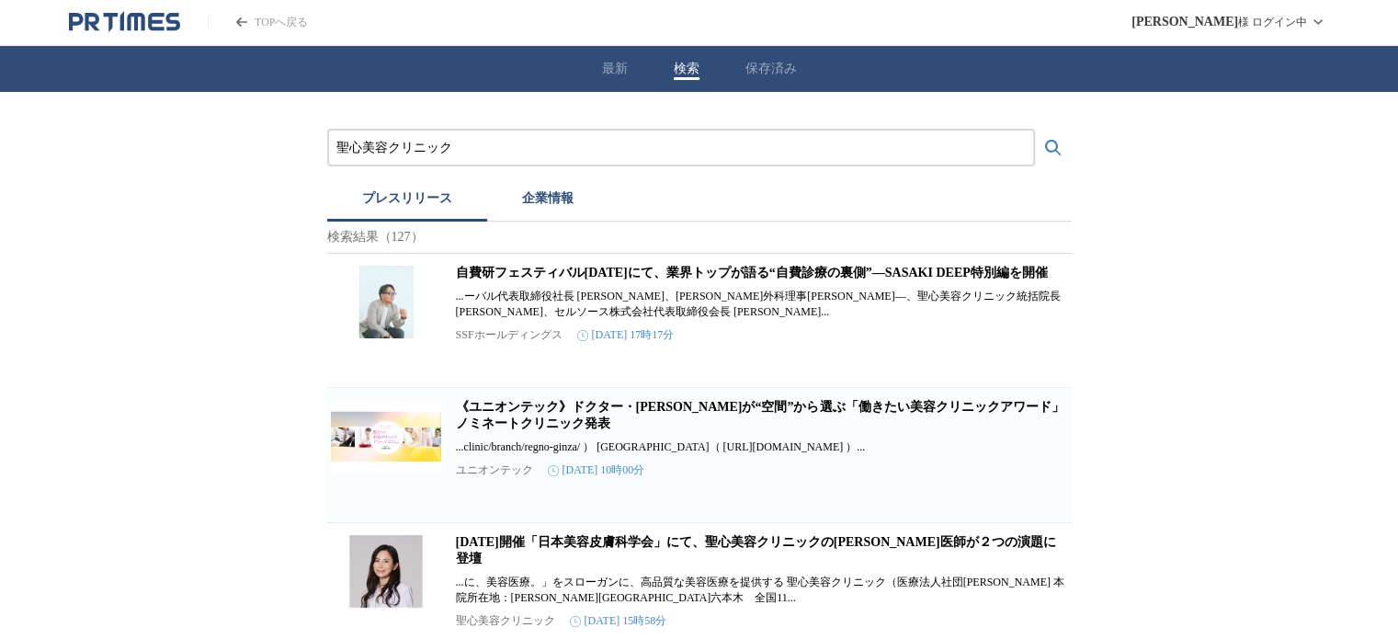
click at [403, 209] on button "プレスリリース" at bounding box center [407, 201] width 160 height 40
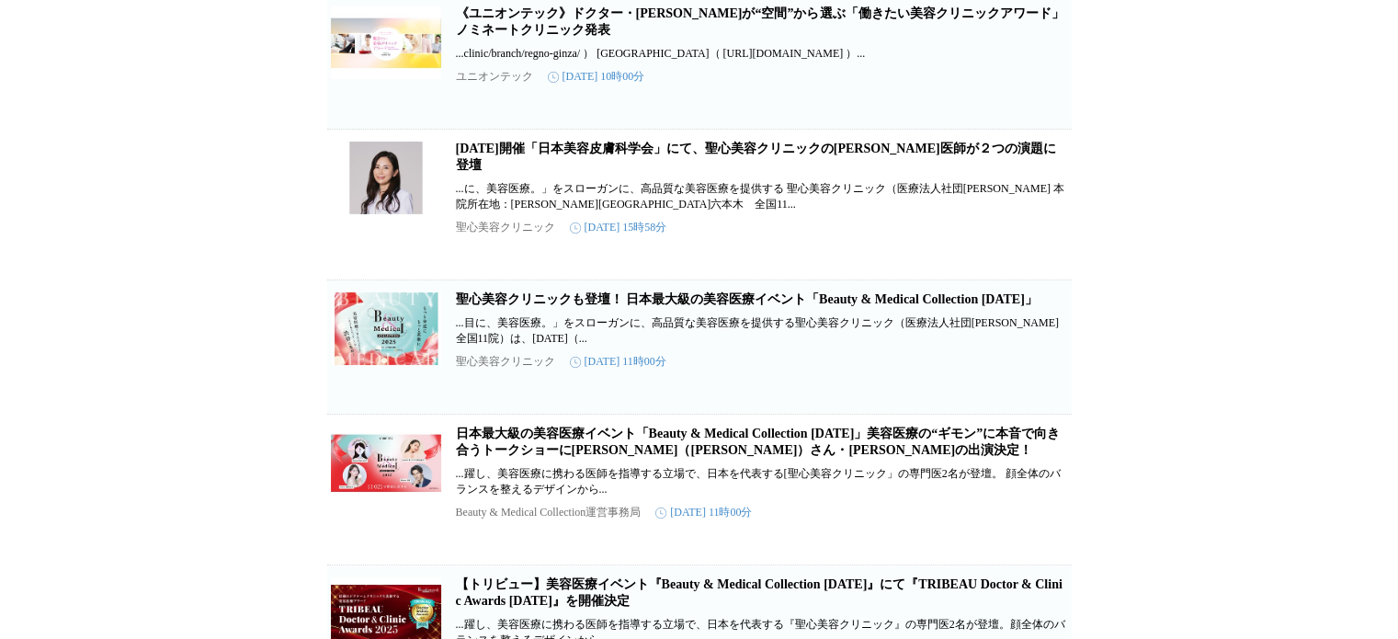
click at [475, 306] on link "聖心美容クリニックも登壇！ 日本最大級の美容医療イベント「Beauty & Medical Collection [DATE]」" at bounding box center [747, 299] width 582 height 14
